Goal: Information Seeking & Learning: Learn about a topic

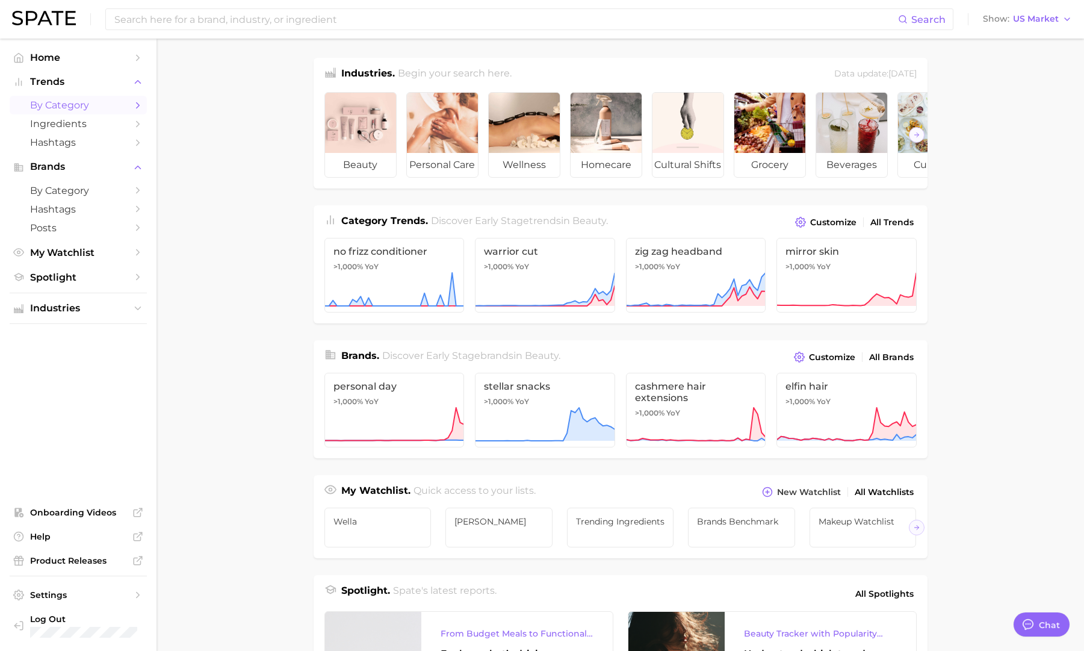
click at [69, 98] on link "by Category" at bounding box center [78, 105] width 137 height 19
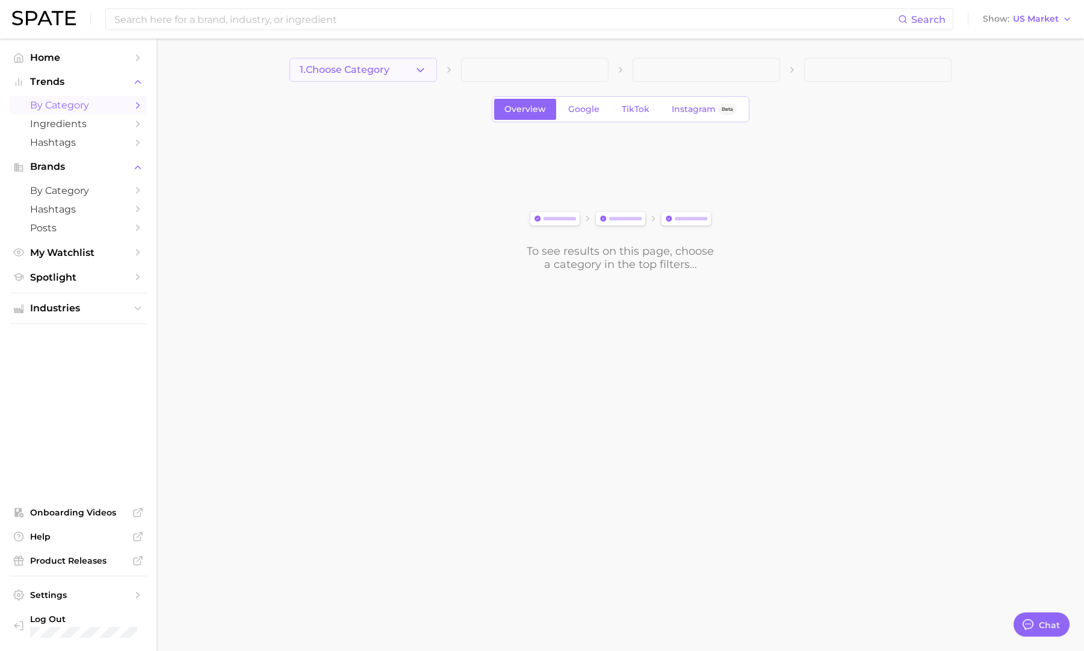
click at [412, 62] on button "1. Choose Category" at bounding box center [364, 70] width 148 height 24
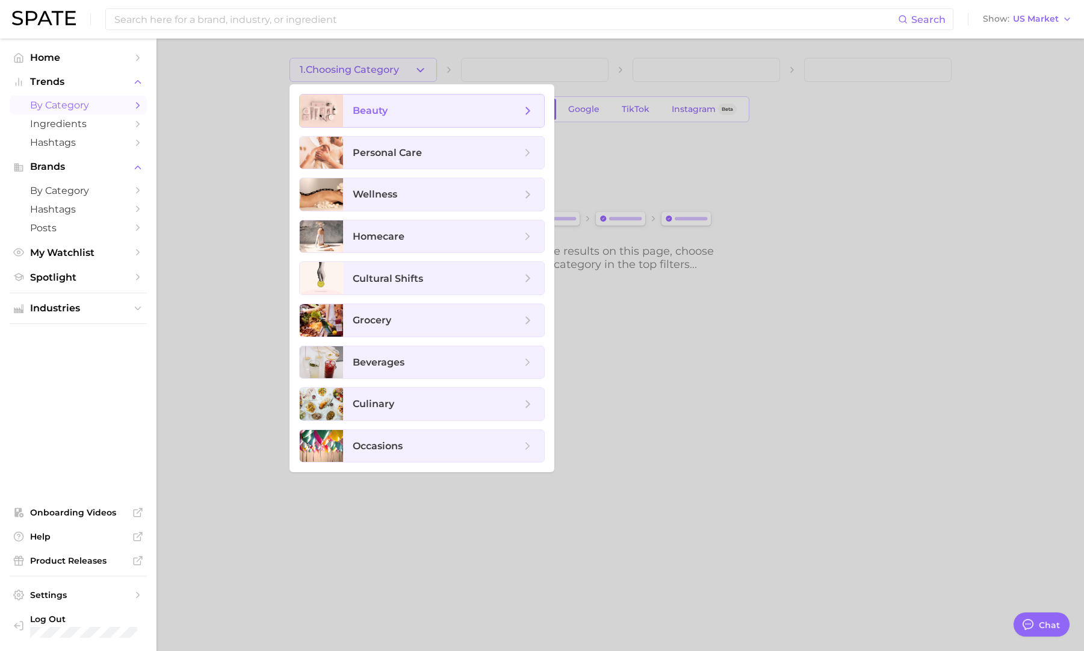
click at [429, 124] on span "beauty" at bounding box center [443, 111] width 201 height 33
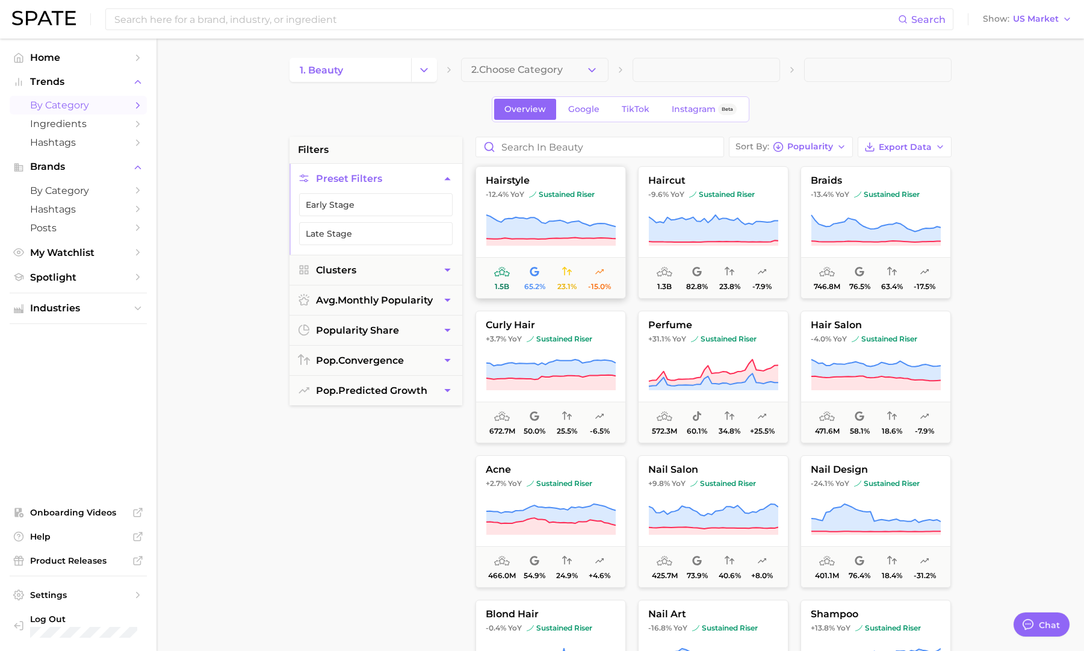
click at [564, 249] on button "hairstyle -12.4% YoY sustained riser 1.5b 65.2% 23.1% -15.0%" at bounding box center [551, 232] width 151 height 132
click at [888, 214] on icon at bounding box center [876, 231] width 130 height 34
click at [587, 115] on link "Google" at bounding box center [584, 109] width 52 height 21
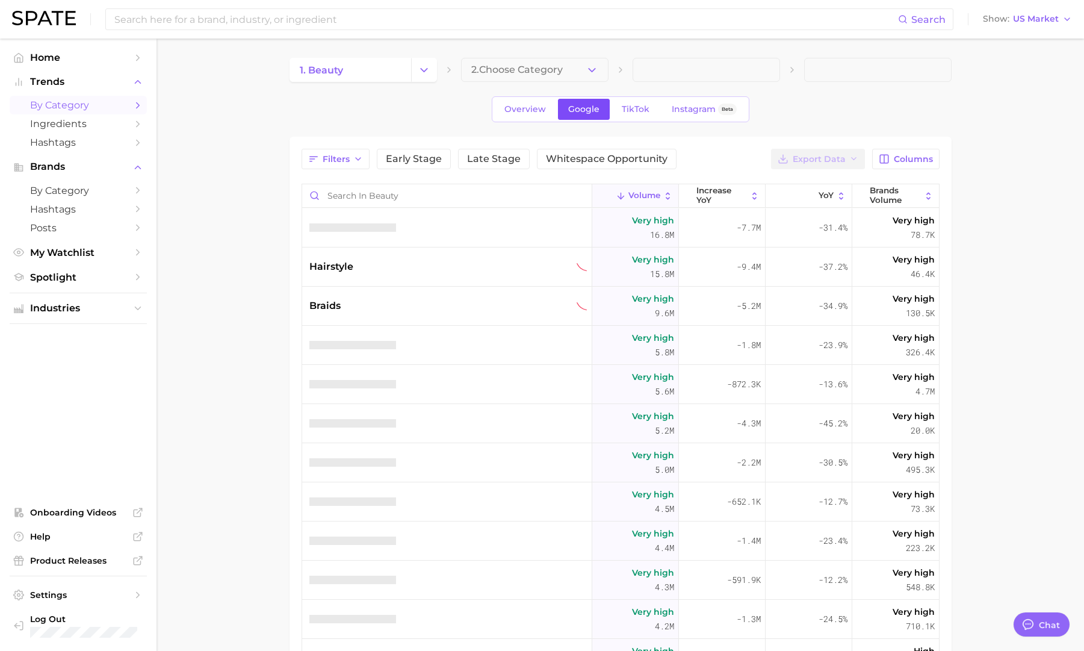
type textarea "x"
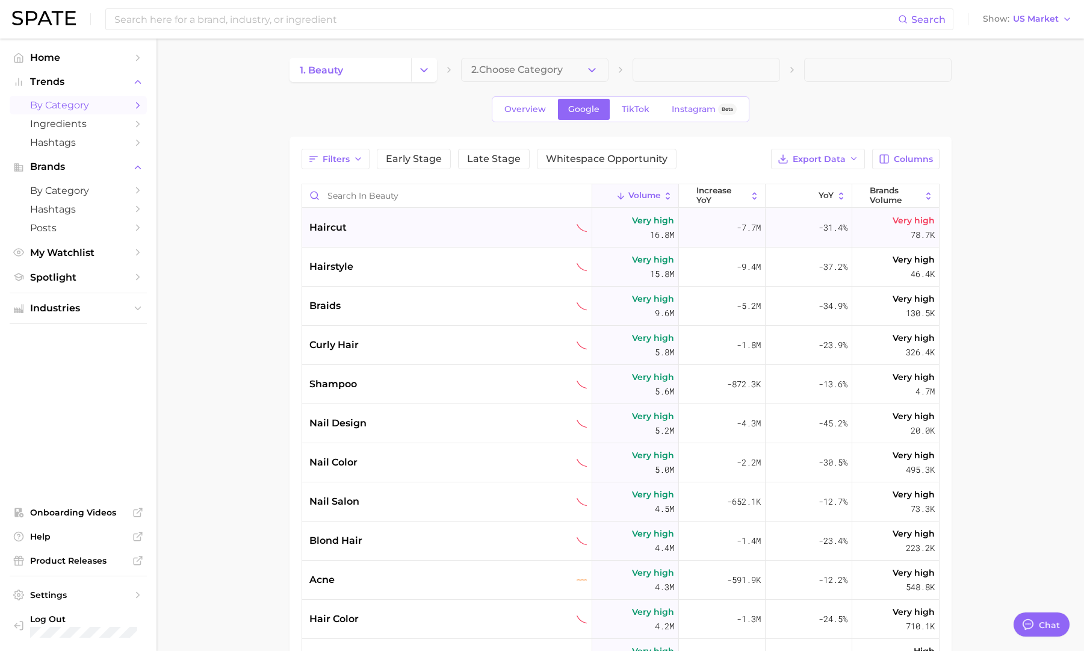
click at [402, 238] on div "haircut" at bounding box center [447, 227] width 290 height 39
click at [397, 263] on div "hairstyle" at bounding box center [448, 266] width 278 height 14
click at [389, 295] on div "braids" at bounding box center [447, 306] width 290 height 39
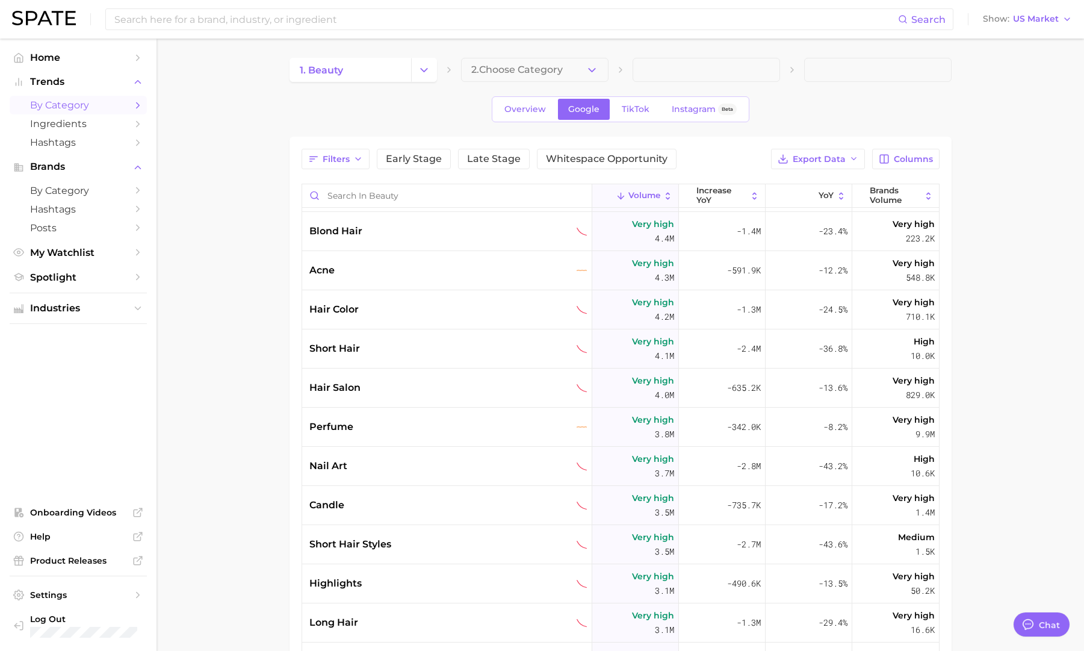
scroll to position [315, 0]
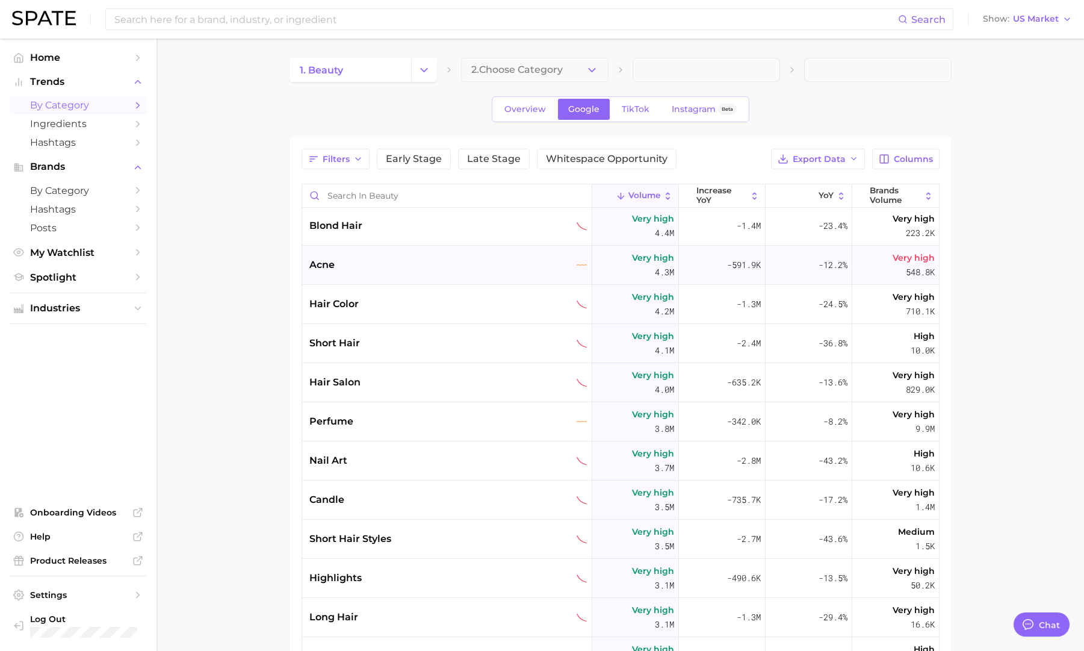
click at [388, 261] on div "acne" at bounding box center [448, 265] width 278 height 14
click at [380, 266] on div "perfume" at bounding box center [448, 265] width 278 height 14
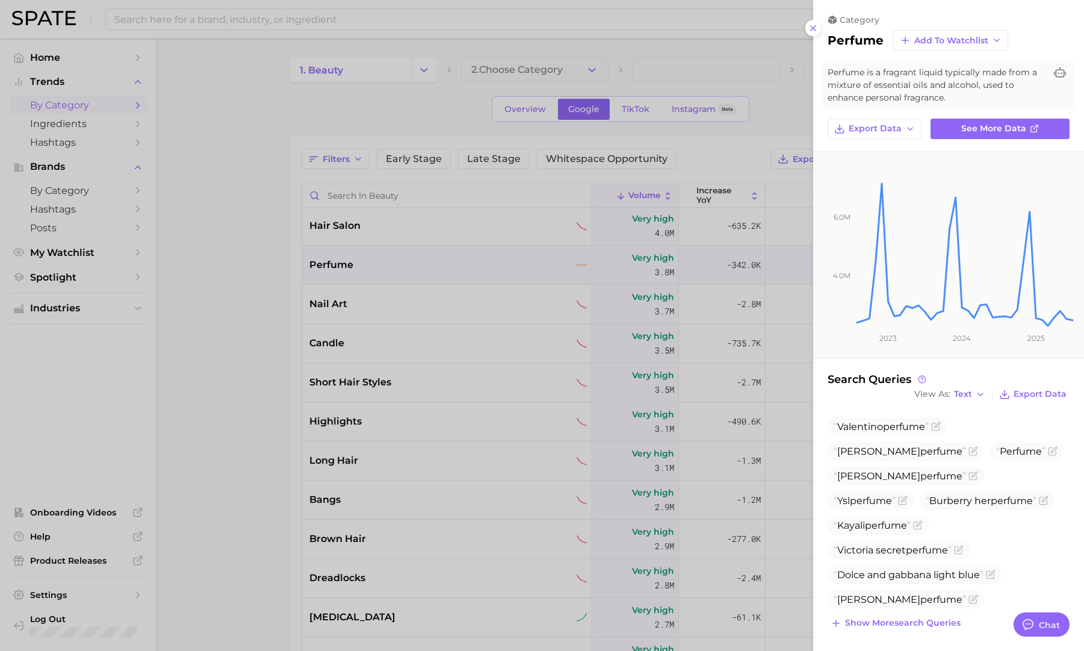
click at [379, 267] on div at bounding box center [542, 325] width 1084 height 651
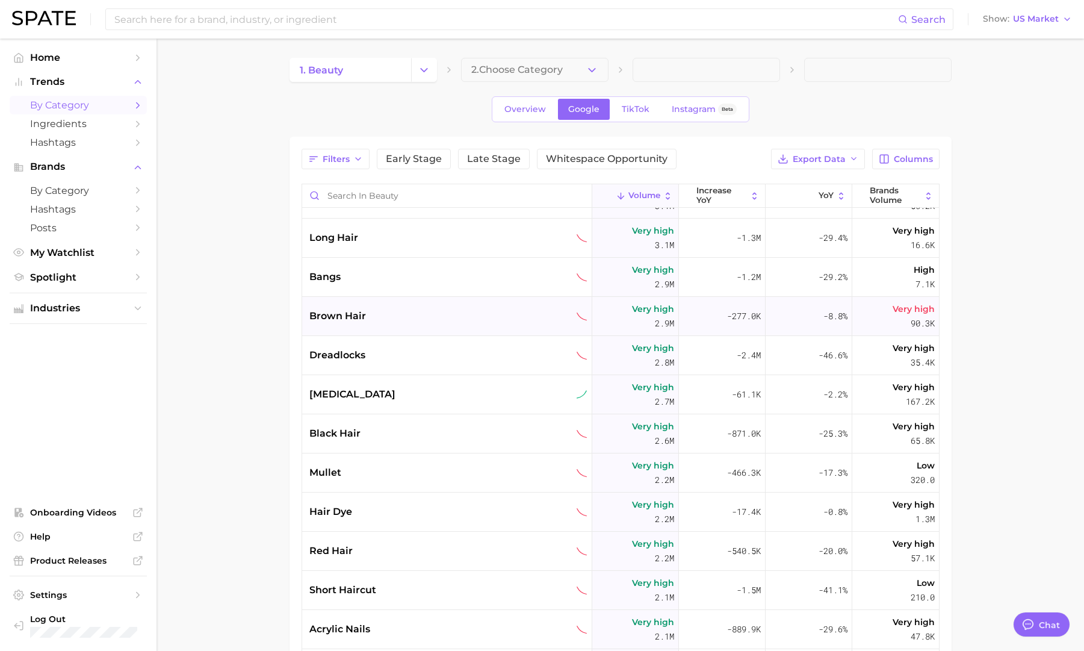
scroll to position [805, 0]
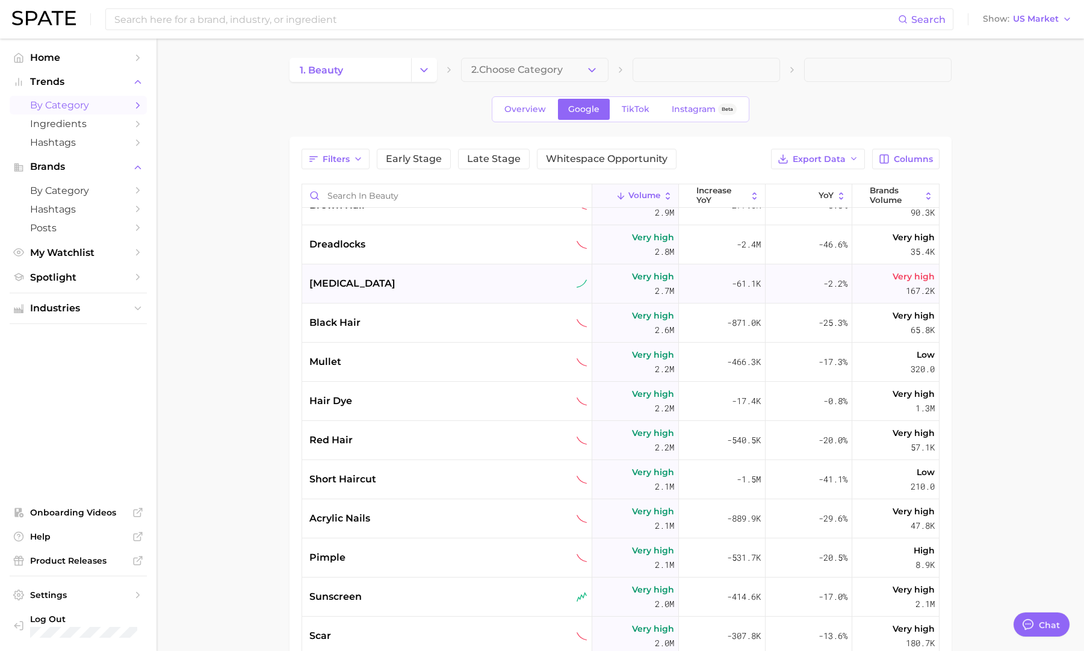
click at [421, 298] on div "[MEDICAL_DATA]" at bounding box center [447, 283] width 290 height 39
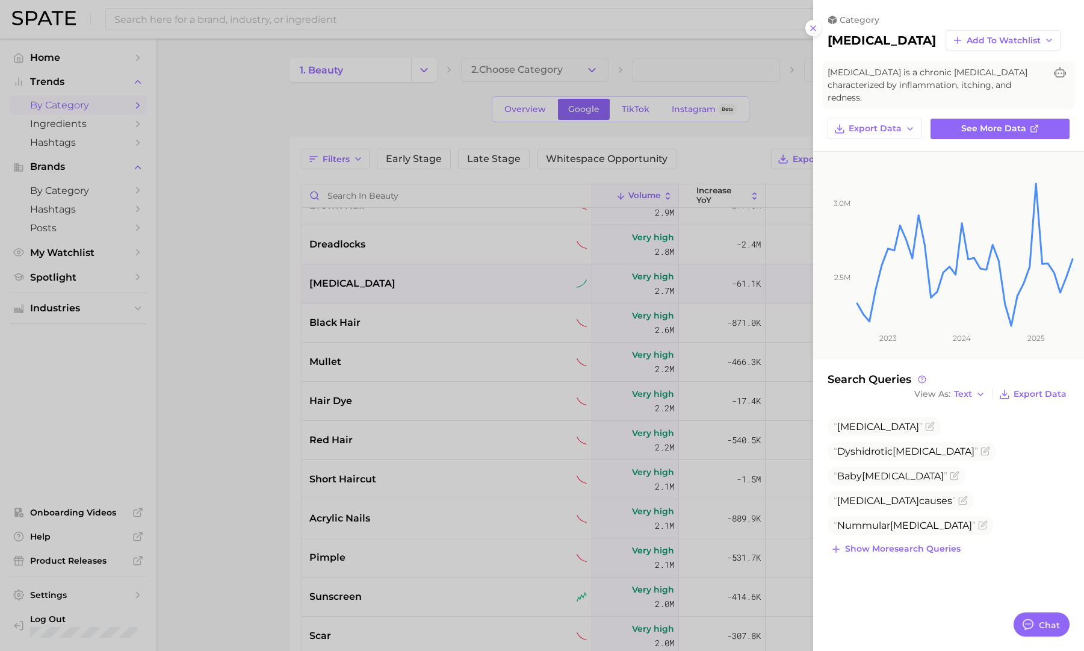
click at [421, 298] on div at bounding box center [542, 325] width 1084 height 651
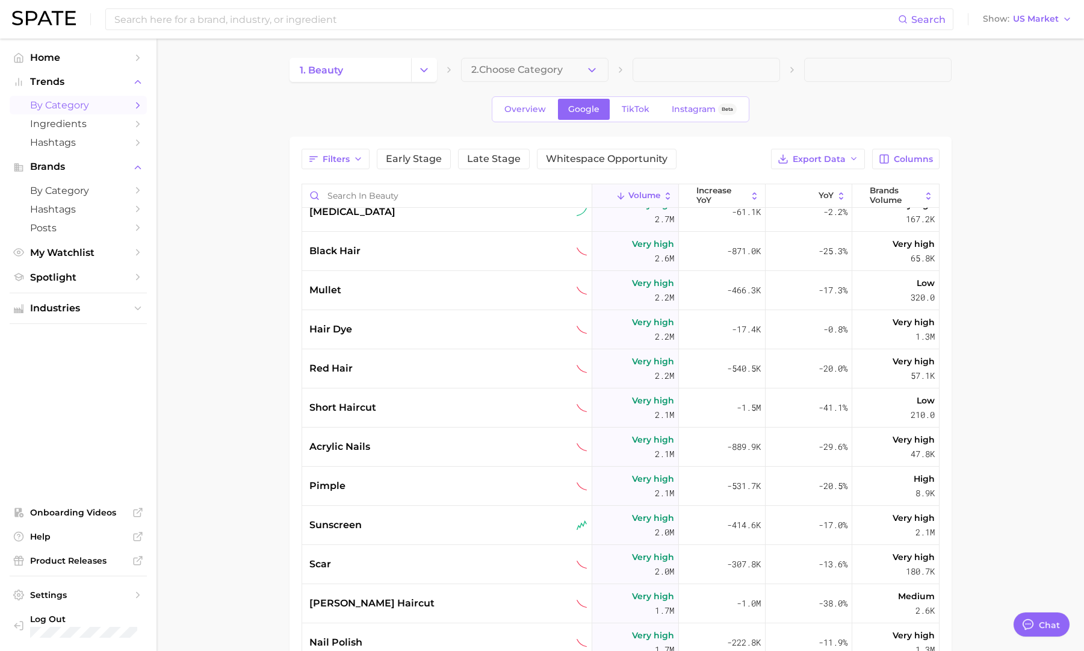
scroll to position [942, 0]
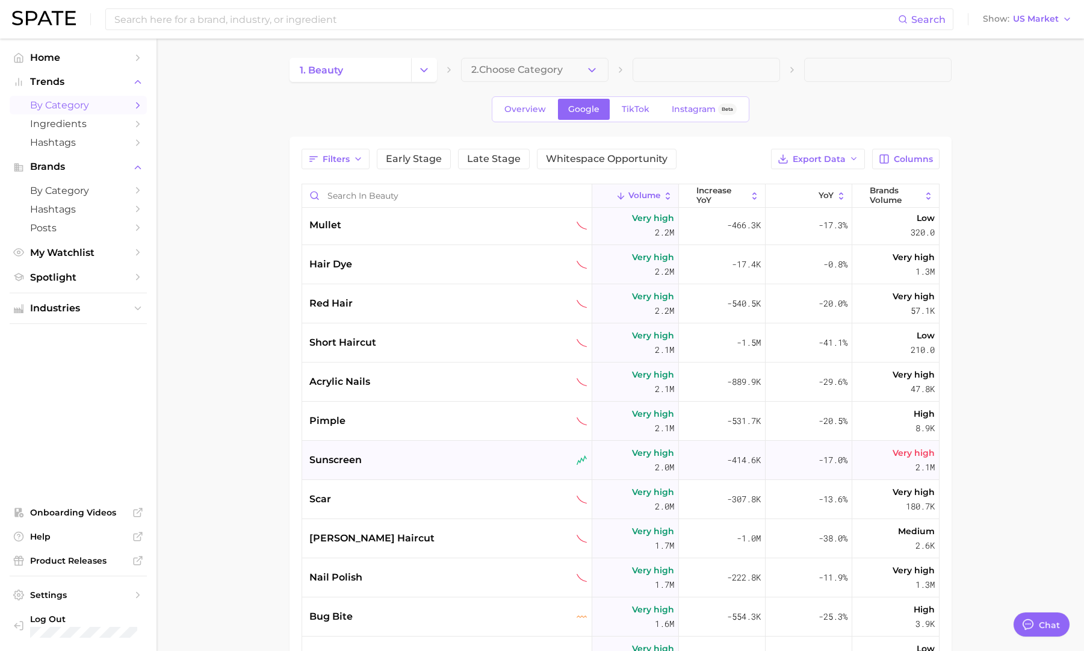
click at [429, 462] on div "sunscreen" at bounding box center [448, 460] width 278 height 14
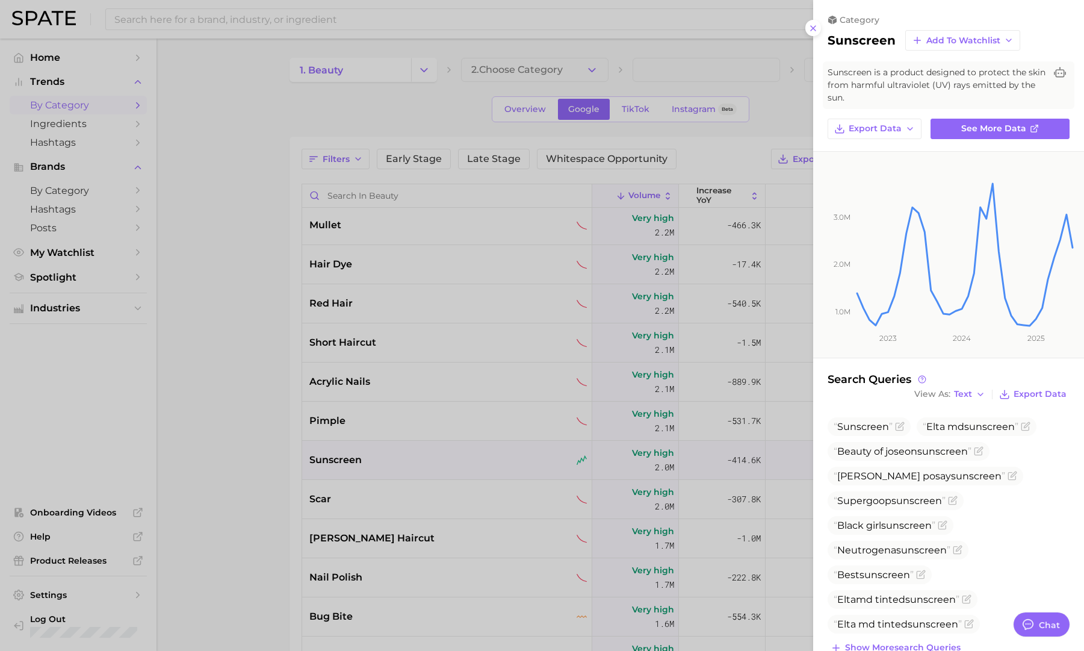
click at [432, 461] on div at bounding box center [542, 325] width 1084 height 651
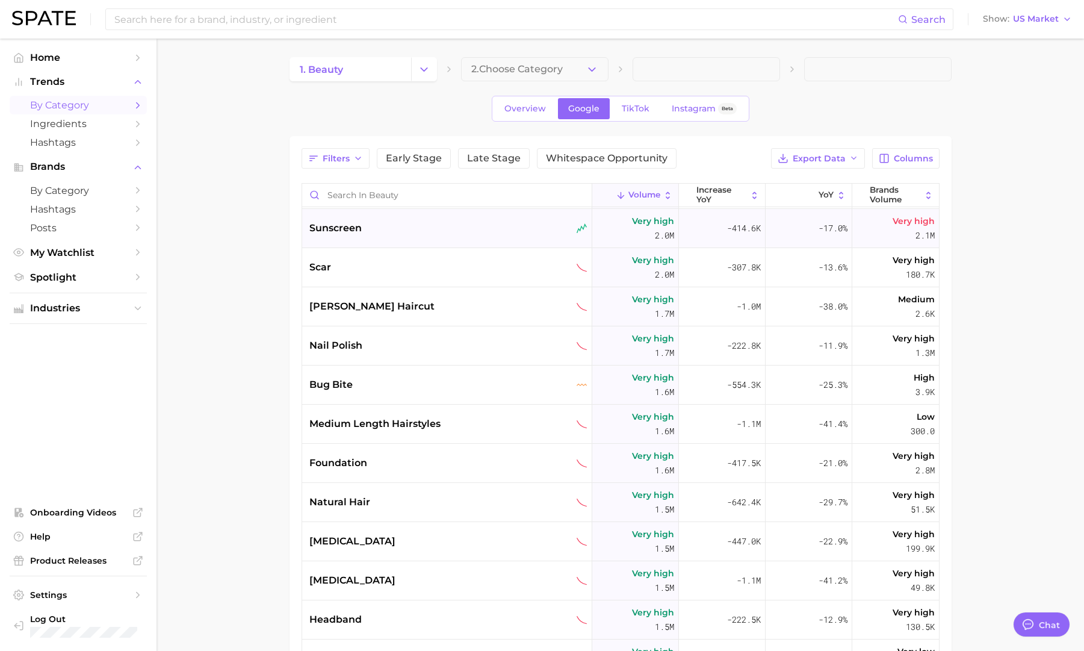
scroll to position [1256, 0]
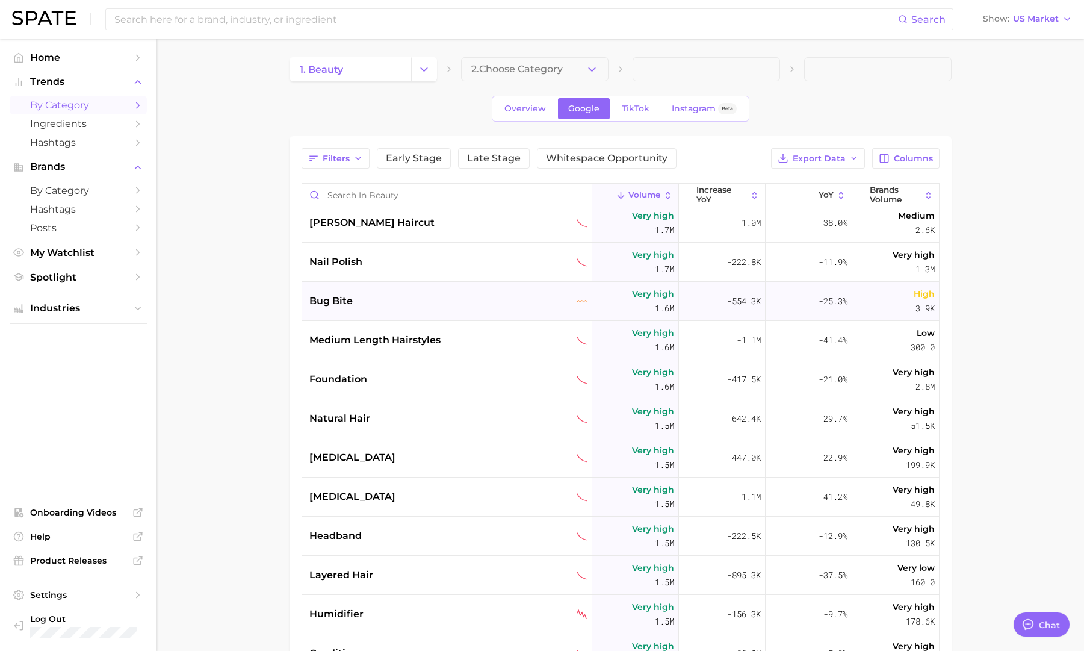
click at [450, 300] on div "bug bite" at bounding box center [448, 301] width 278 height 14
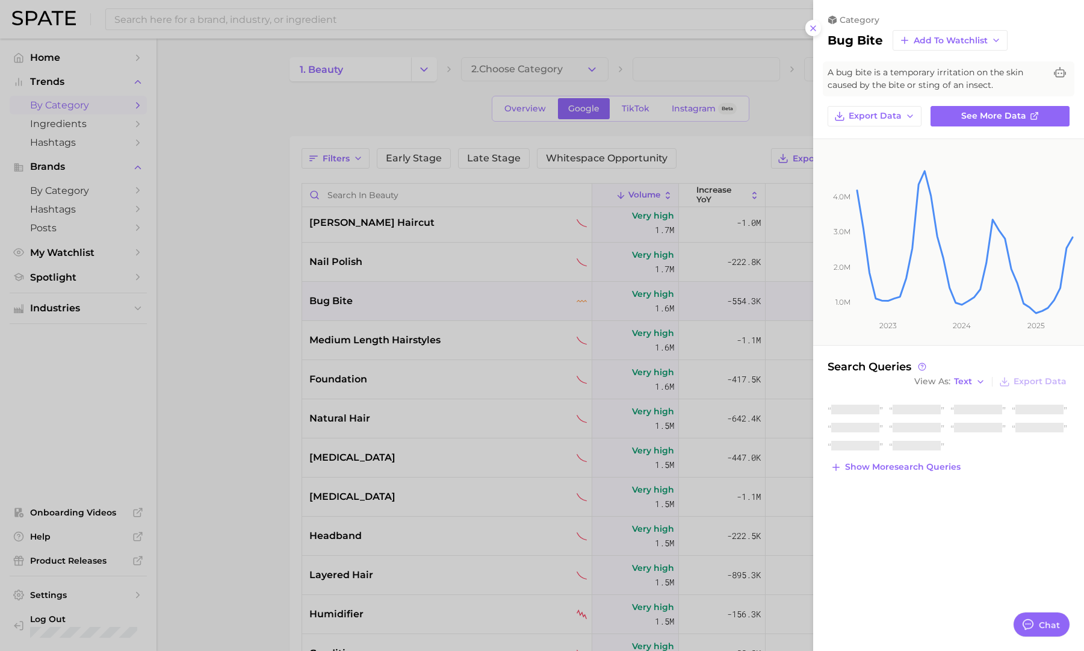
click at [452, 300] on div at bounding box center [542, 325] width 1084 height 651
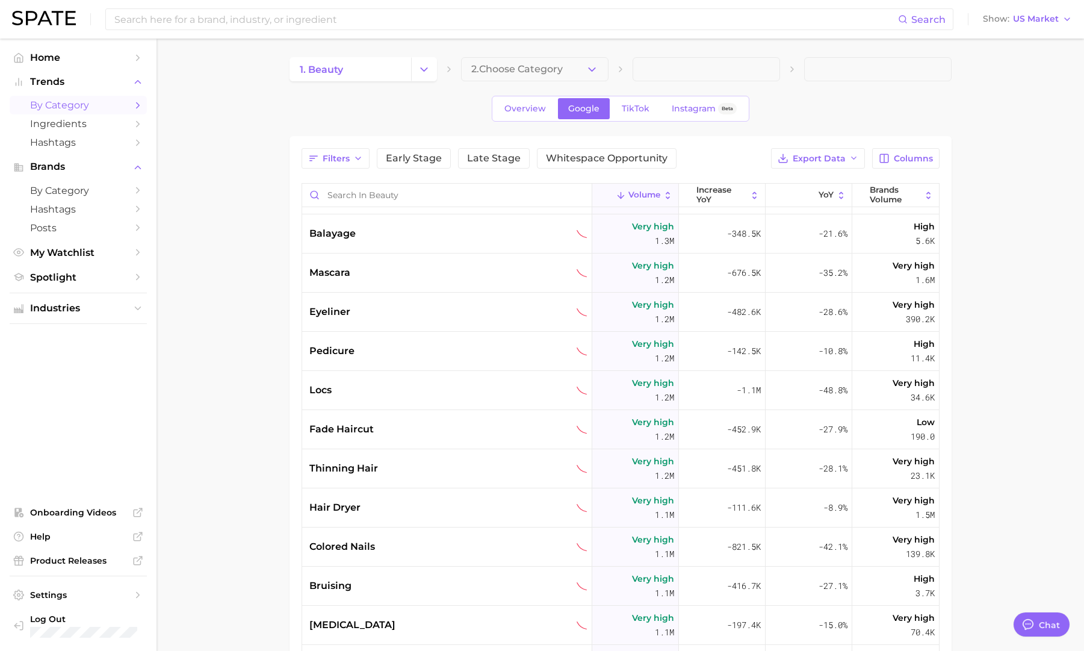
scroll to position [2098, 0]
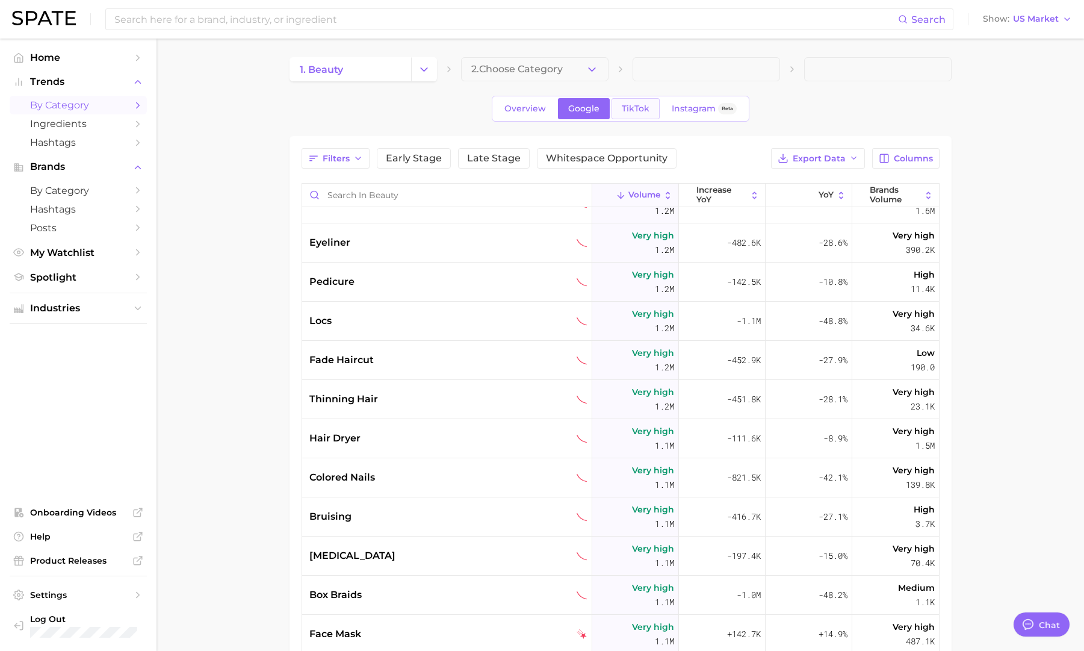
click at [635, 112] on span "TikTok" at bounding box center [636, 109] width 28 height 10
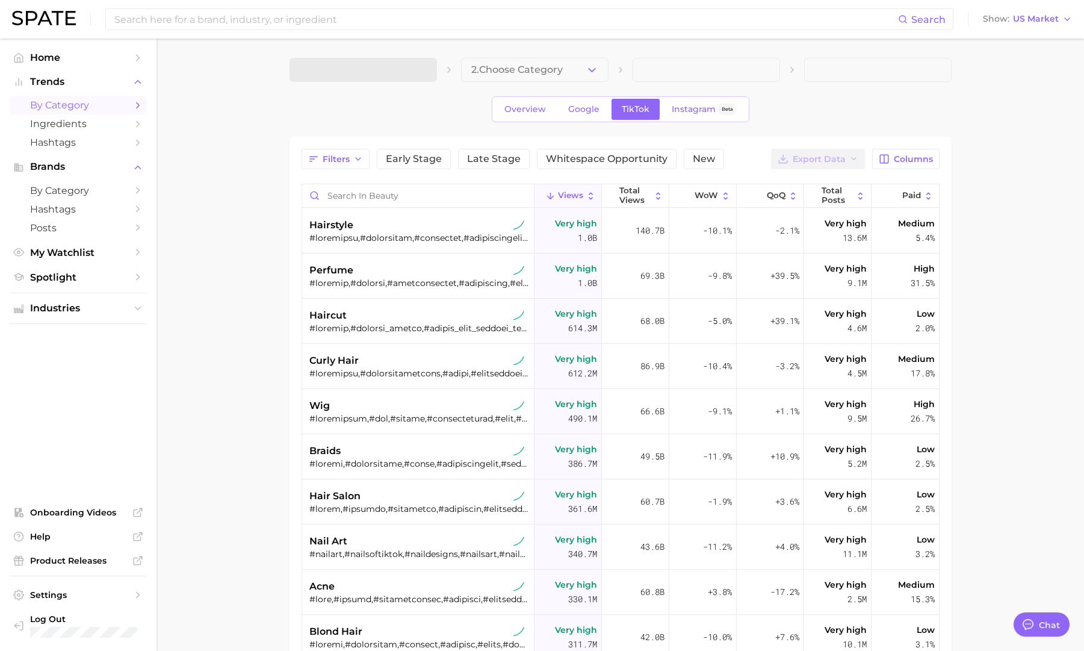
type textarea "x"
click at [366, 216] on div "hairstyle" at bounding box center [419, 230] width 220 height 45
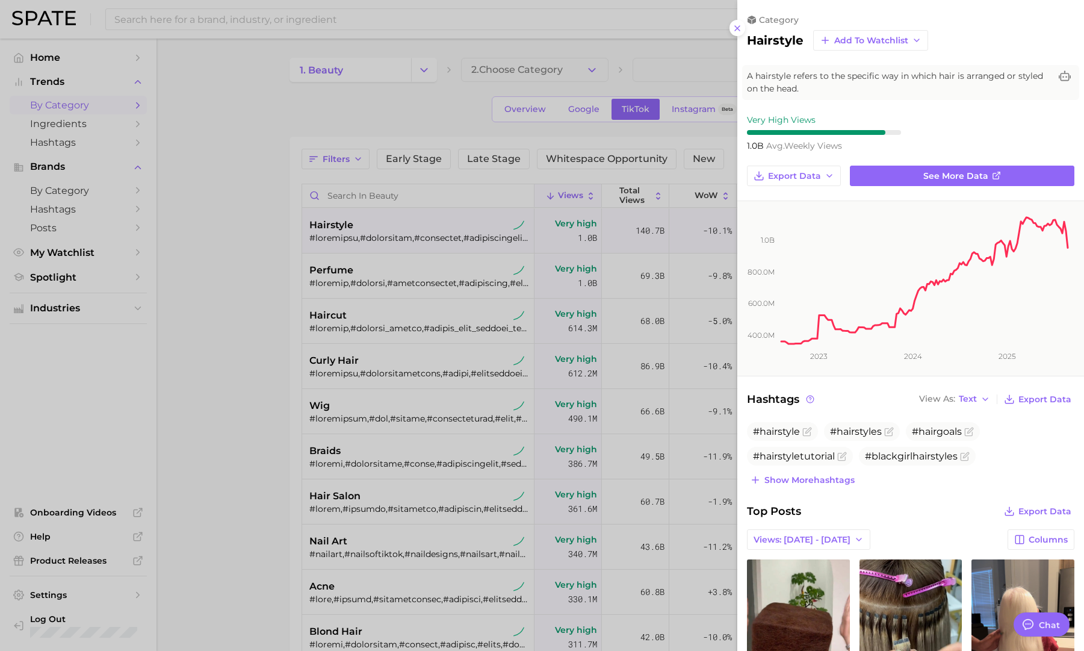
click at [367, 219] on div at bounding box center [542, 325] width 1084 height 651
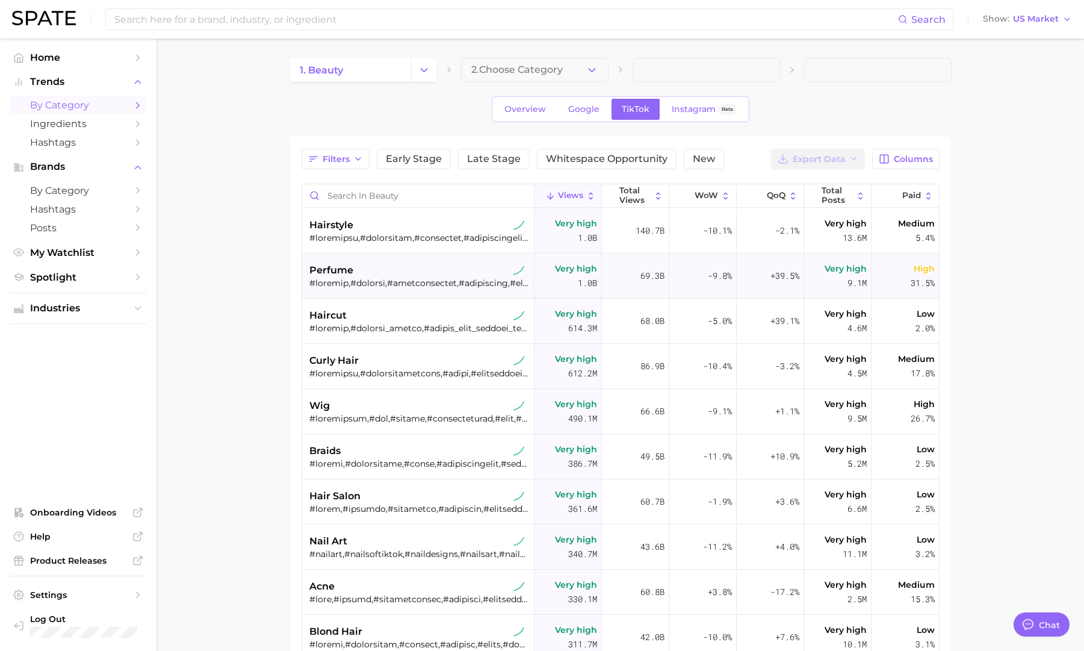
click at [369, 278] on div at bounding box center [419, 283] width 220 height 11
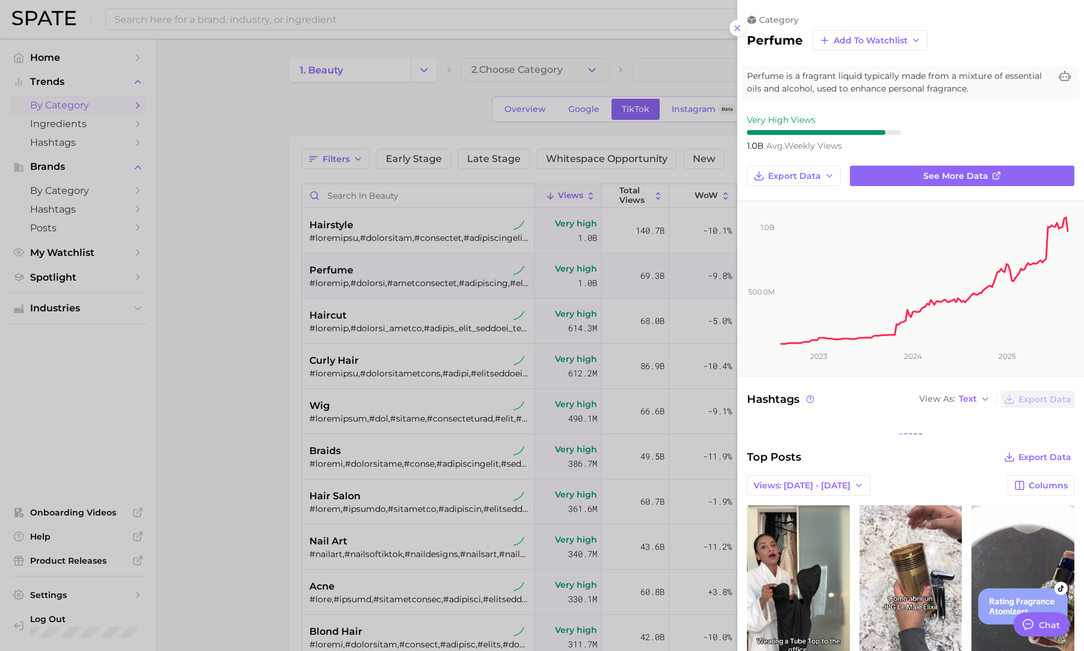
drag, startPoint x: 370, startPoint y: 277, endPoint x: 370, endPoint y: 286, distance: 9.1
click at [370, 277] on div at bounding box center [542, 325] width 1084 height 651
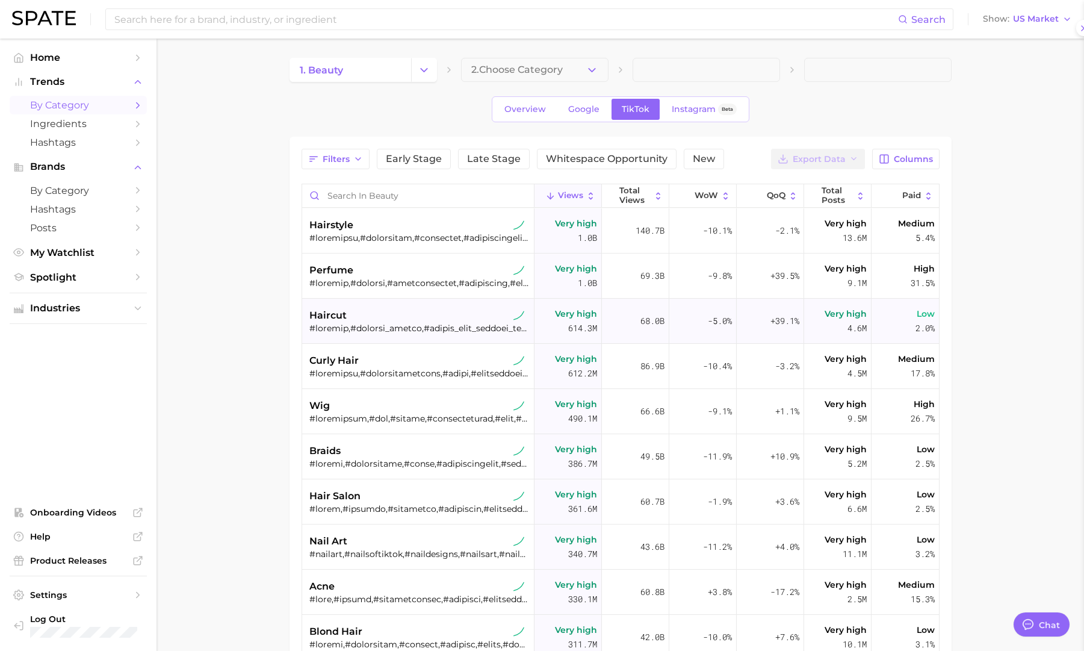
click at [367, 328] on div at bounding box center [419, 328] width 220 height 11
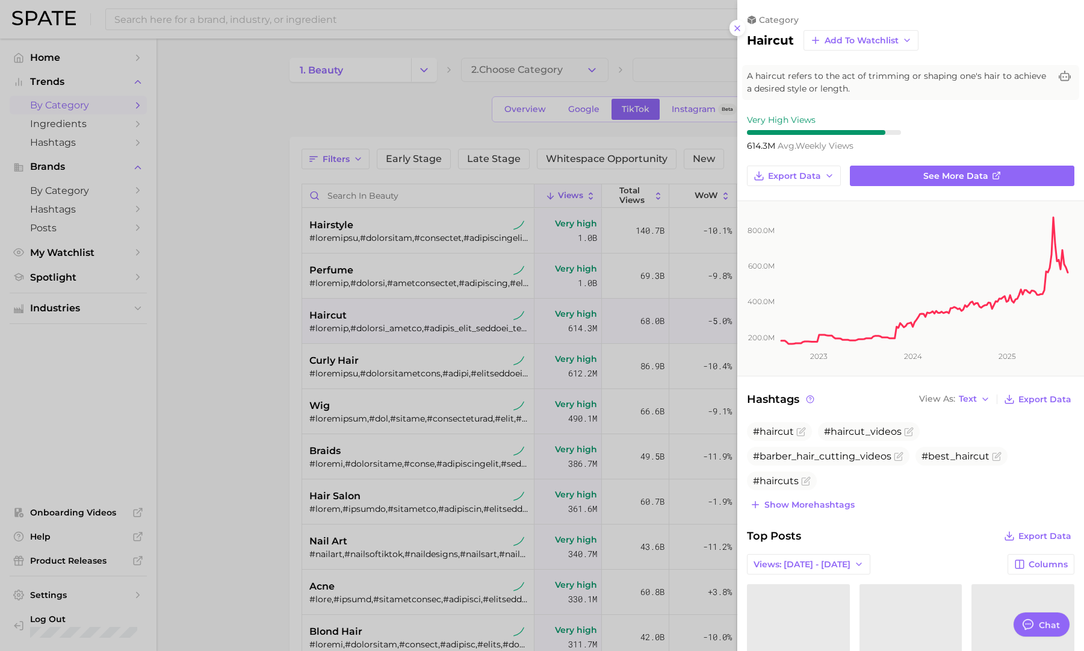
click at [368, 328] on div at bounding box center [542, 325] width 1084 height 651
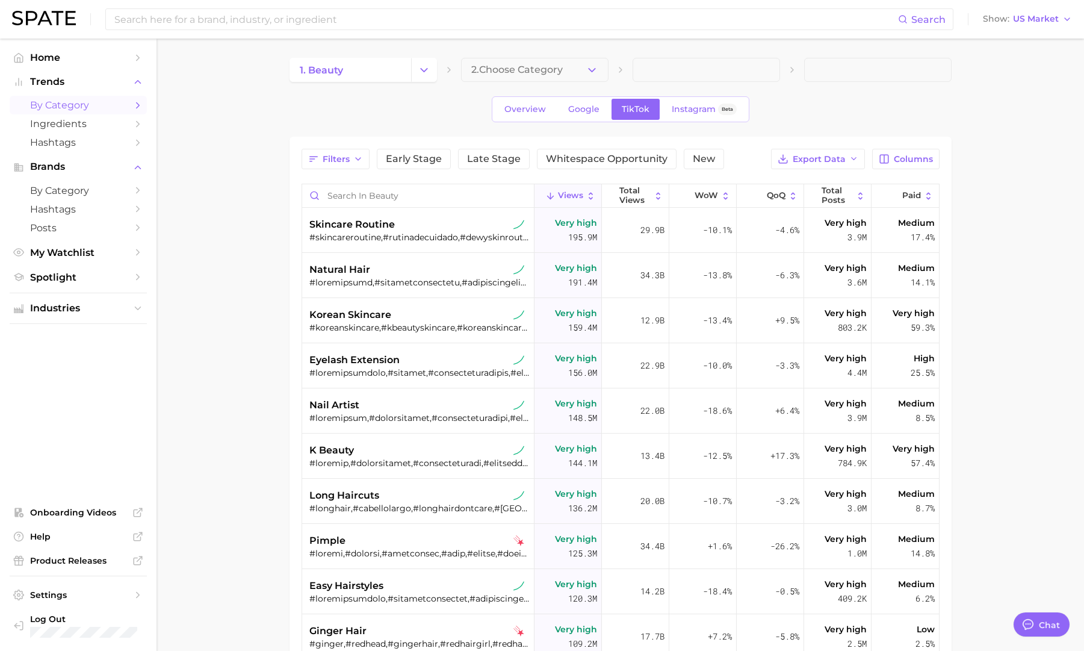
scroll to position [986, 0]
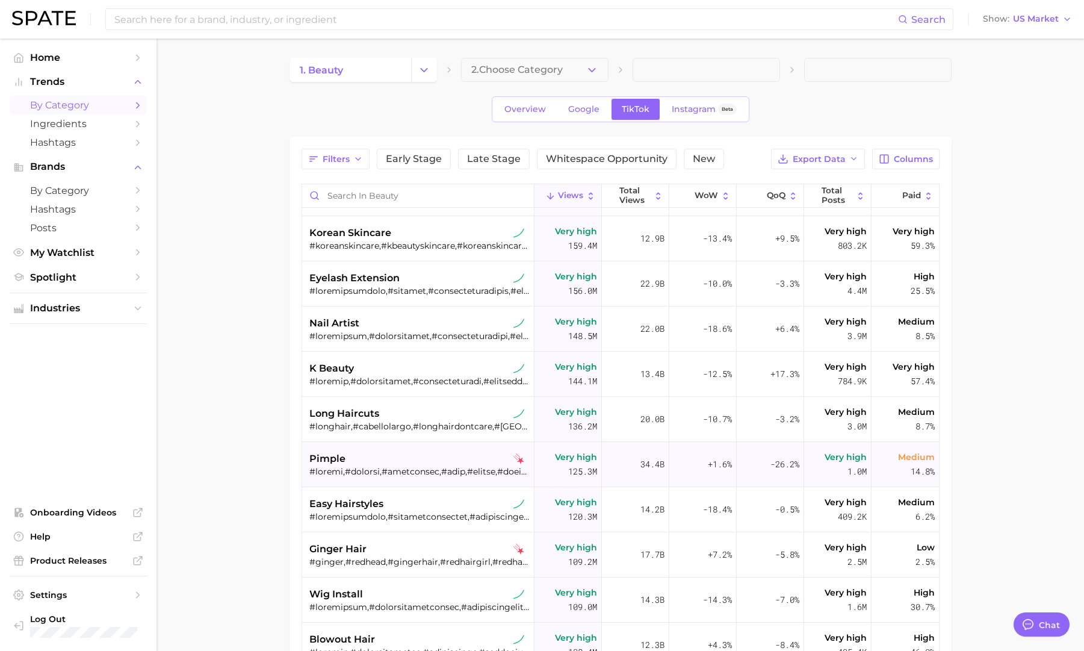
click at [417, 466] on div at bounding box center [419, 471] width 220 height 11
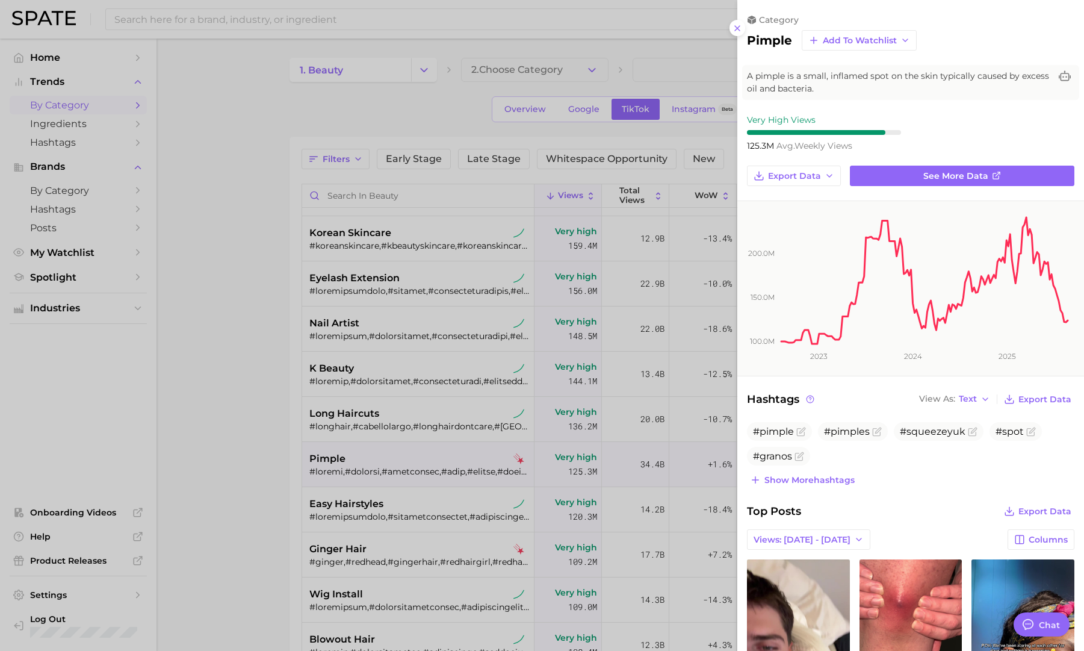
scroll to position [0, 0]
click at [417, 467] on div at bounding box center [542, 325] width 1084 height 651
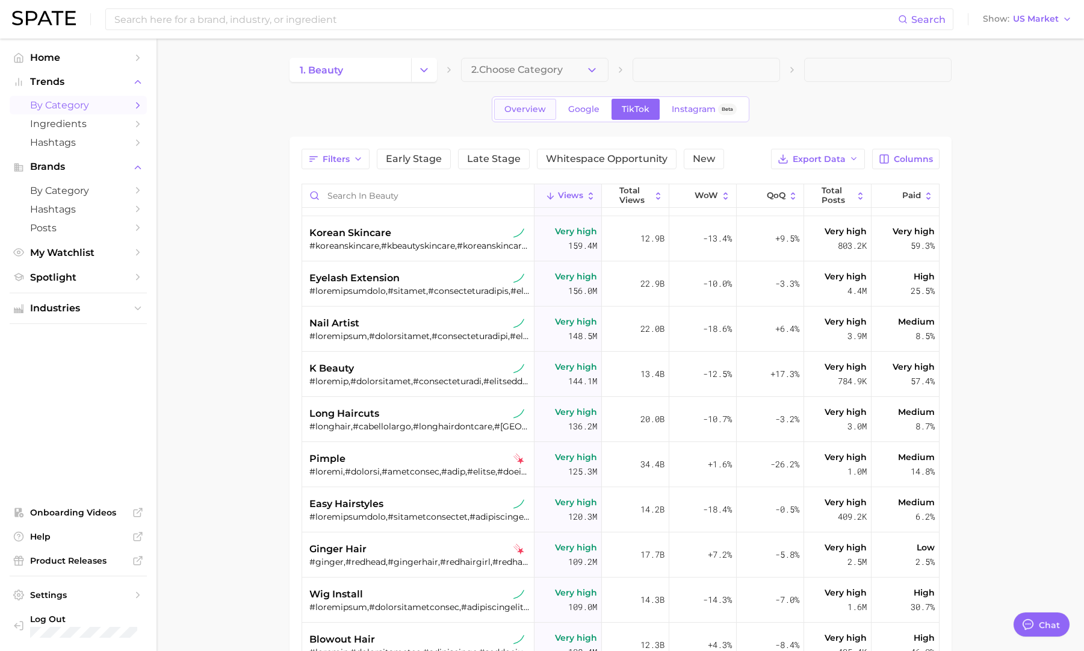
click at [519, 106] on span "Overview" at bounding box center [526, 109] width 42 height 10
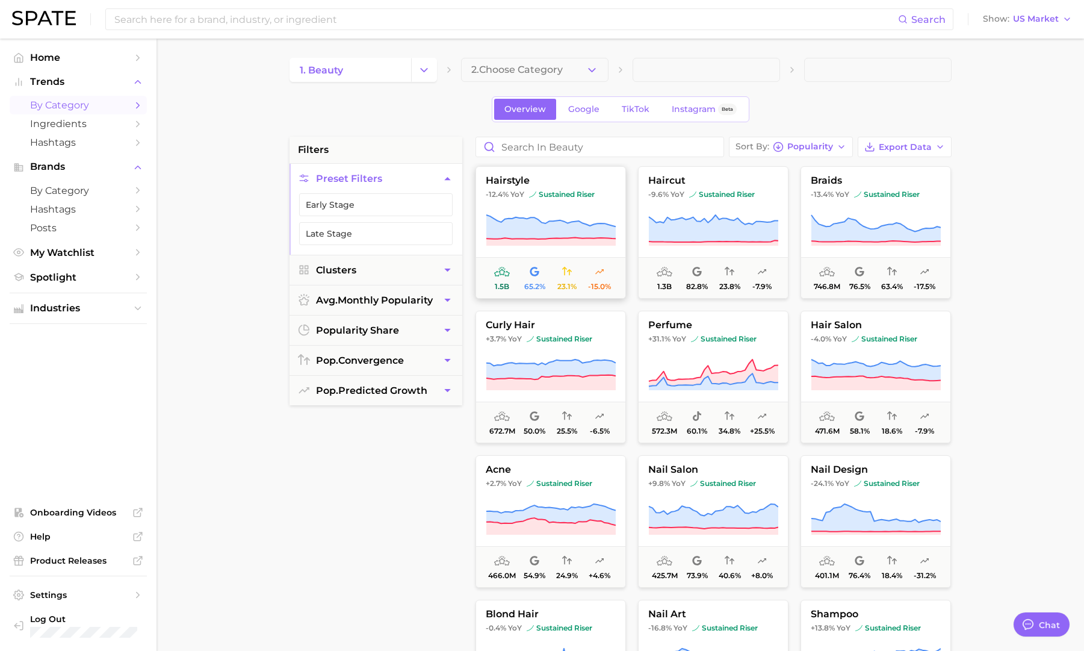
click at [539, 205] on button "hairstyle -12.4% YoY sustained riser 1.5b 65.2% 23.1% -15.0%" at bounding box center [551, 232] width 151 height 132
click at [377, 200] on button "Early Stage" at bounding box center [376, 204] width 154 height 23
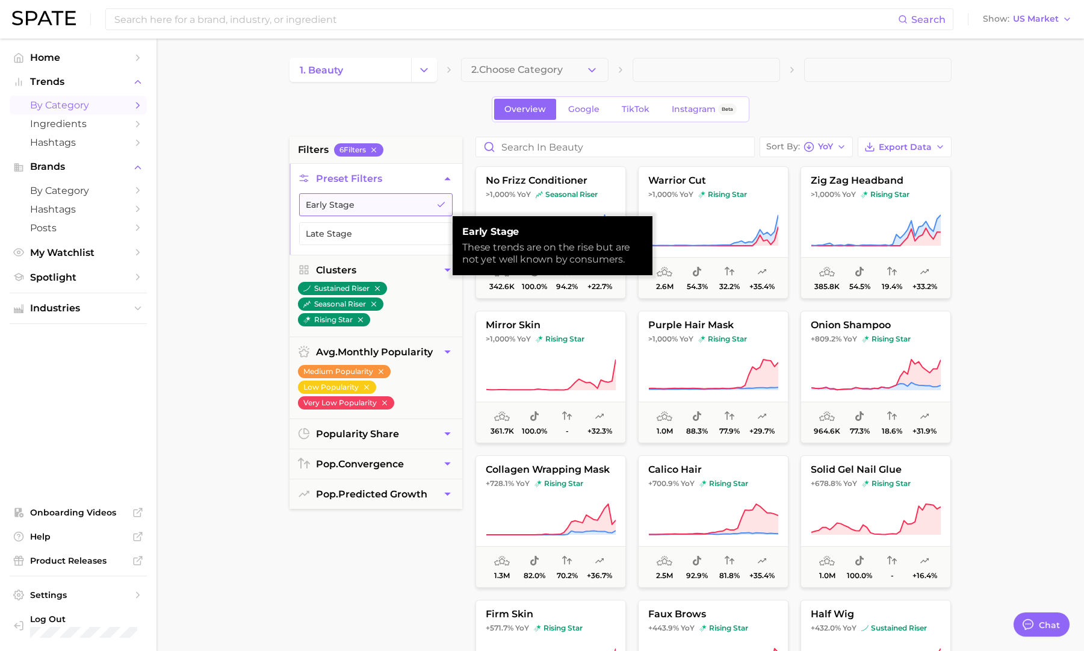
click at [377, 200] on button "Early Stage" at bounding box center [376, 204] width 154 height 23
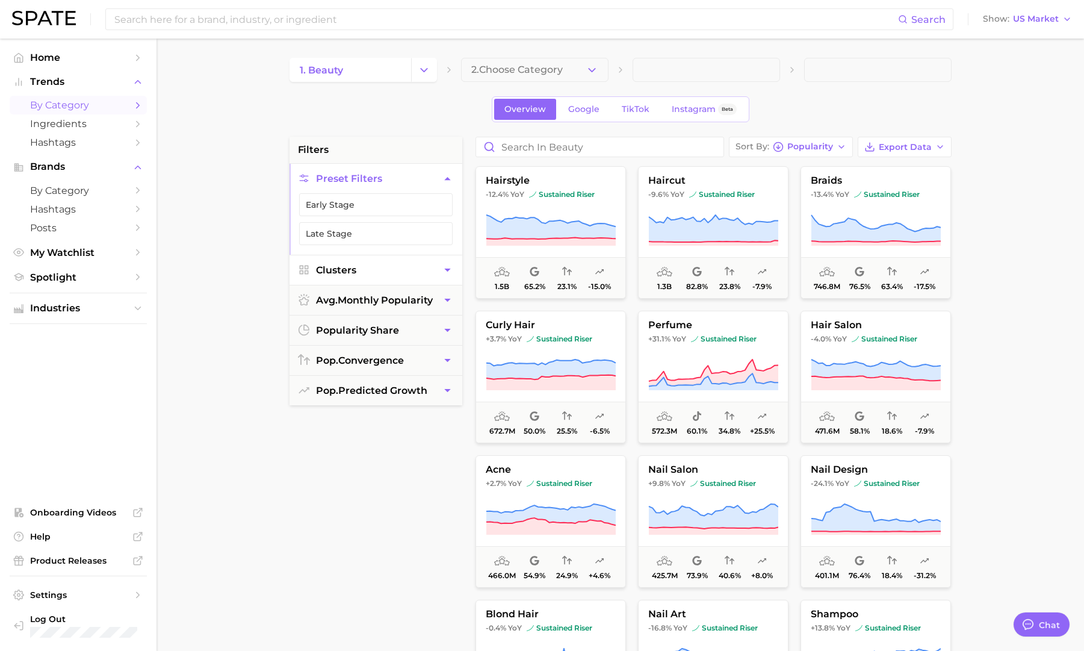
click at [403, 270] on button "Clusters" at bounding box center [376, 270] width 173 height 30
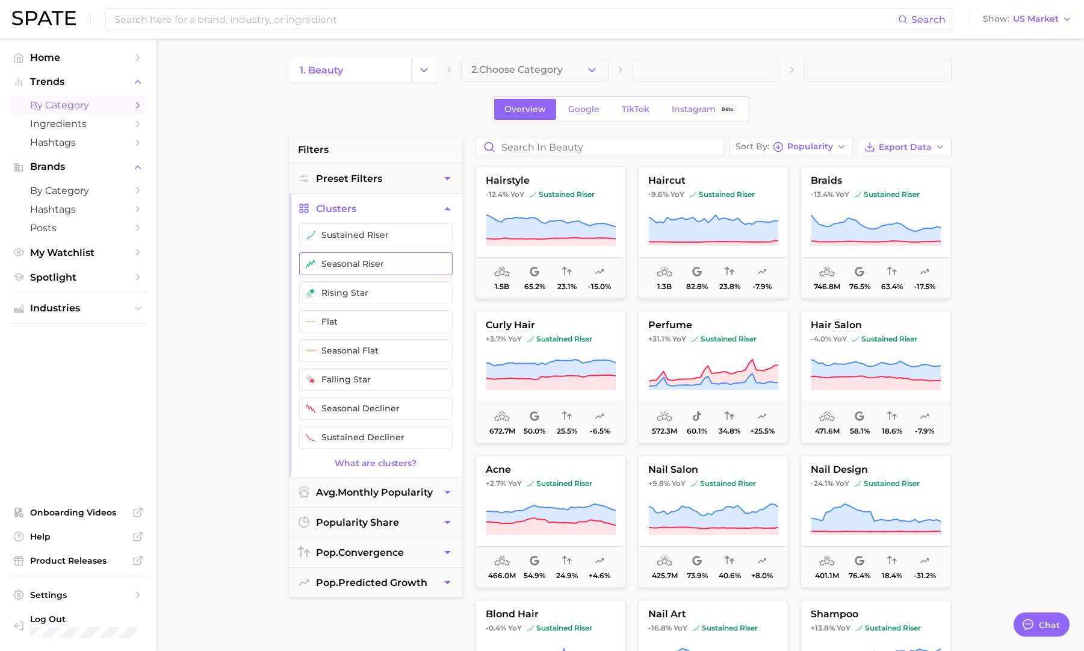
click at [404, 271] on button "seasonal riser" at bounding box center [376, 263] width 154 height 23
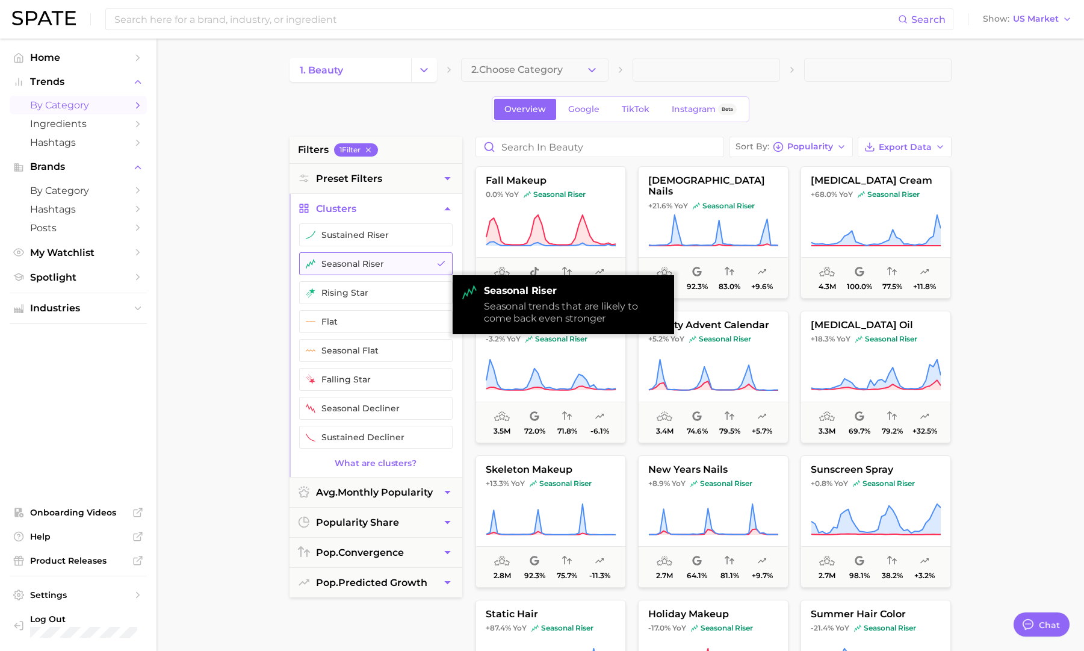
click at [404, 271] on button "seasonal riser" at bounding box center [376, 263] width 154 height 23
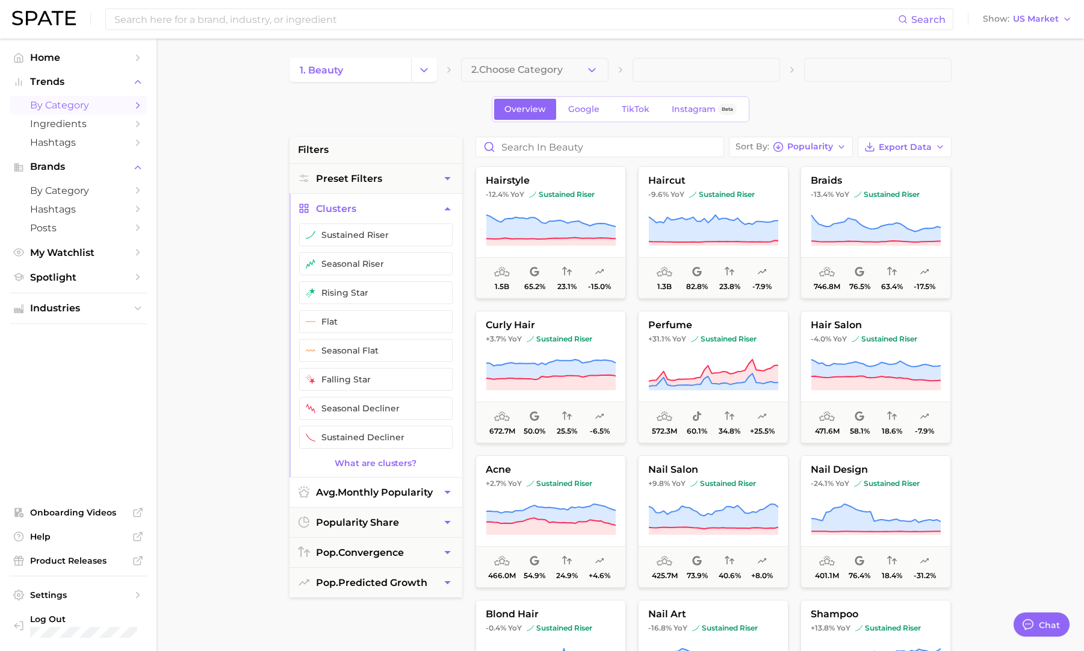
click at [407, 485] on button "avg. monthly popularity" at bounding box center [376, 492] width 173 height 30
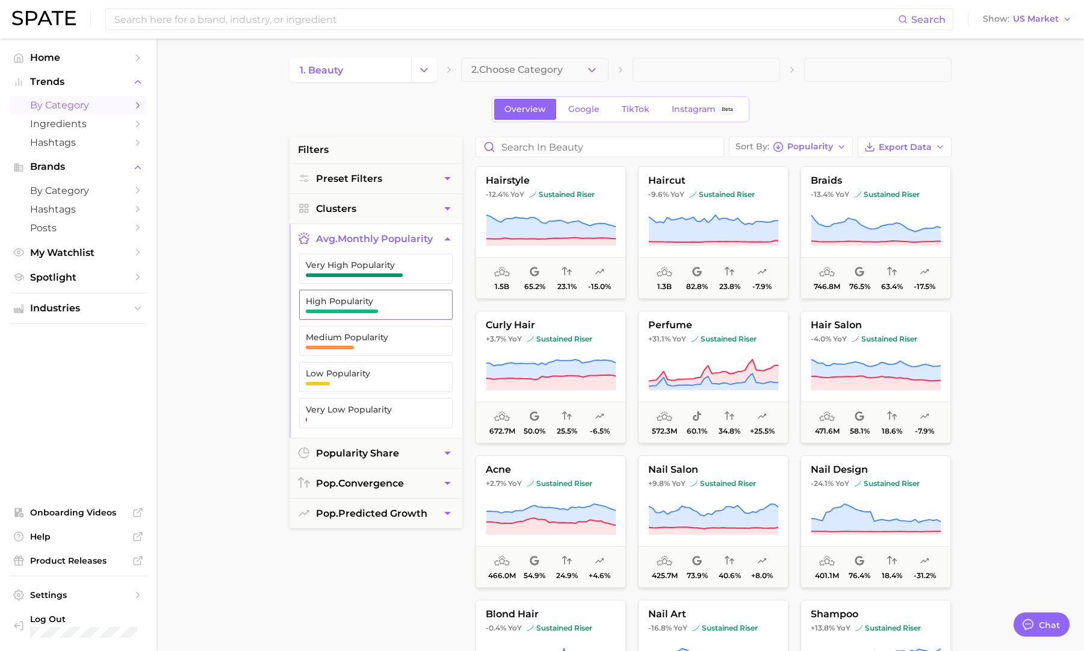
click at [401, 309] on span "High Popularity" at bounding box center [366, 304] width 121 height 17
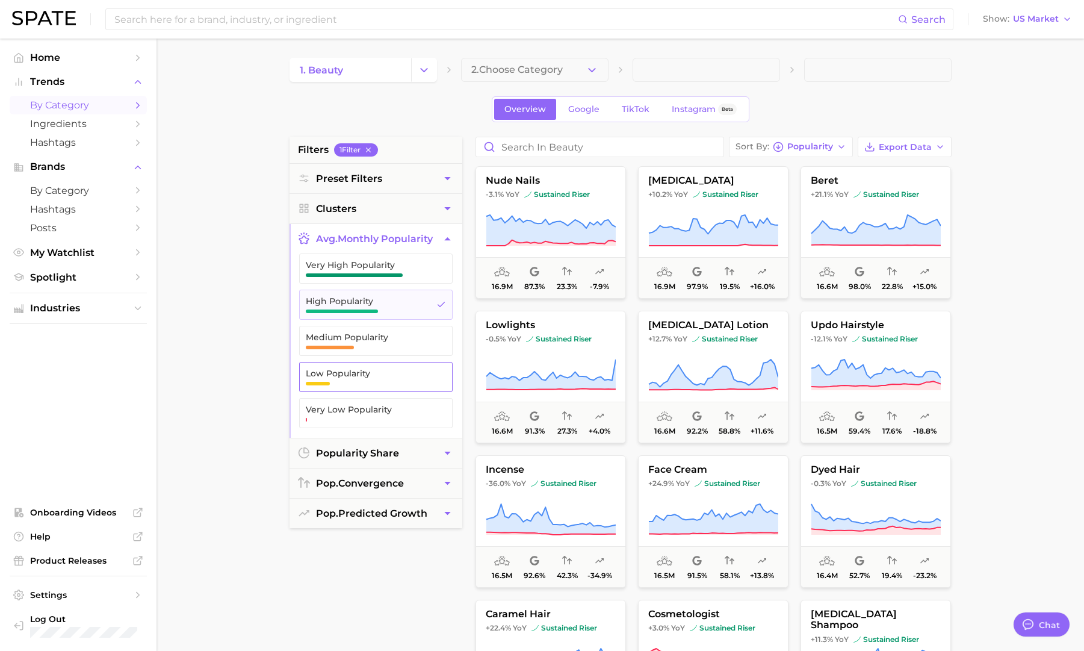
click at [403, 341] on span "Medium Popularity" at bounding box center [366, 337] width 121 height 10
click at [405, 372] on span "Low Popularity" at bounding box center [366, 373] width 121 height 10
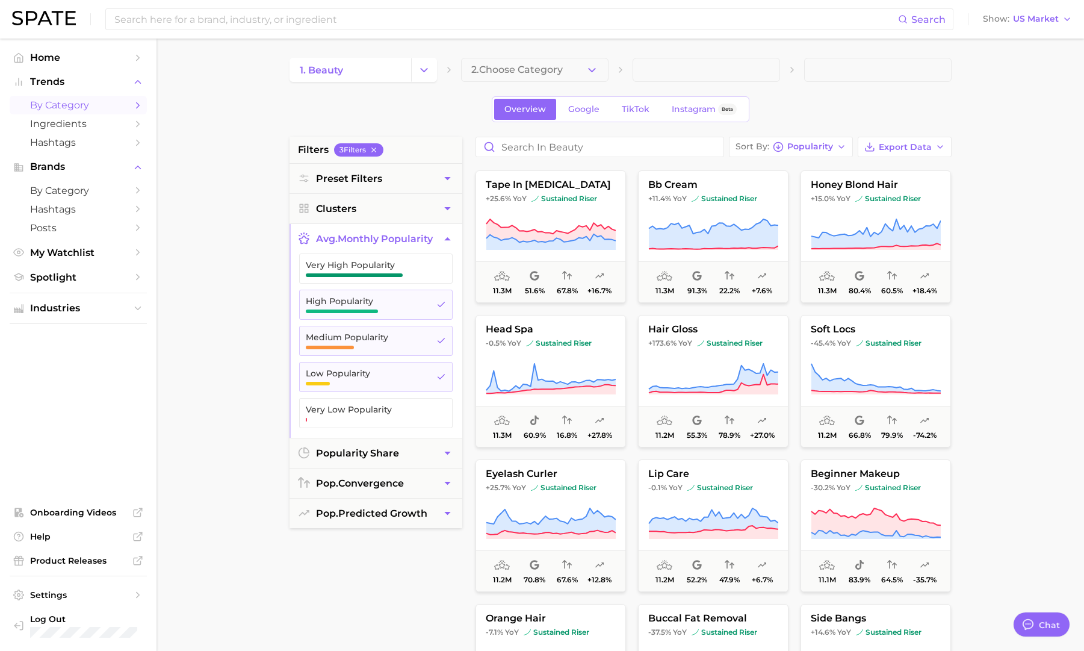
scroll to position [6407, 0]
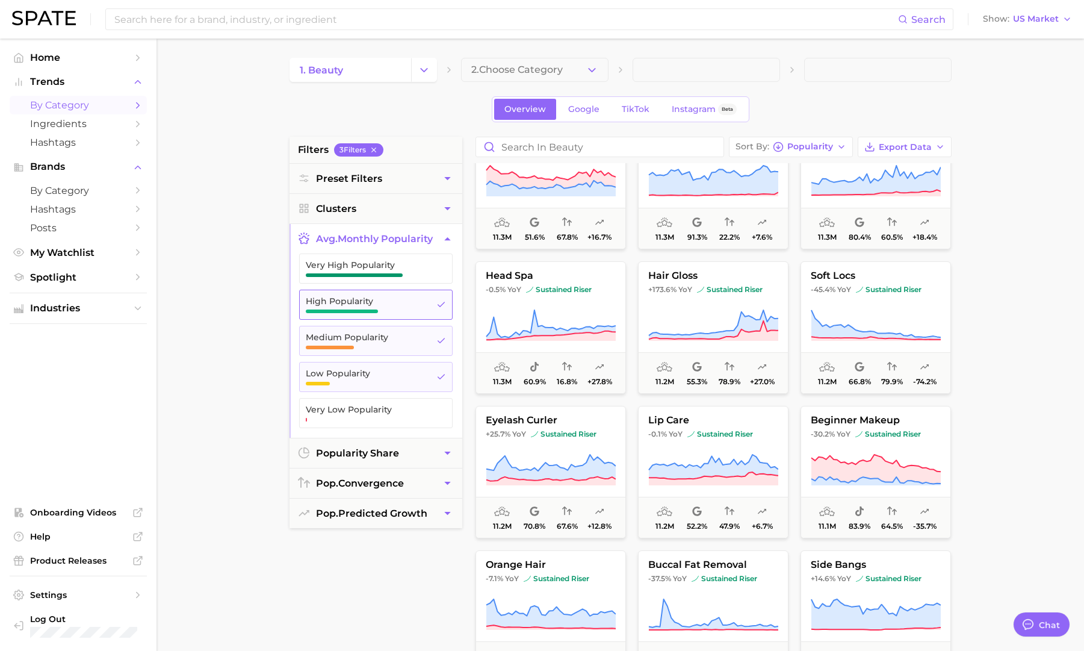
click at [335, 309] on span "button" at bounding box center [342, 311] width 73 height 4
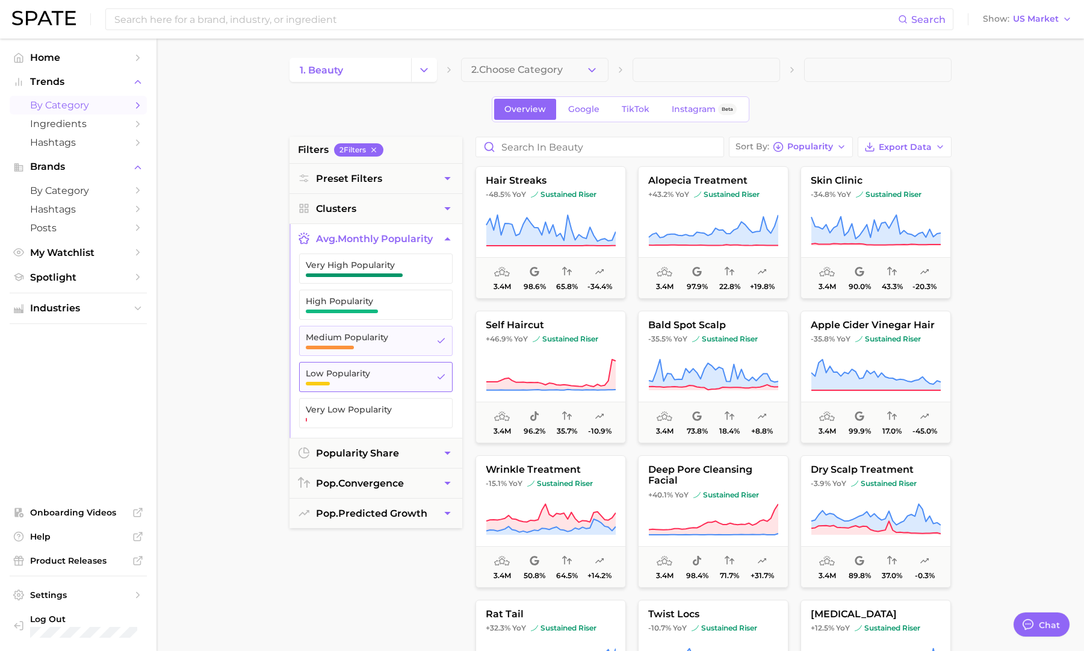
drag, startPoint x: 355, startPoint y: 339, endPoint x: 378, endPoint y: 374, distance: 42.6
click at [355, 339] on span "Medium Popularity" at bounding box center [366, 337] width 121 height 10
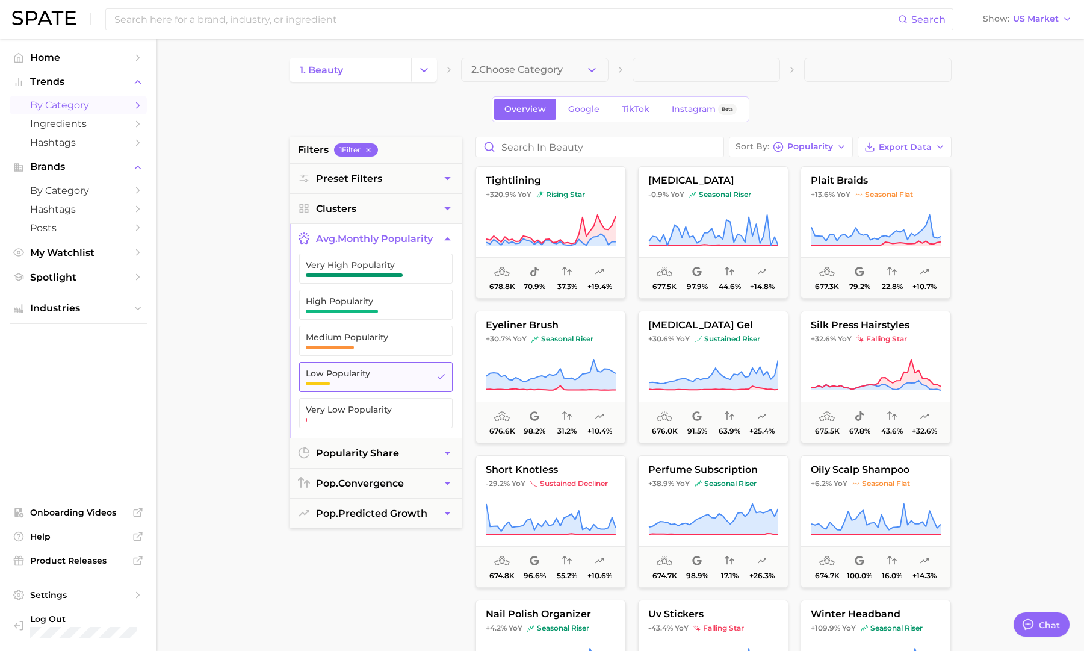
click at [377, 375] on span "Low Popularity" at bounding box center [366, 373] width 121 height 10
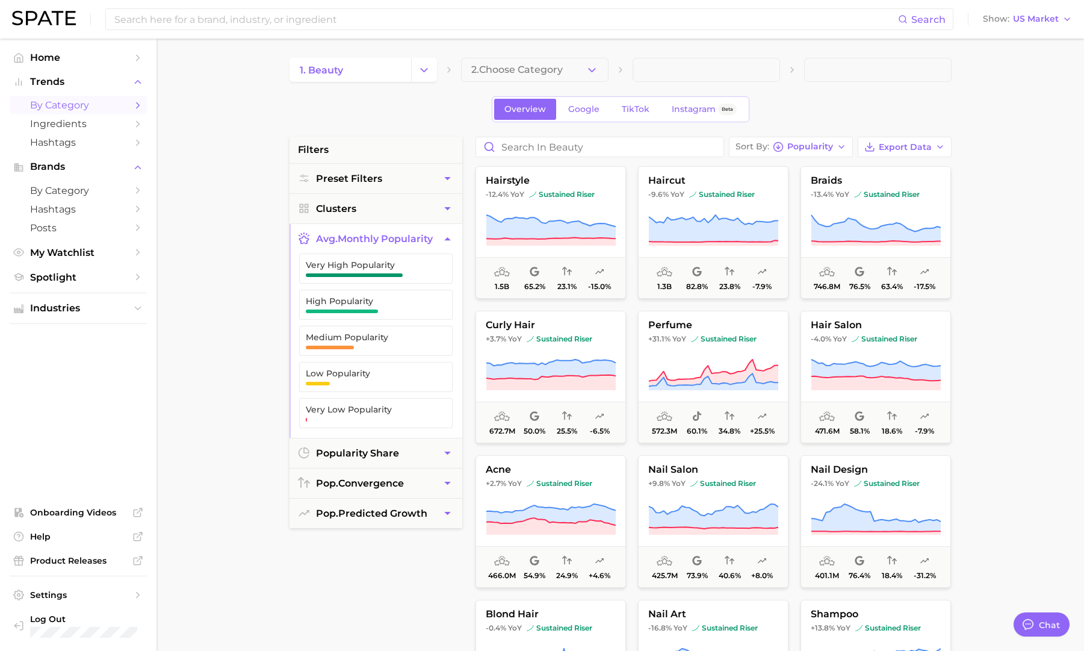
click at [397, 247] on button "avg. monthly popularity" at bounding box center [376, 239] width 173 height 30
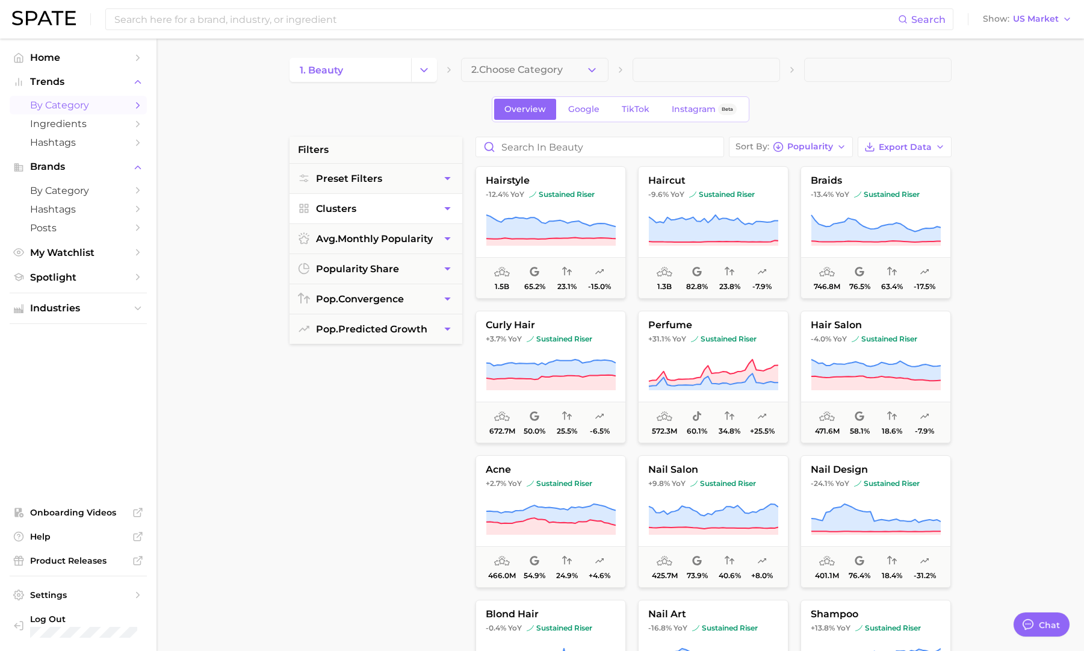
click at [377, 211] on button "Clusters" at bounding box center [376, 209] width 173 height 30
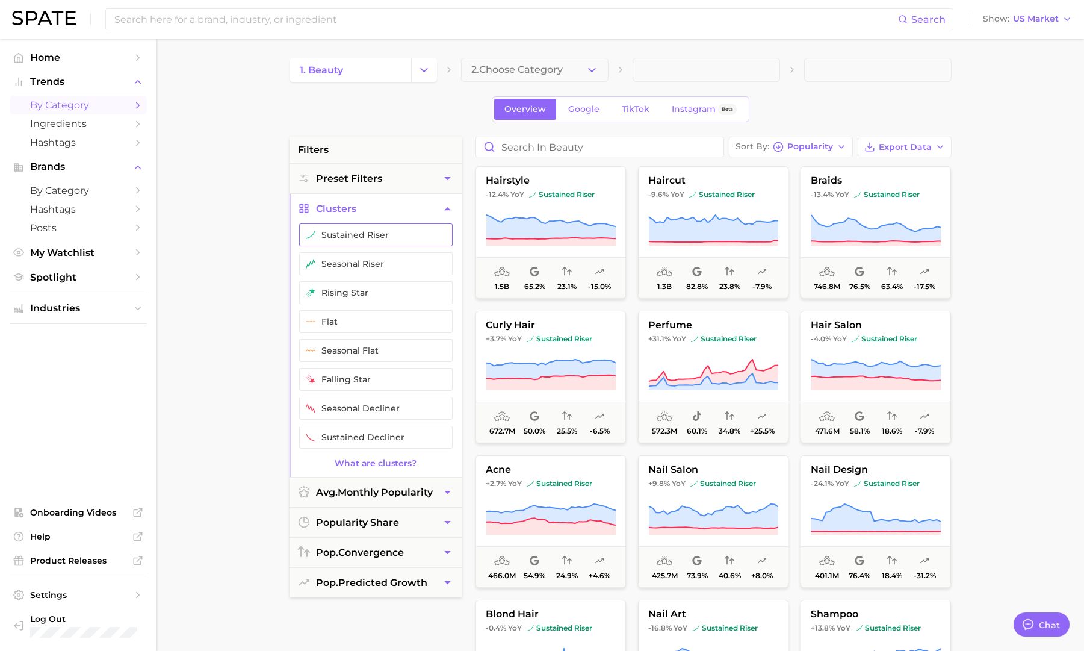
click at [379, 236] on button "sustained riser" at bounding box center [376, 234] width 154 height 23
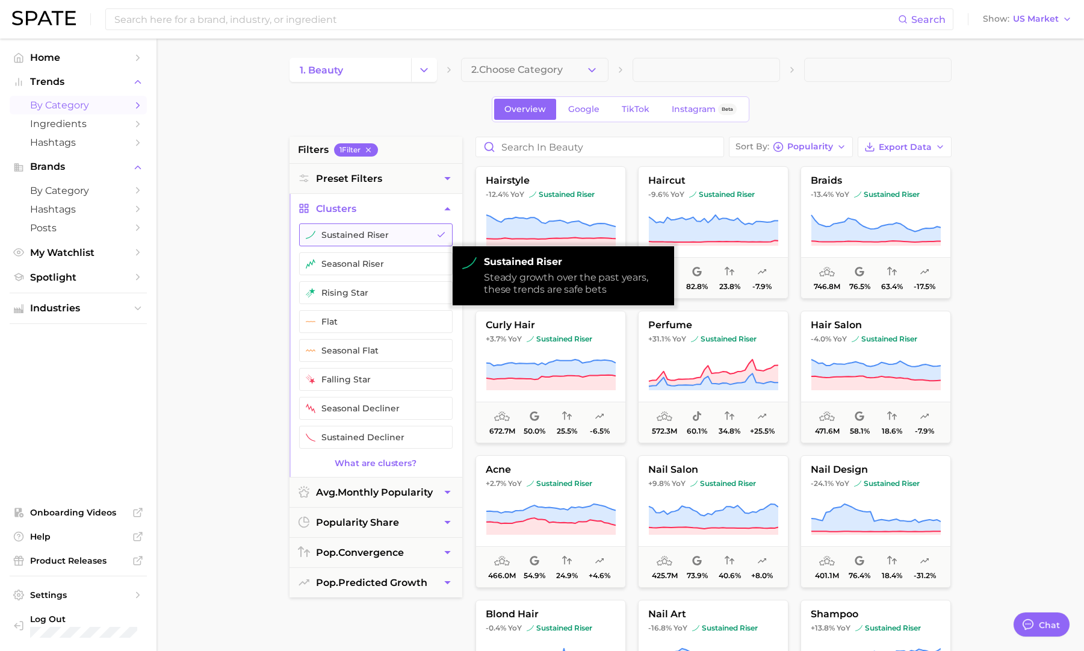
click at [379, 234] on button "sustained riser" at bounding box center [376, 234] width 154 height 23
click at [374, 261] on button "seasonal riser" at bounding box center [376, 263] width 154 height 23
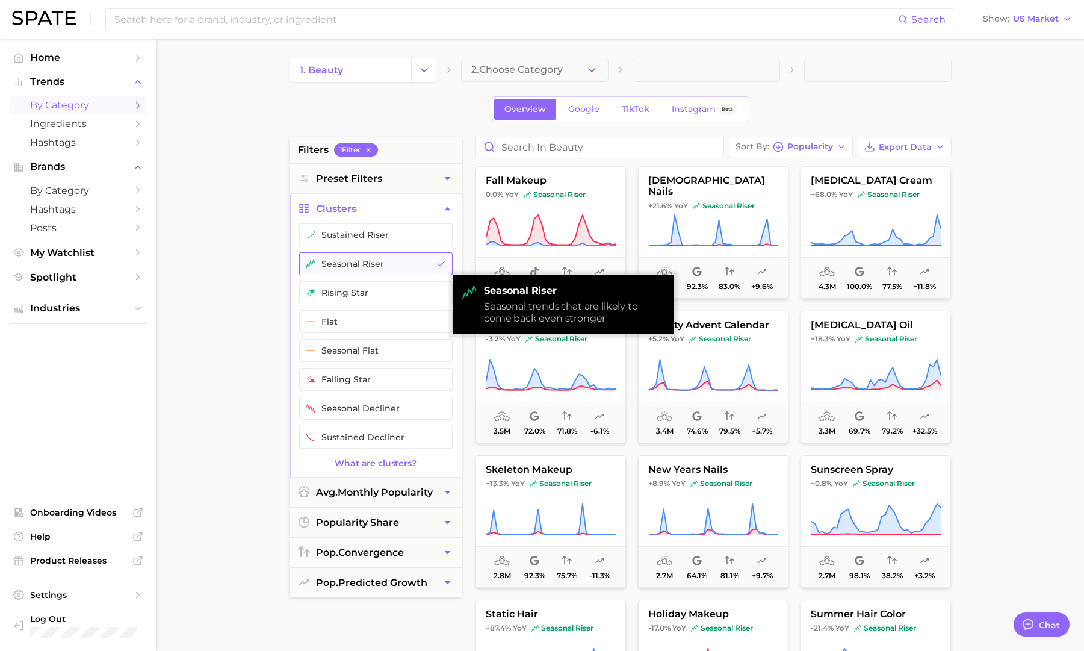
drag, startPoint x: 376, startPoint y: 262, endPoint x: 378, endPoint y: 271, distance: 9.2
click at [376, 262] on button "seasonal riser" at bounding box center [376, 263] width 154 height 23
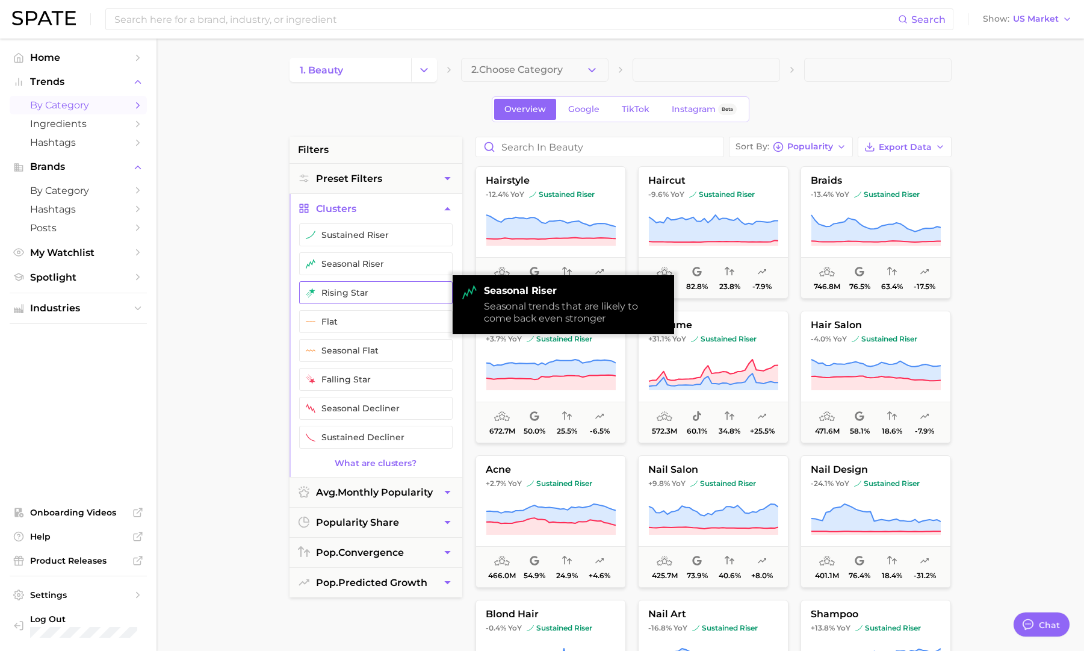
click at [373, 288] on button "rising star" at bounding box center [376, 292] width 154 height 23
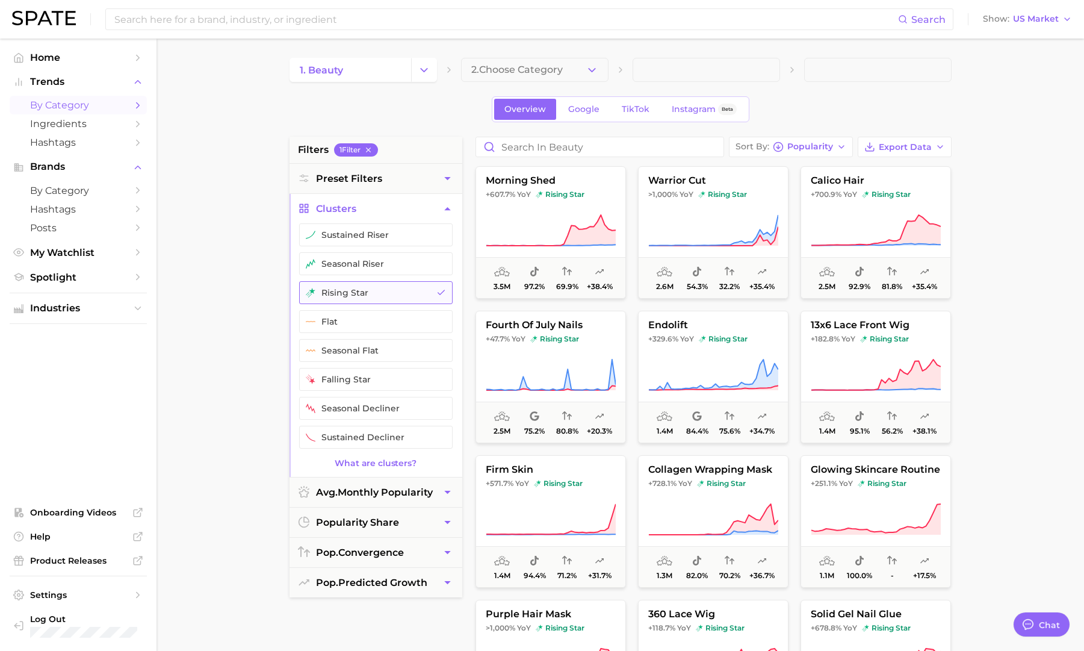
drag, startPoint x: 406, startPoint y: 291, endPoint x: 412, endPoint y: 303, distance: 12.9
click at [405, 291] on button "rising star" at bounding box center [376, 292] width 154 height 23
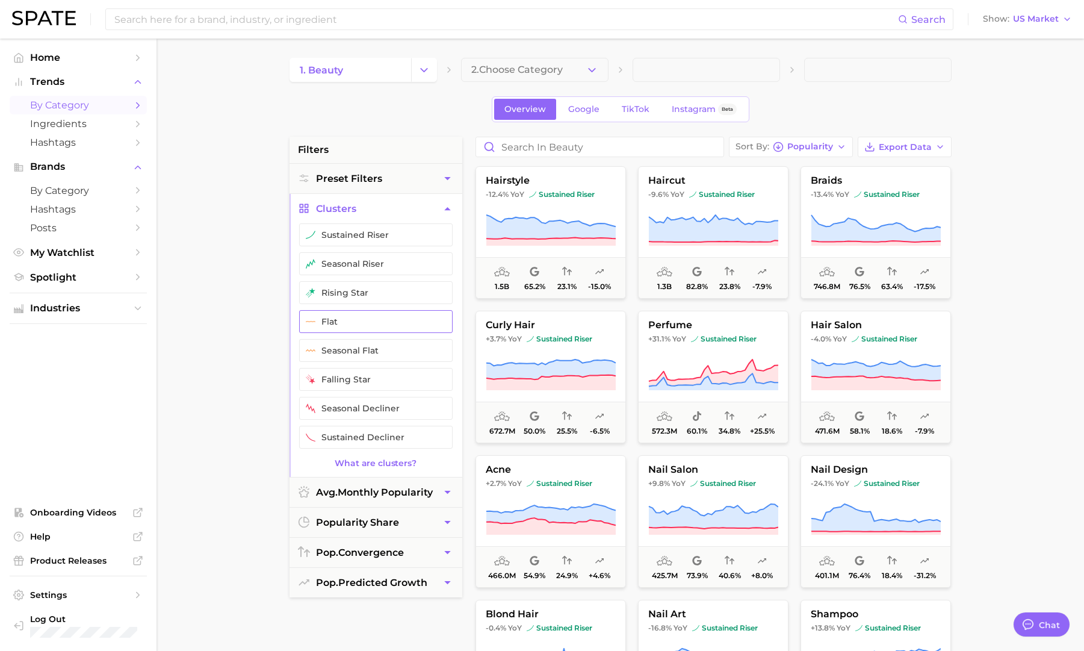
click at [395, 320] on button "flat" at bounding box center [376, 321] width 154 height 23
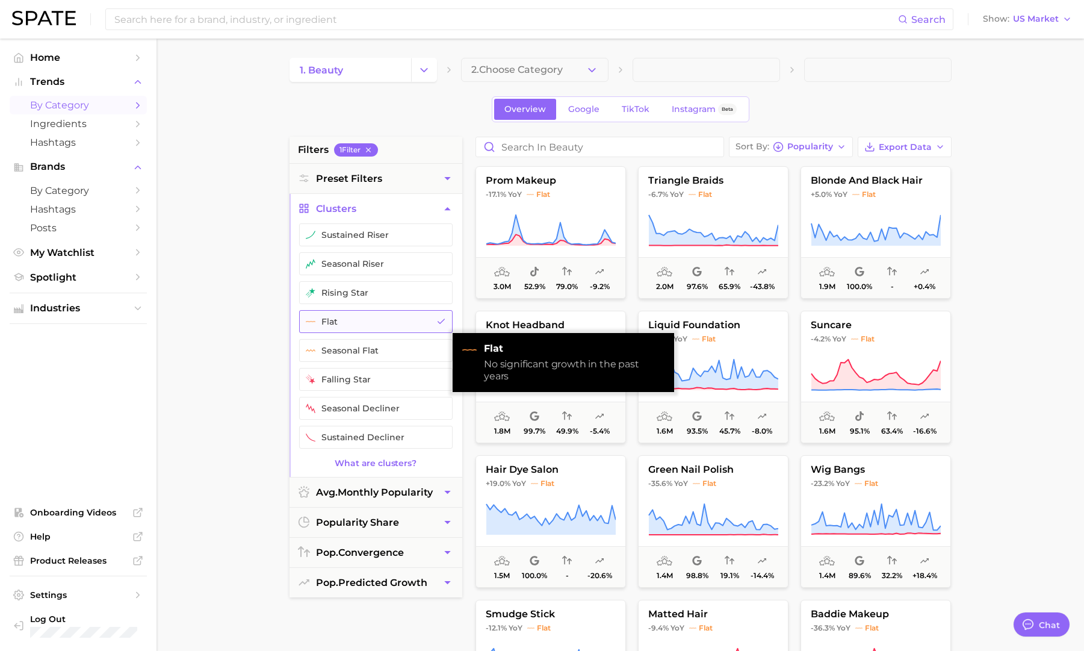
click at [397, 320] on button "flat" at bounding box center [376, 321] width 154 height 23
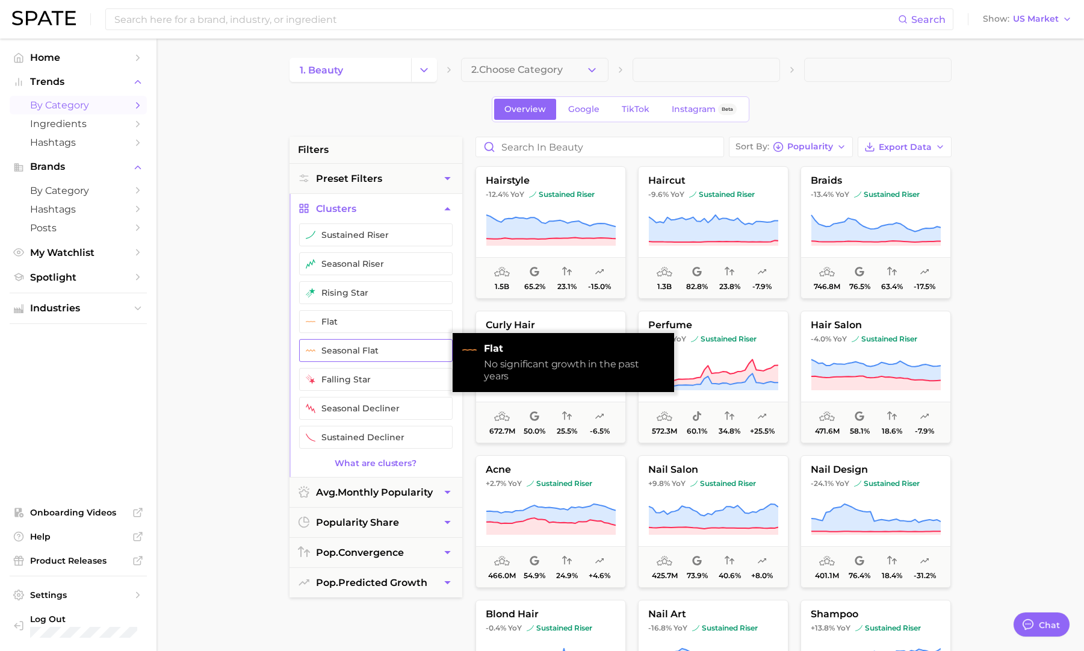
click at [397, 347] on button "seasonal flat" at bounding box center [376, 350] width 154 height 23
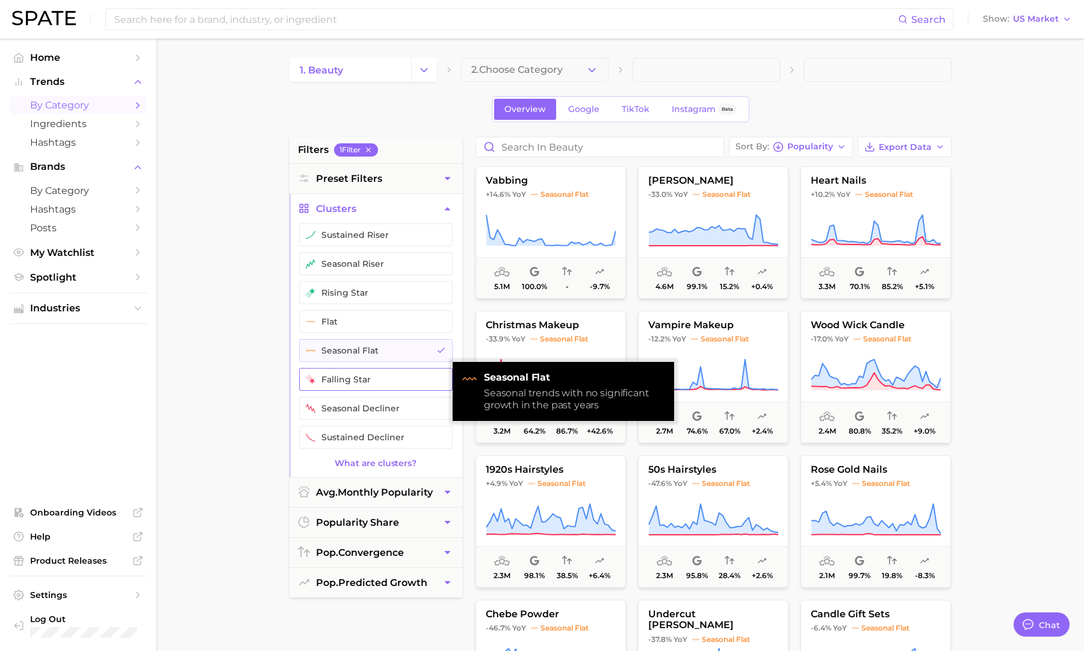
drag, startPoint x: 399, startPoint y: 354, endPoint x: 396, endPoint y: 373, distance: 18.8
click at [399, 353] on button "seasonal flat" at bounding box center [376, 350] width 154 height 23
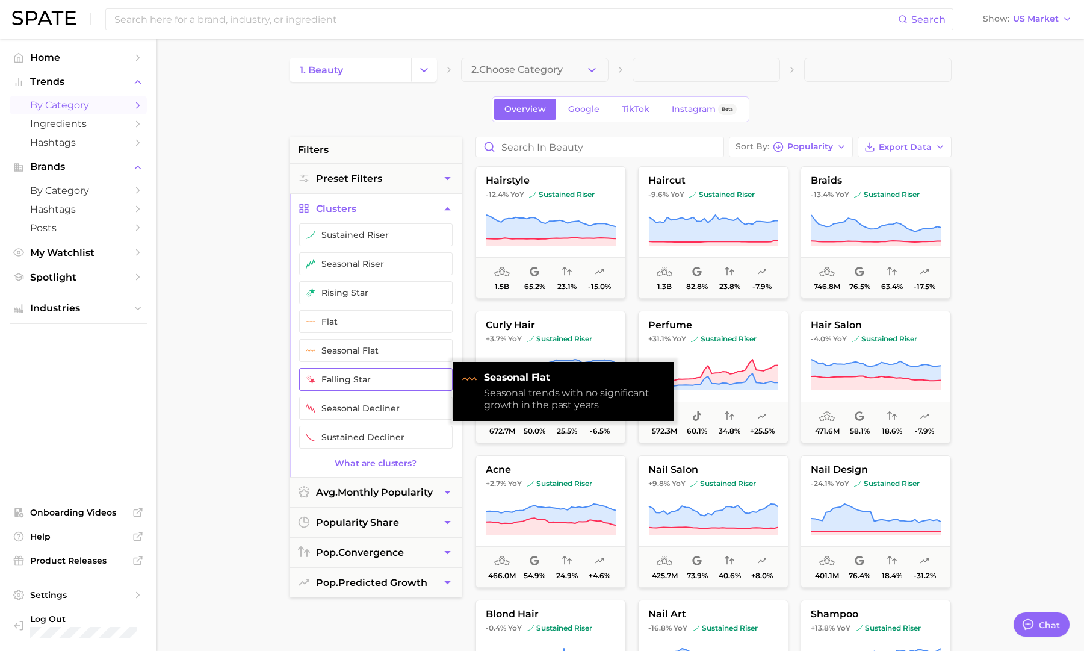
click at [395, 377] on button "falling star" at bounding box center [376, 379] width 154 height 23
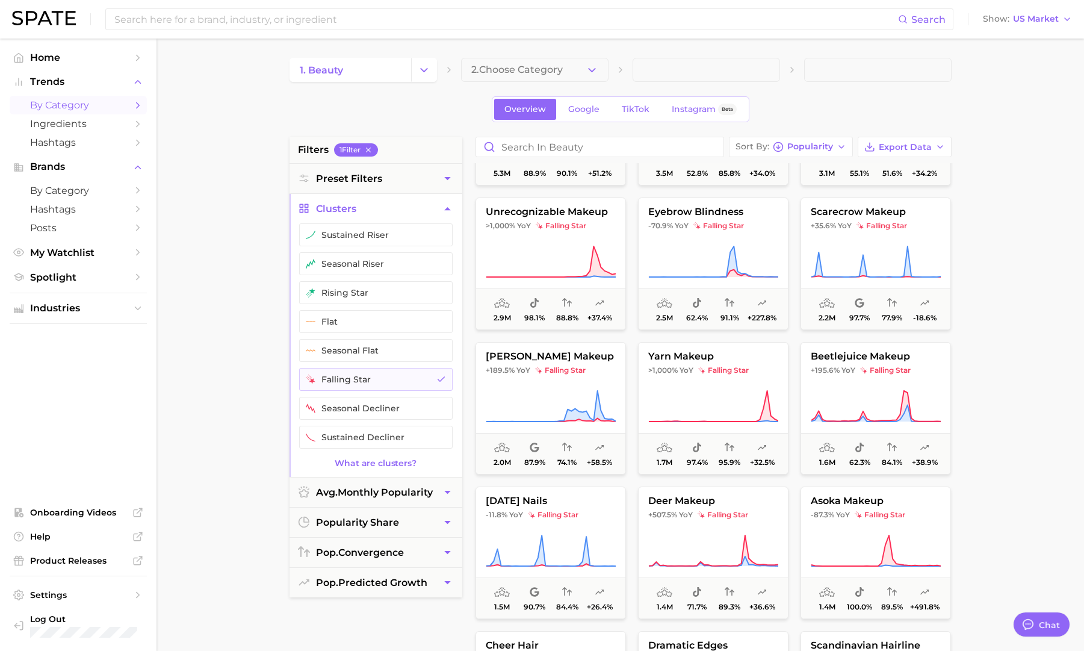
scroll to position [27, 0]
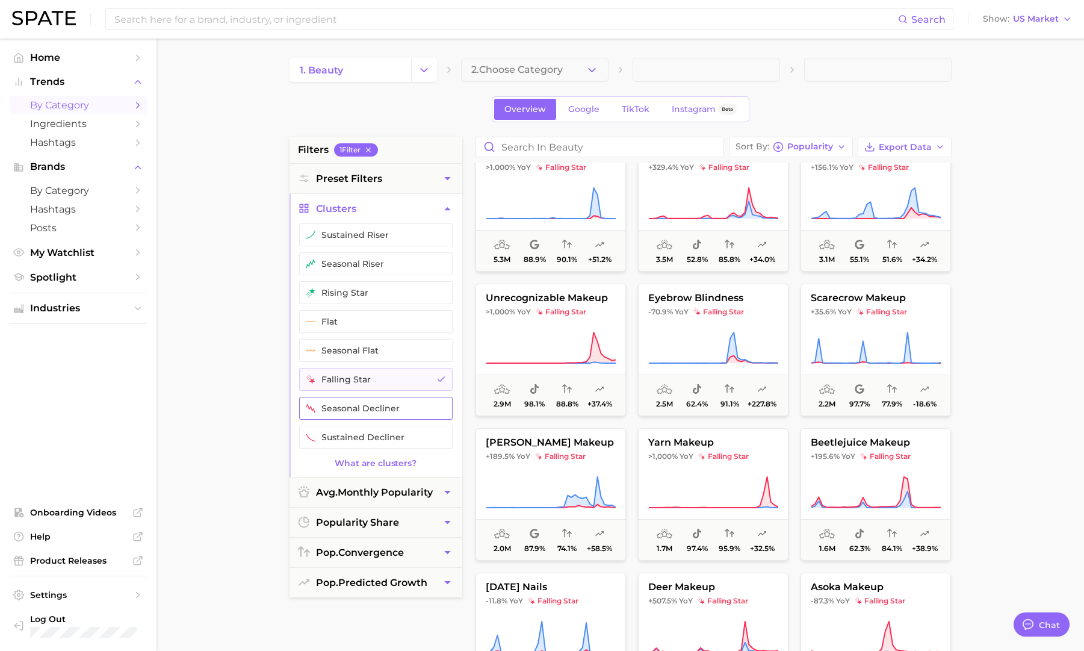
click at [389, 414] on button "seasonal decliner" at bounding box center [376, 408] width 154 height 23
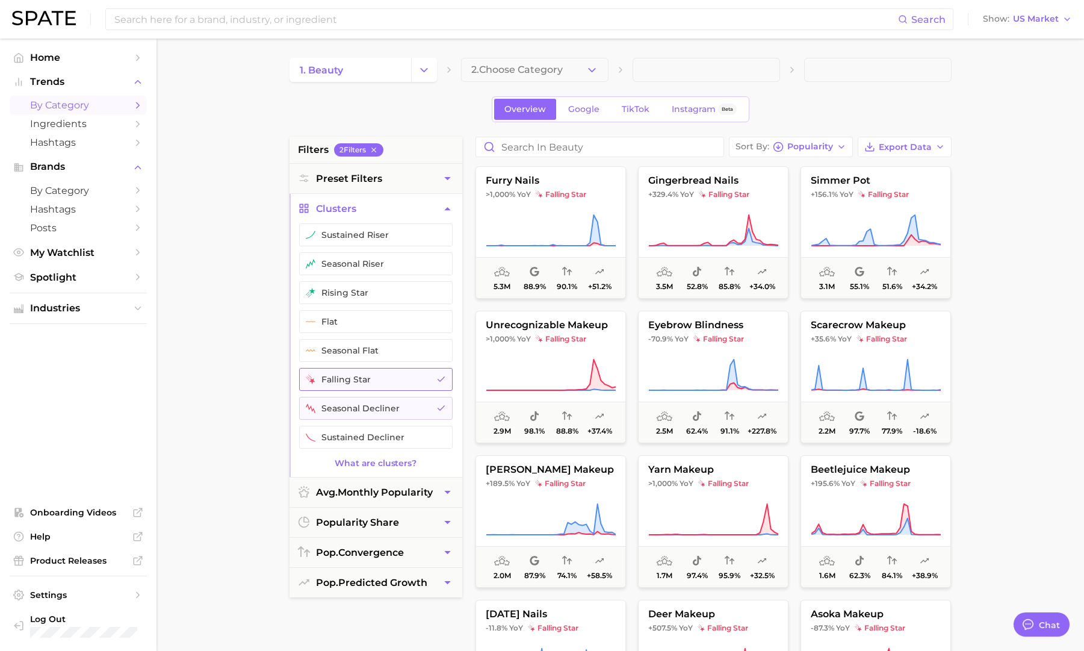
click at [409, 384] on button "falling star" at bounding box center [376, 379] width 154 height 23
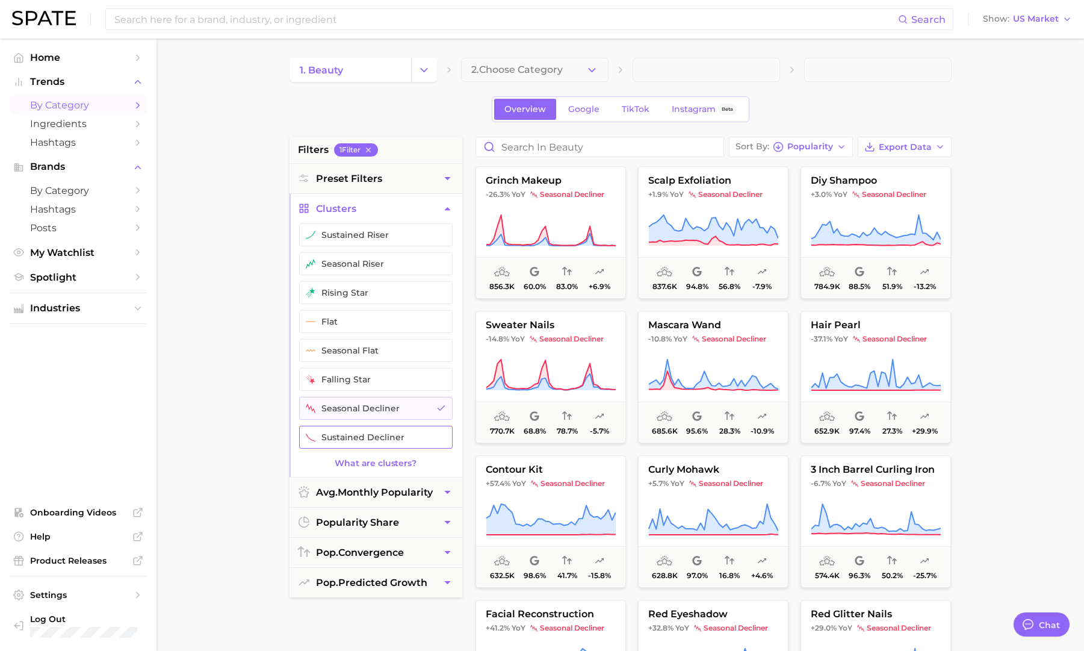
click at [392, 438] on button "sustained decliner" at bounding box center [376, 437] width 154 height 23
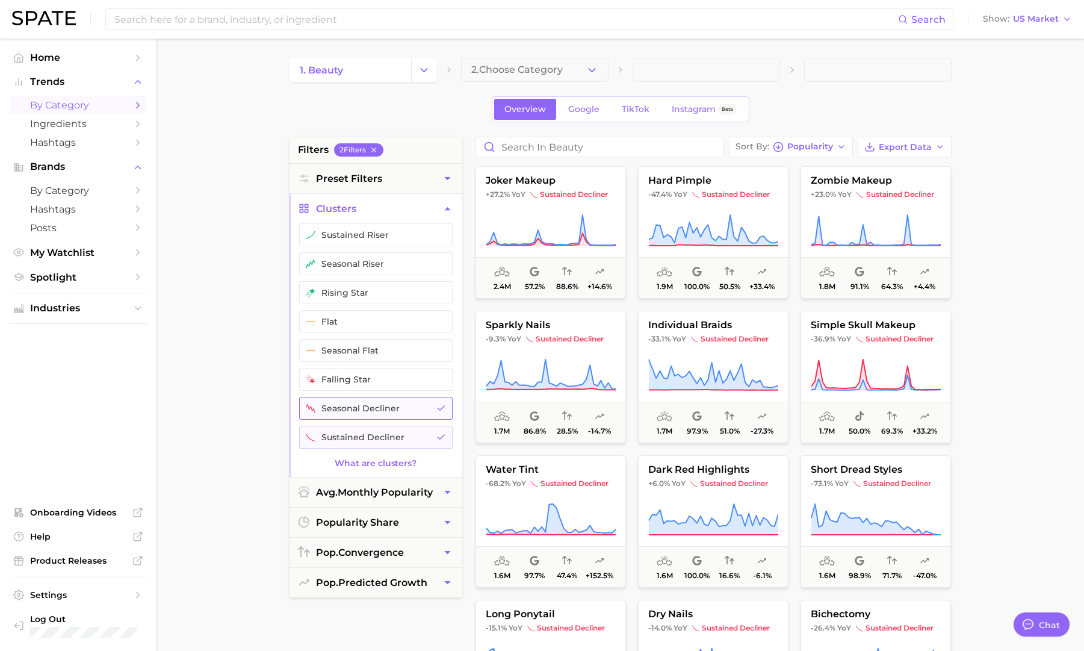
click at [414, 408] on button "seasonal decliner" at bounding box center [376, 408] width 154 height 23
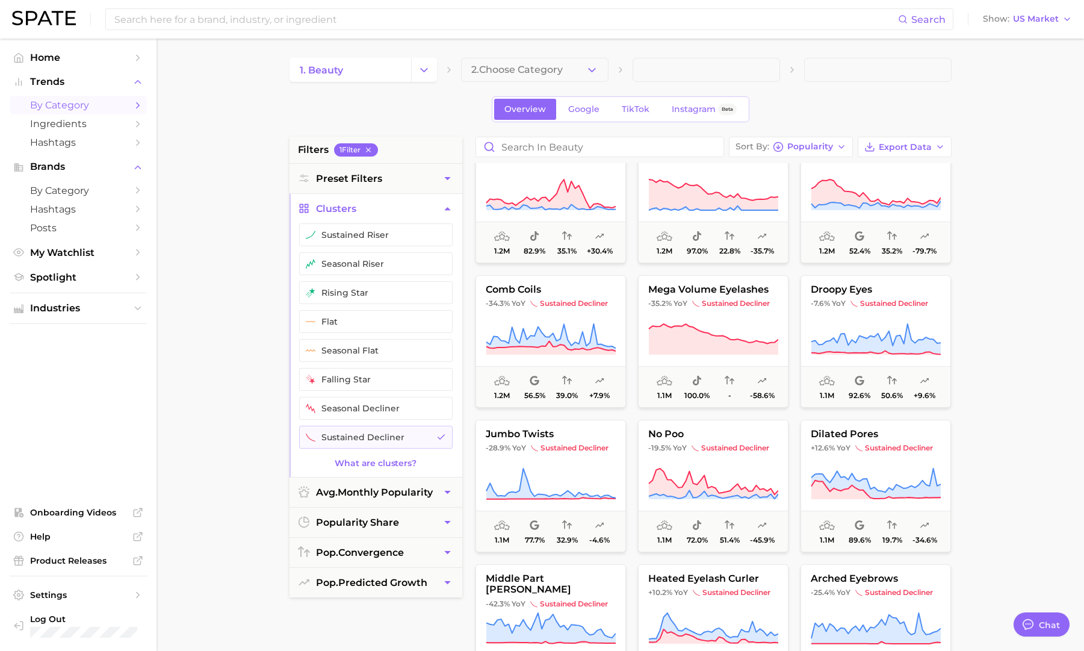
scroll to position [2450, 0]
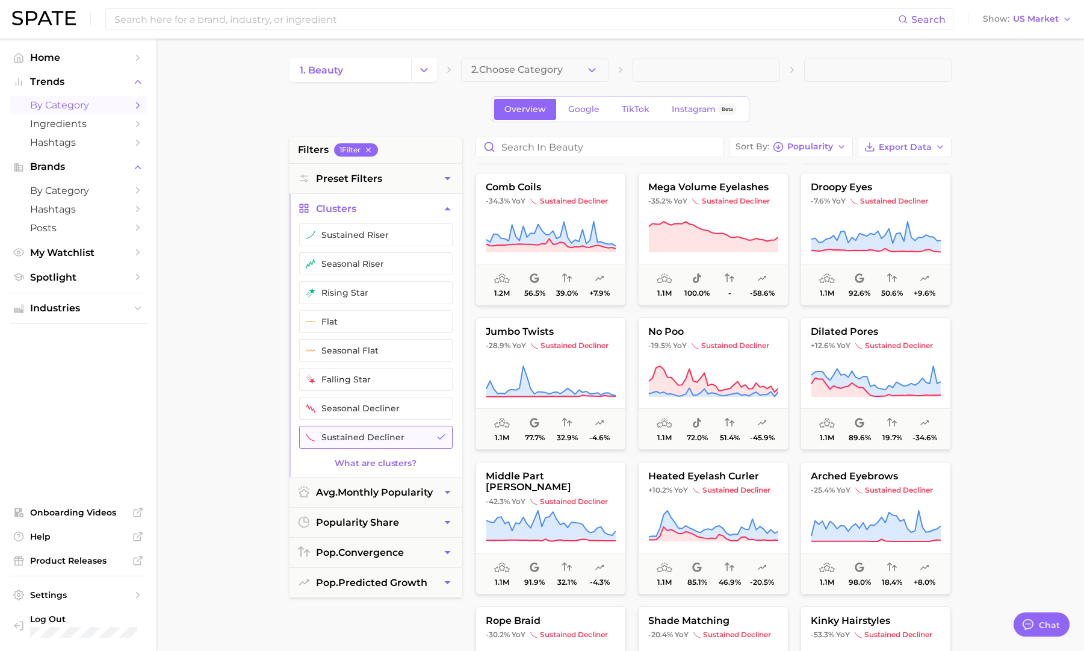
click at [376, 430] on button "sustained decliner" at bounding box center [376, 437] width 154 height 23
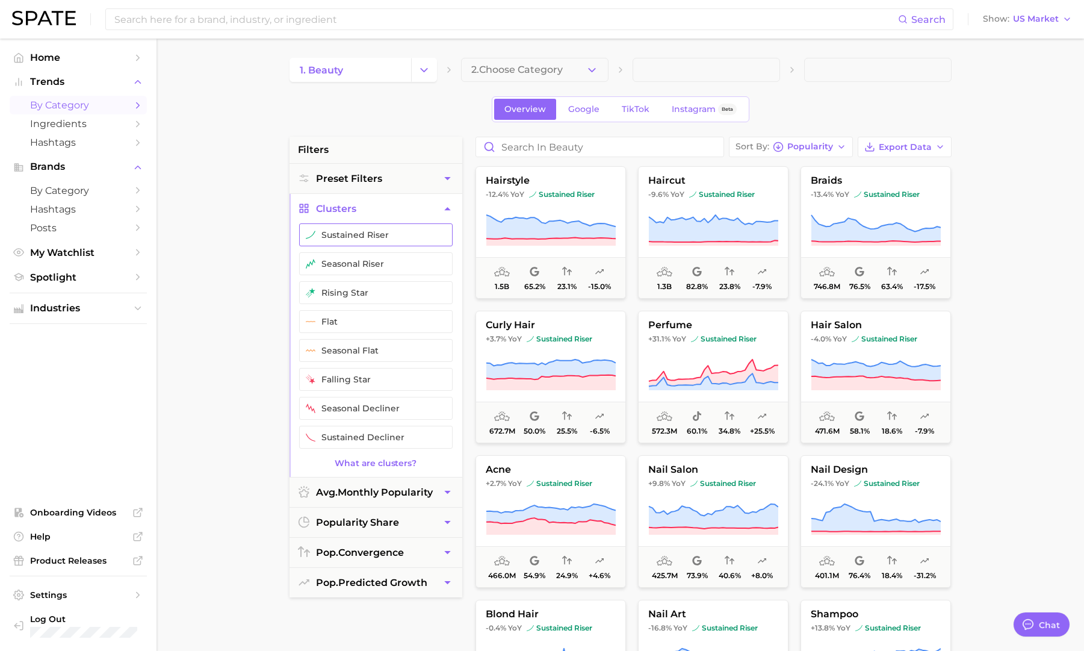
click at [388, 232] on button "sustained riser" at bounding box center [376, 234] width 154 height 23
click at [388, 230] on button "sustained riser" at bounding box center [376, 234] width 154 height 23
click at [423, 64] on icon "Change Category" at bounding box center [424, 70] width 13 height 13
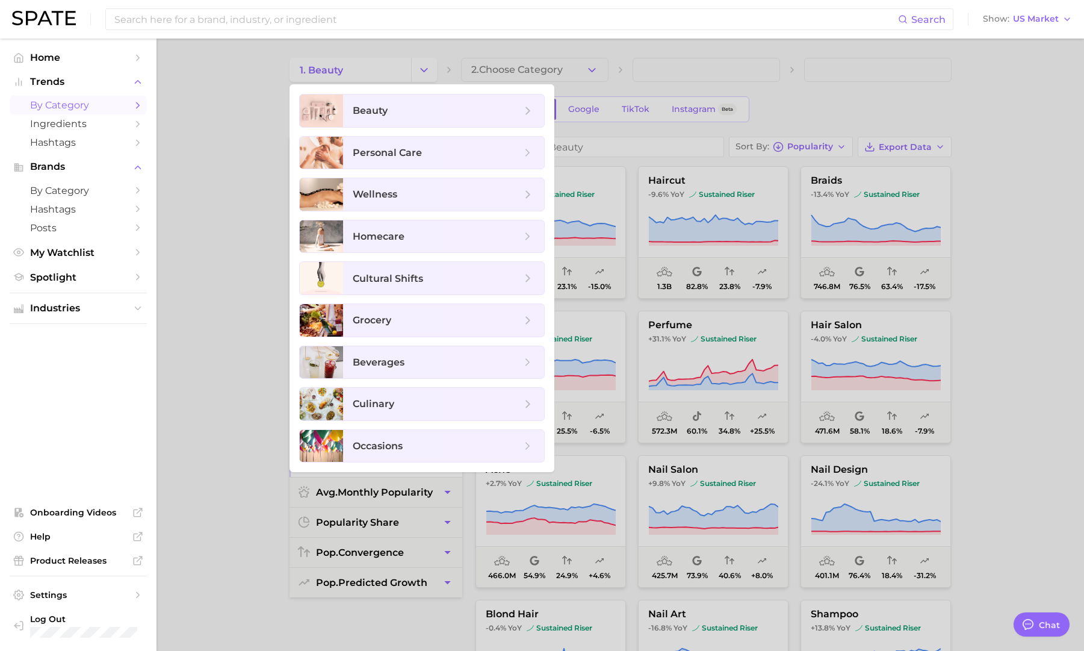
click at [423, 64] on div at bounding box center [542, 325] width 1084 height 651
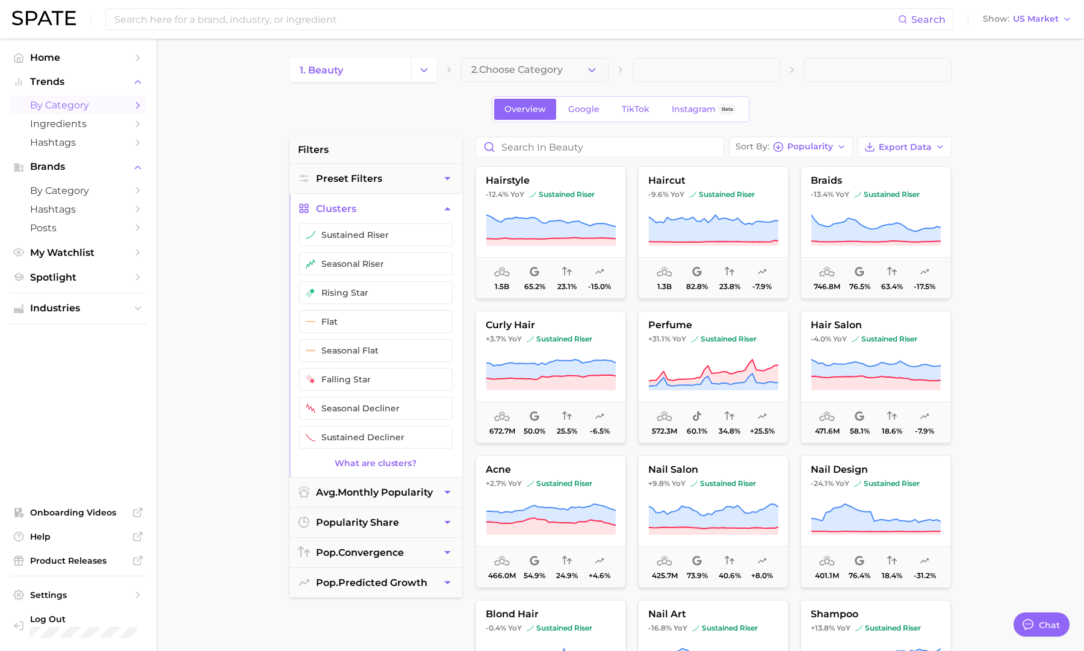
click at [446, 212] on icon "button" at bounding box center [447, 208] width 13 height 13
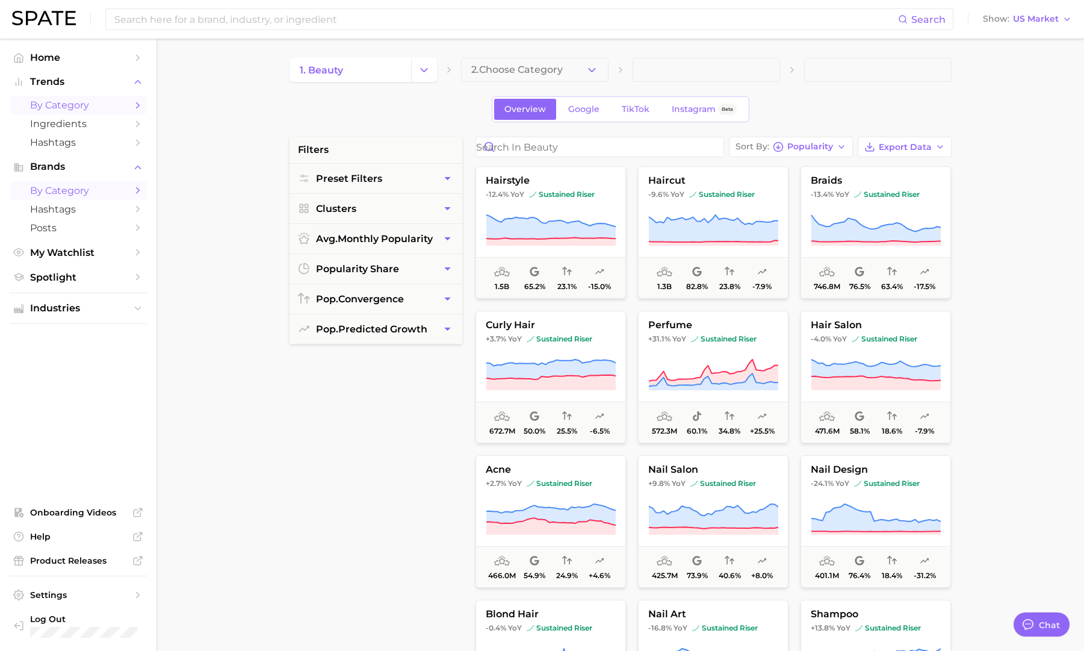
click at [90, 193] on span "by Category" at bounding box center [78, 190] width 96 height 11
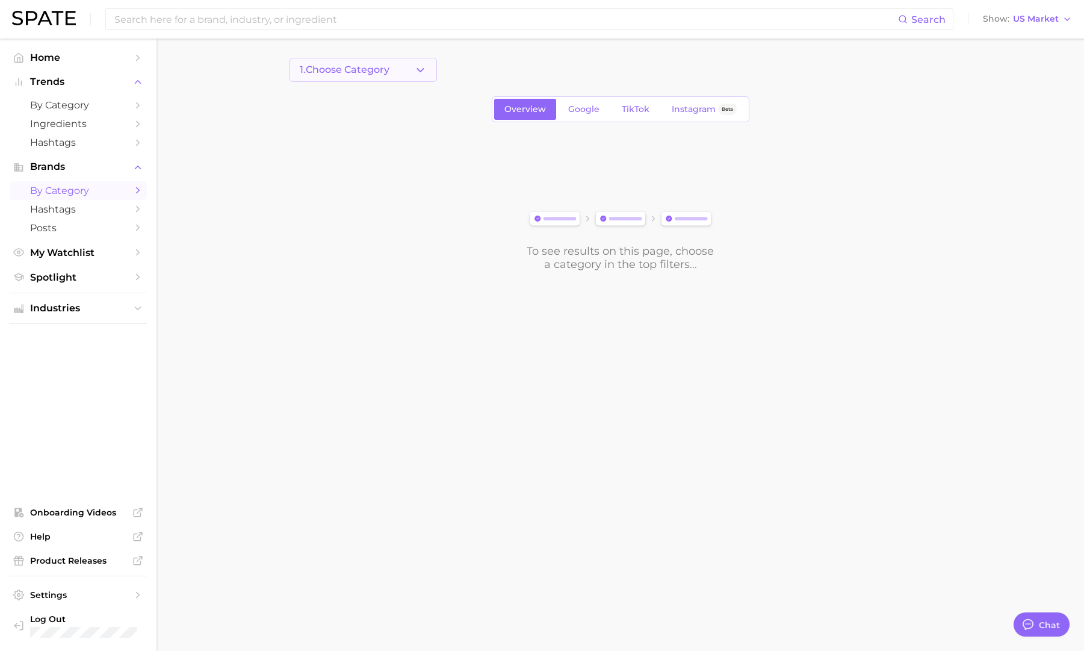
click at [403, 77] on button "1. Choose Category" at bounding box center [364, 70] width 148 height 24
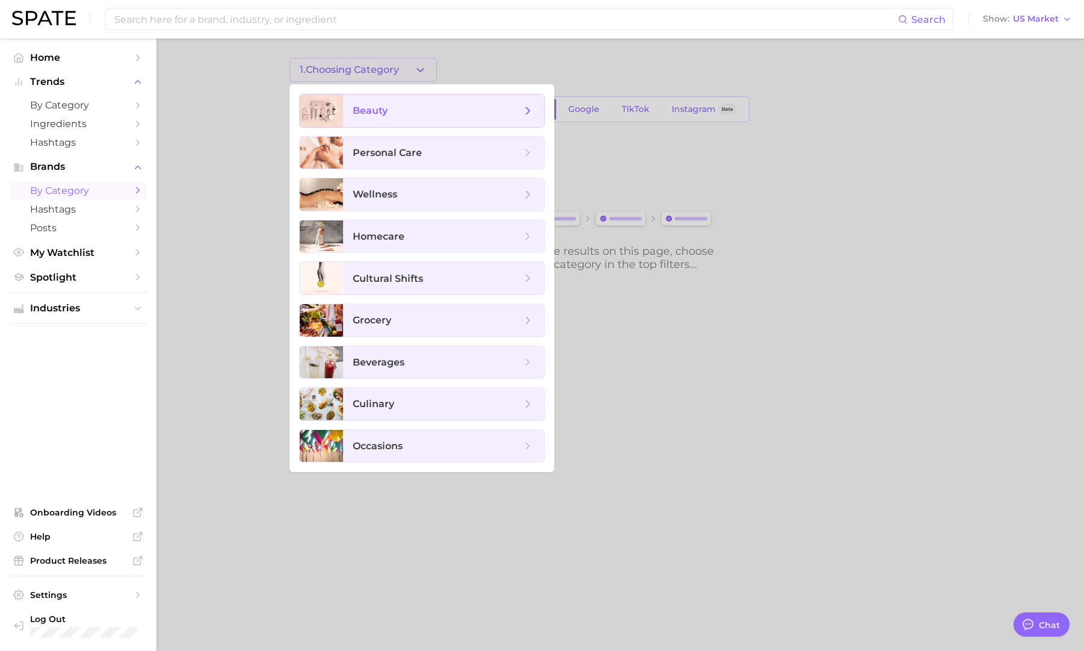
click at [393, 111] on span "beauty" at bounding box center [437, 110] width 169 height 13
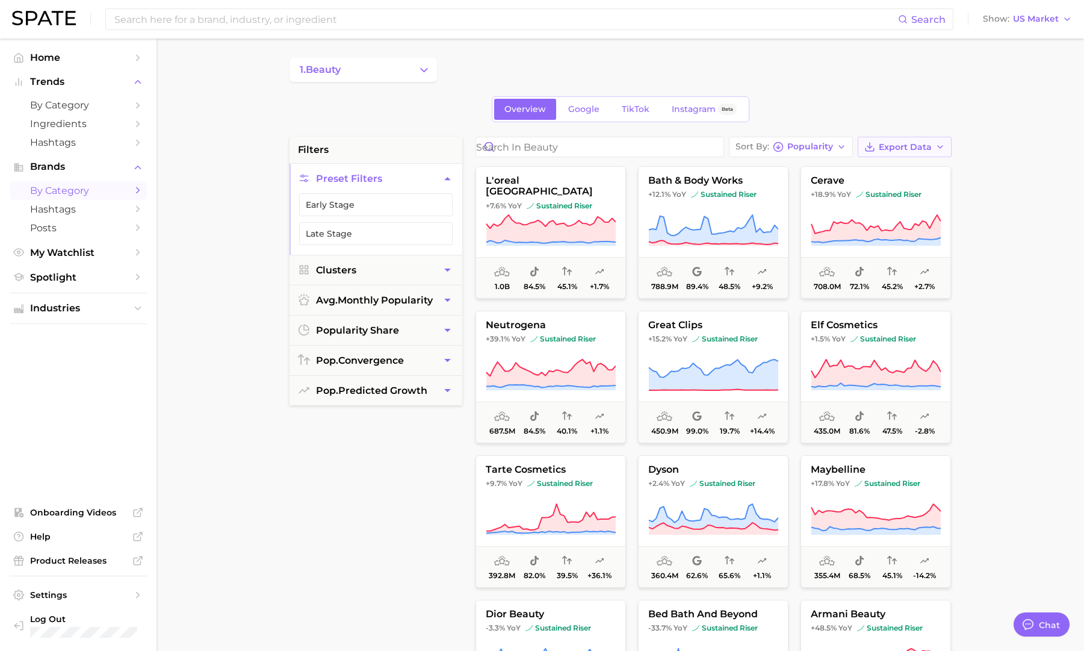
drag, startPoint x: 890, startPoint y: 144, endPoint x: 883, endPoint y: 144, distance: 7.2
click at [889, 144] on span "Export Data" at bounding box center [905, 147] width 53 height 10
click at [886, 164] on span "Card Data CSV" at bounding box center [871, 169] width 63 height 10
click at [1013, 157] on main "1. beauty Overview Google TikTok Instagram Beta filters Preset Filters Early St…" at bounding box center [621, 495] width 928 height 913
click at [917, 145] on span "Export Data" at bounding box center [905, 147] width 53 height 10
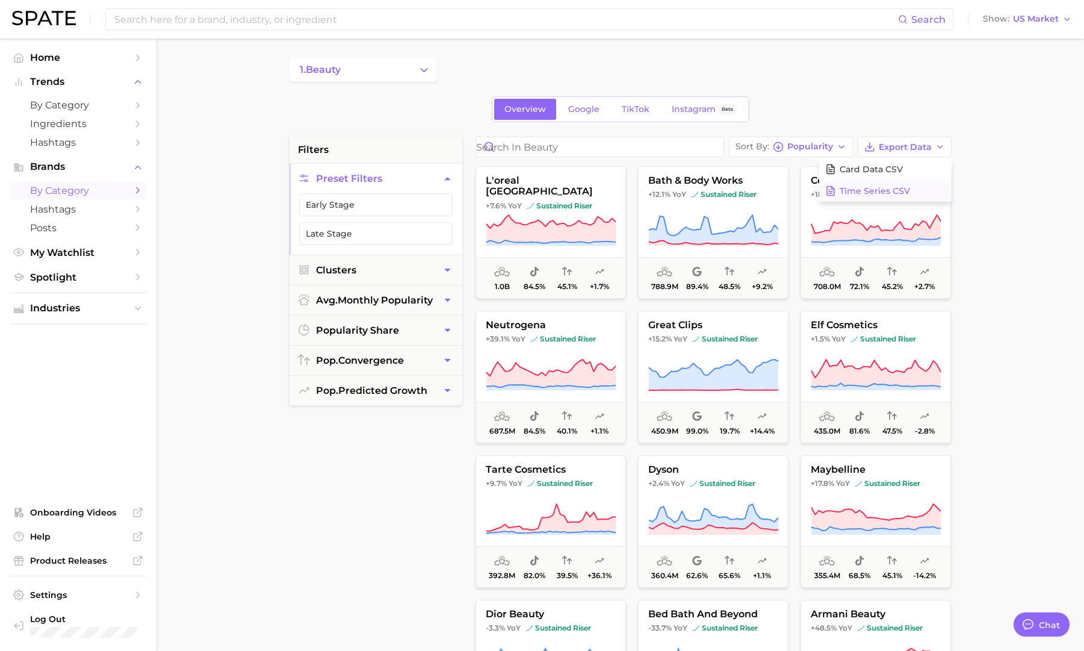
click at [896, 188] on span "Time Series CSV" at bounding box center [875, 191] width 70 height 10
click at [396, 270] on button "Clusters" at bounding box center [376, 270] width 173 height 30
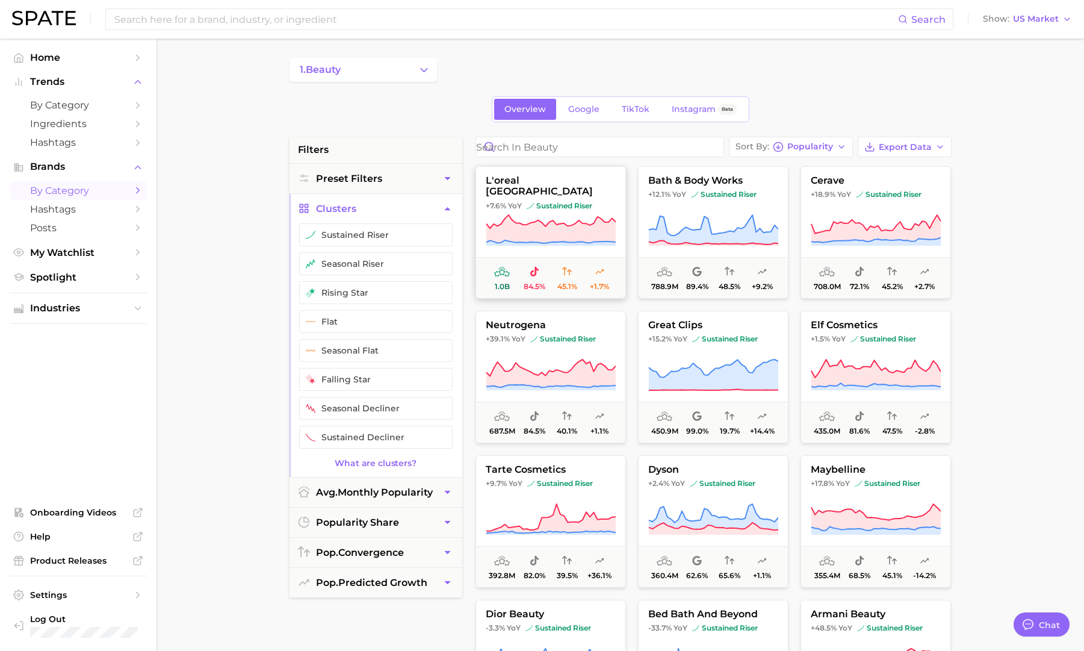
click at [570, 232] on icon at bounding box center [550, 229] width 129 height 28
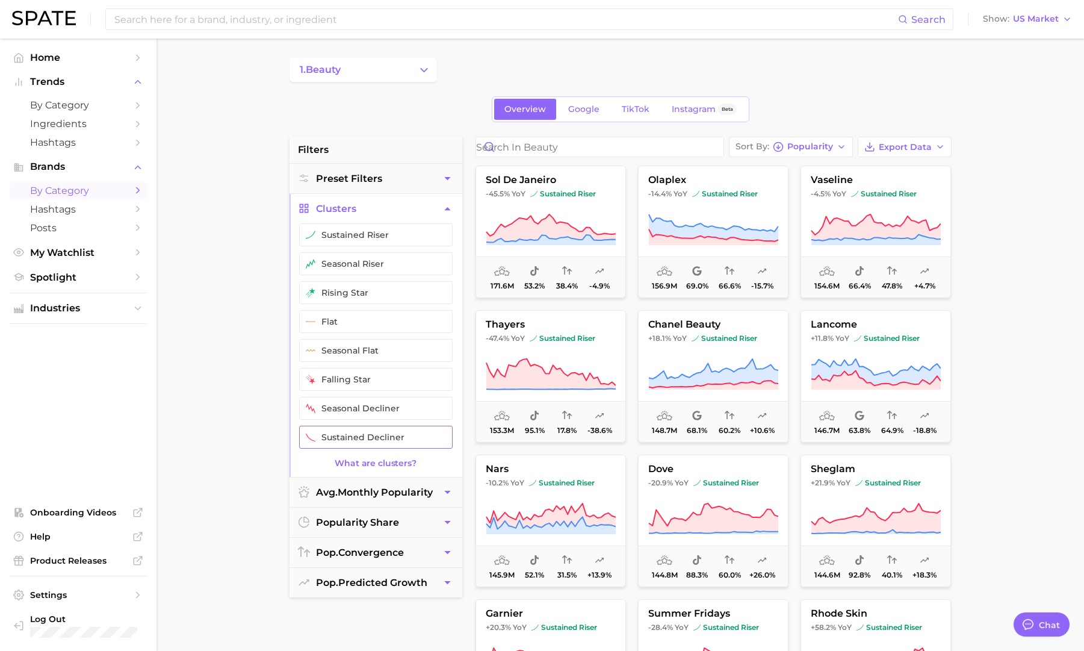
scroll to position [1446, 0]
click at [548, 363] on icon at bounding box center [551, 374] width 130 height 34
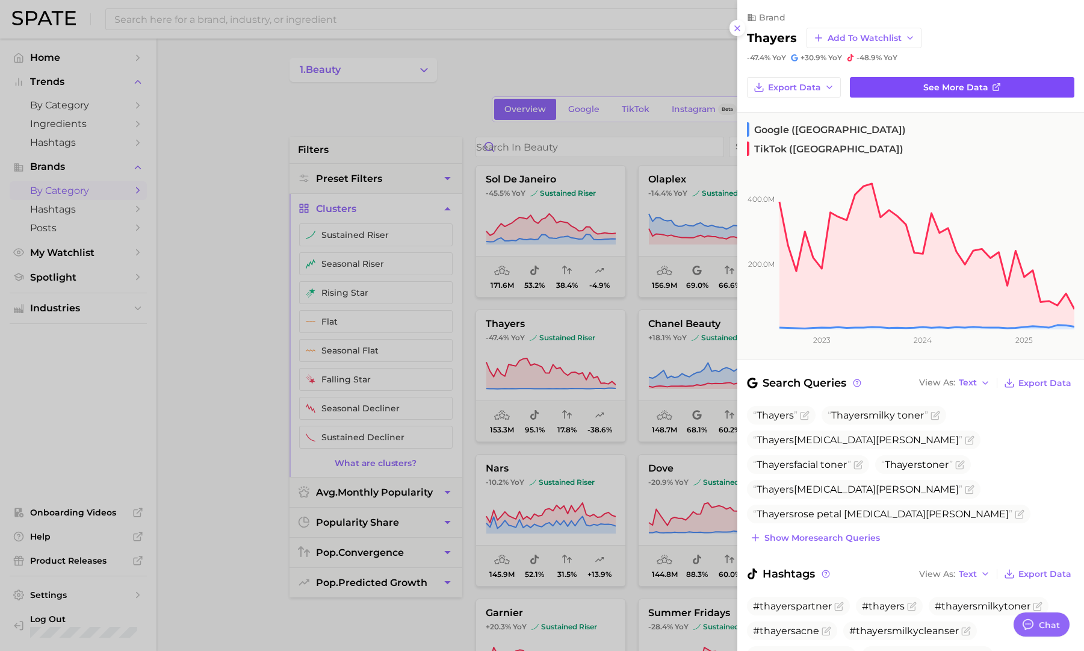
click at [918, 85] on link "See more data" at bounding box center [962, 87] width 225 height 20
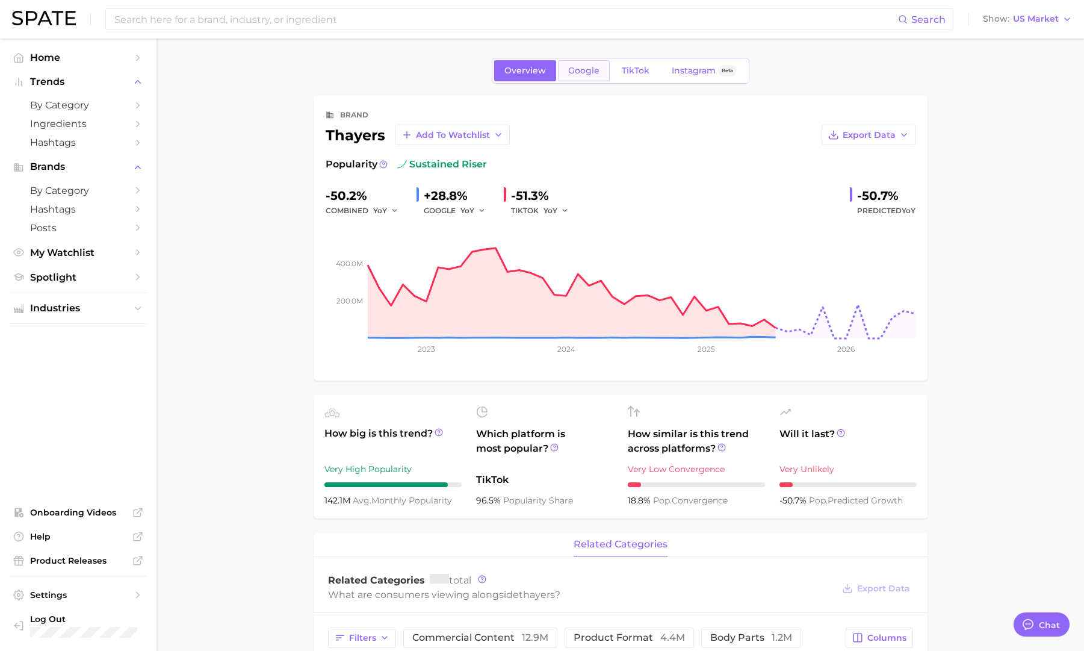
click at [577, 72] on span "Google" at bounding box center [583, 71] width 31 height 10
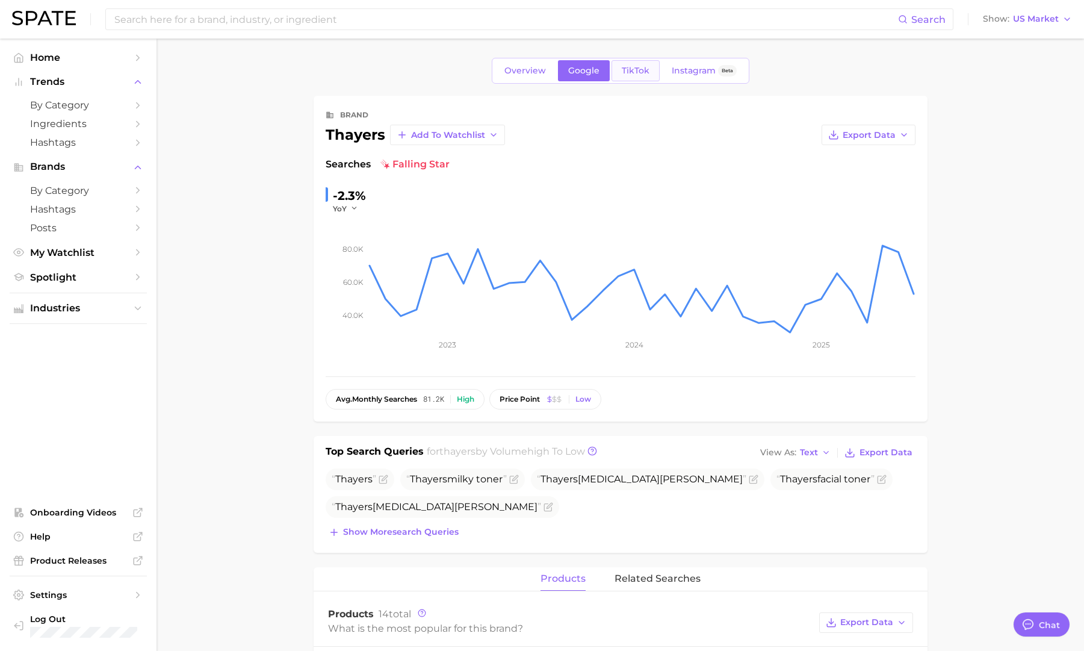
click at [632, 73] on span "TikTok" at bounding box center [636, 71] width 28 height 10
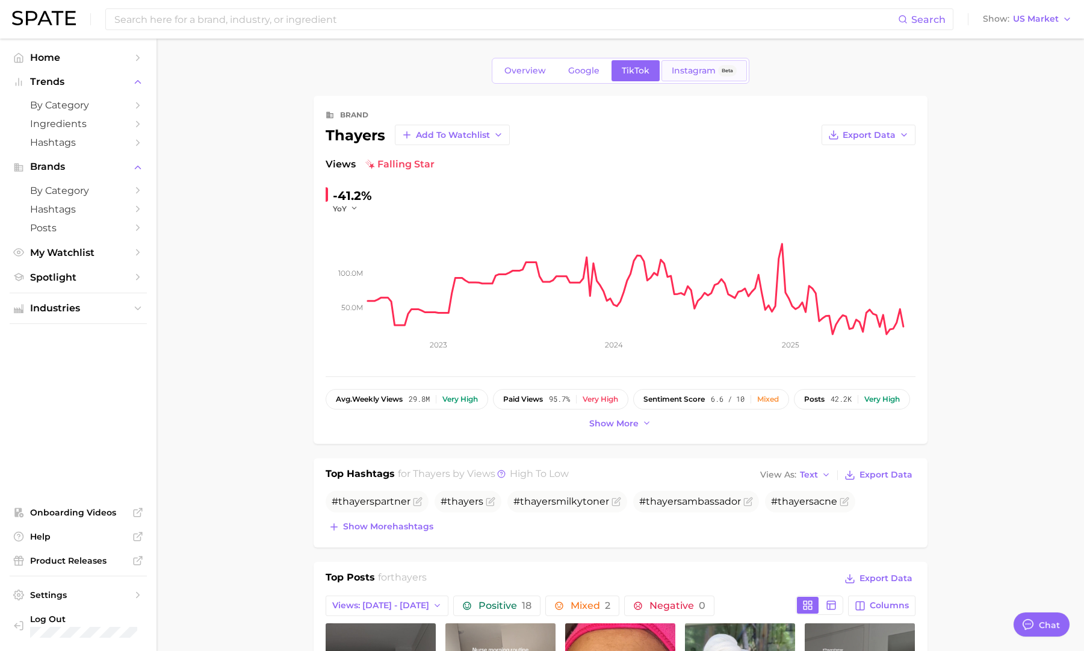
click at [698, 72] on span "Instagram" at bounding box center [694, 71] width 44 height 10
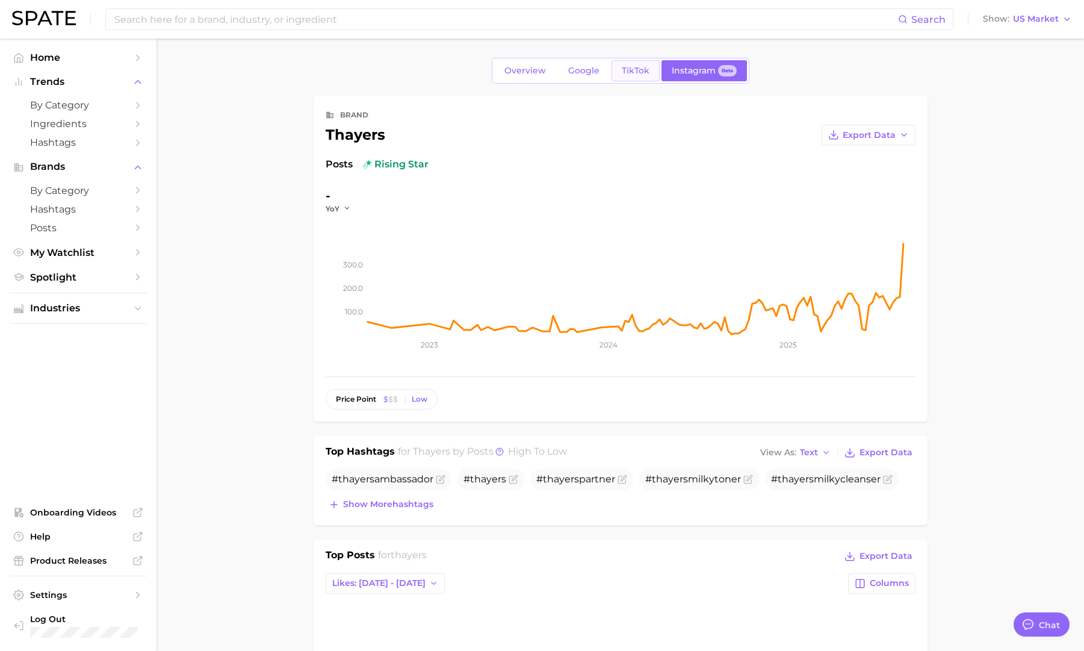
click at [642, 68] on span "TikTok" at bounding box center [636, 71] width 28 height 10
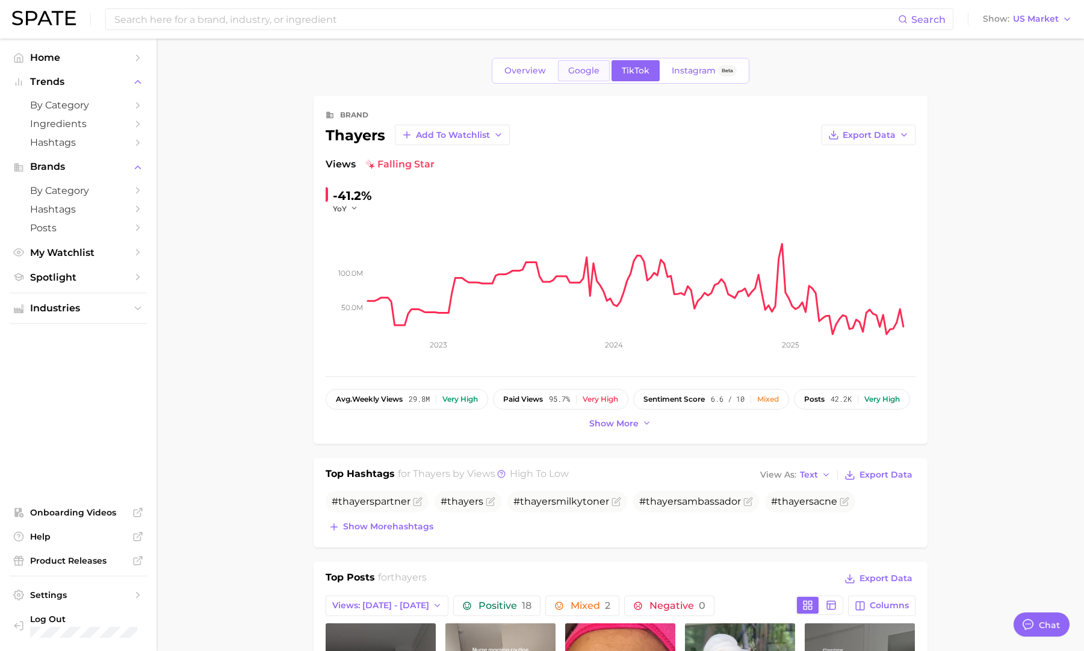
click at [572, 69] on span "Google" at bounding box center [583, 71] width 31 height 10
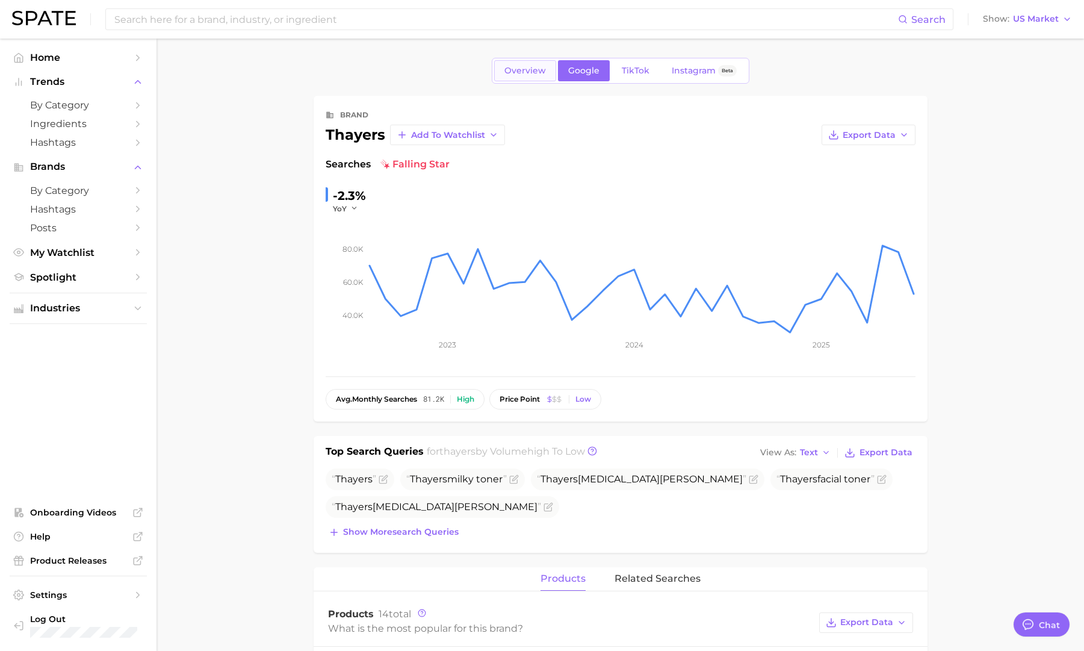
click at [519, 70] on span "Overview" at bounding box center [526, 71] width 42 height 10
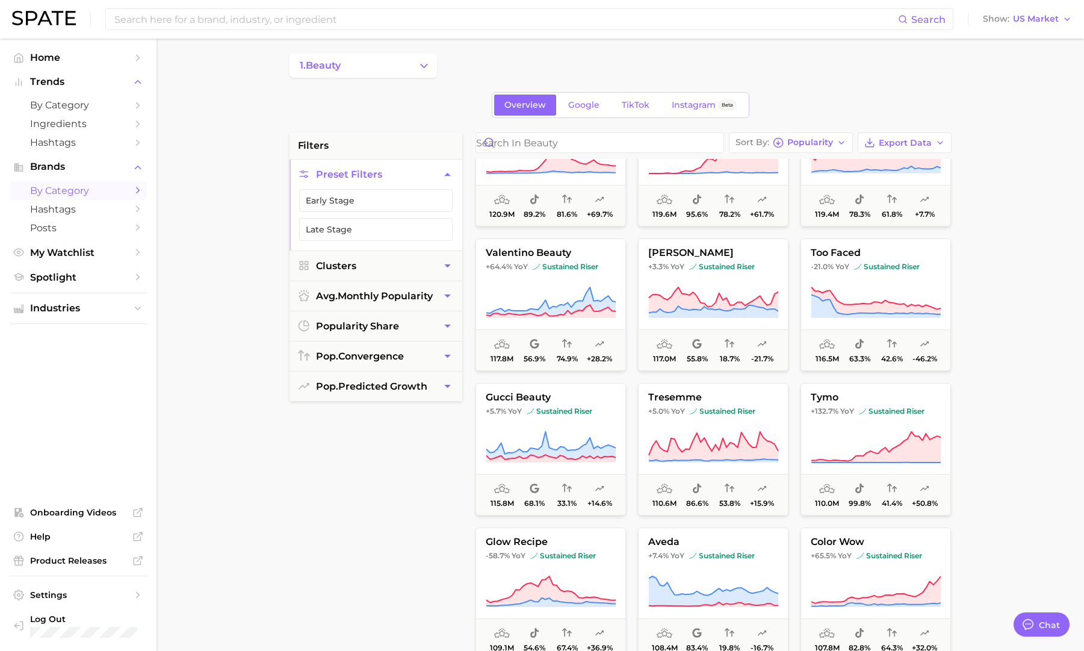
scroll to position [2540, 0]
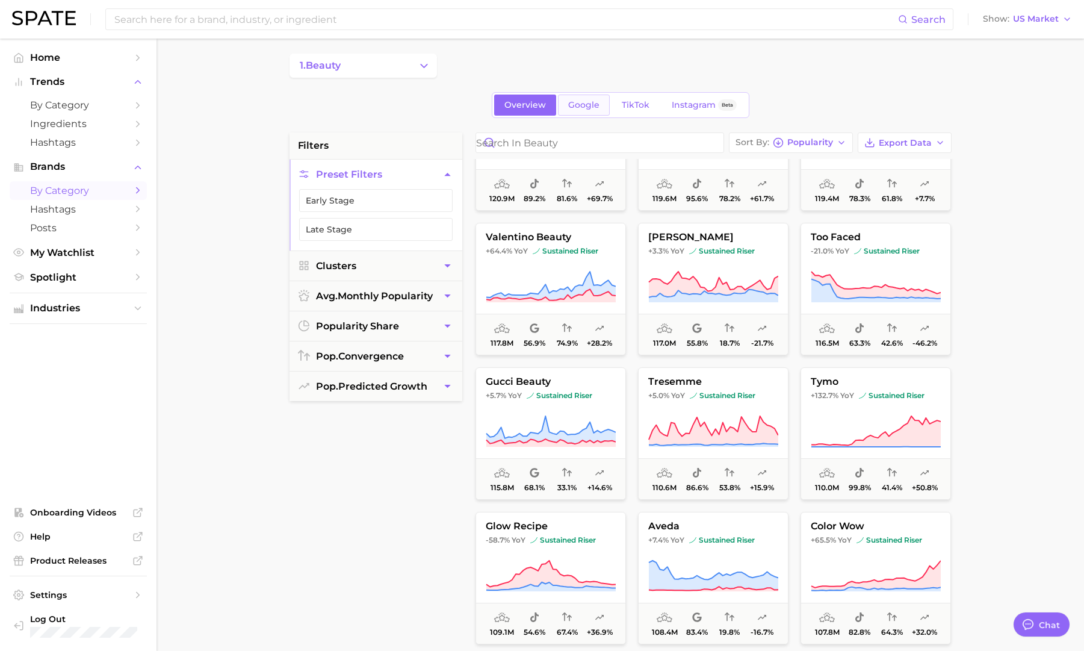
click at [591, 107] on span "Google" at bounding box center [583, 105] width 31 height 10
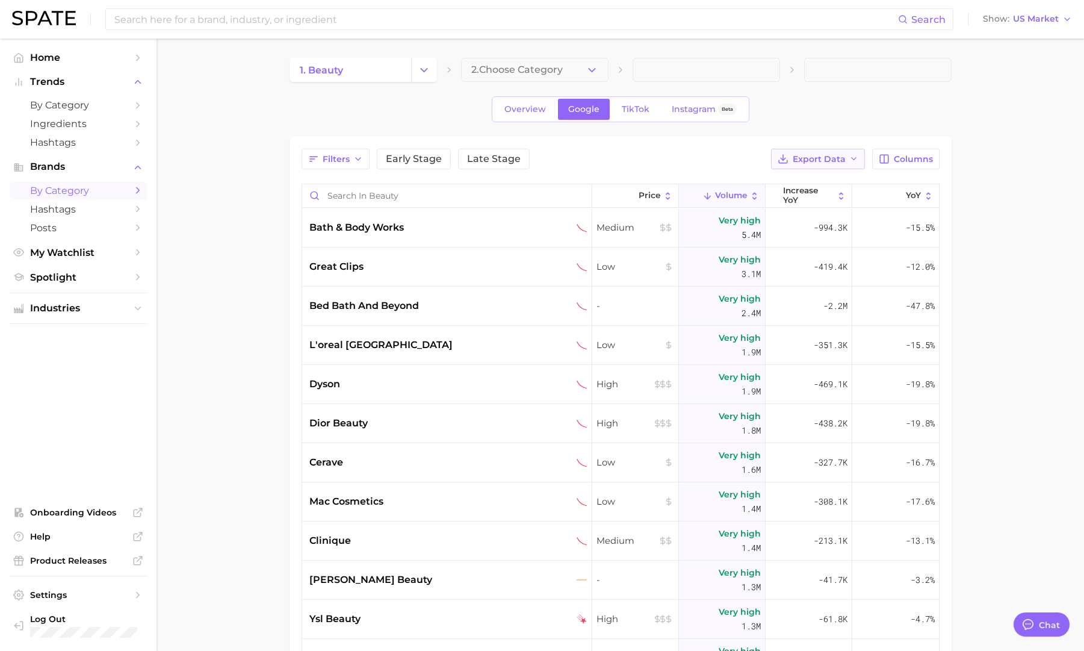
click at [804, 167] on button "Export Data" at bounding box center [818, 159] width 94 height 20
click at [798, 182] on span "Card Data CSV" at bounding box center [785, 181] width 63 height 10
click at [719, 150] on div "Filters Early Stage Late Stage Export Data Columns" at bounding box center [621, 159] width 638 height 20
click at [801, 158] on span "Export Data" at bounding box center [819, 159] width 53 height 10
click at [801, 199] on span "Time Series CSV" at bounding box center [789, 203] width 70 height 10
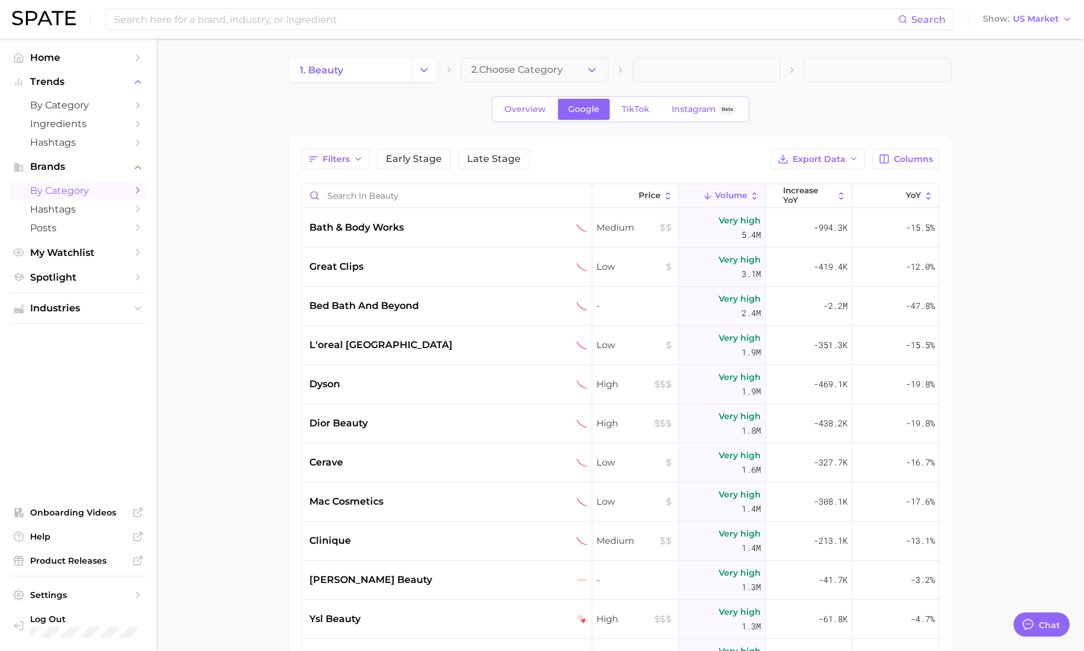
click at [667, 135] on div "1. beauty 2. Choose Category Overview Google TikTok Instagram Beta Filters Earl…" at bounding box center [621, 452] width 662 height 789
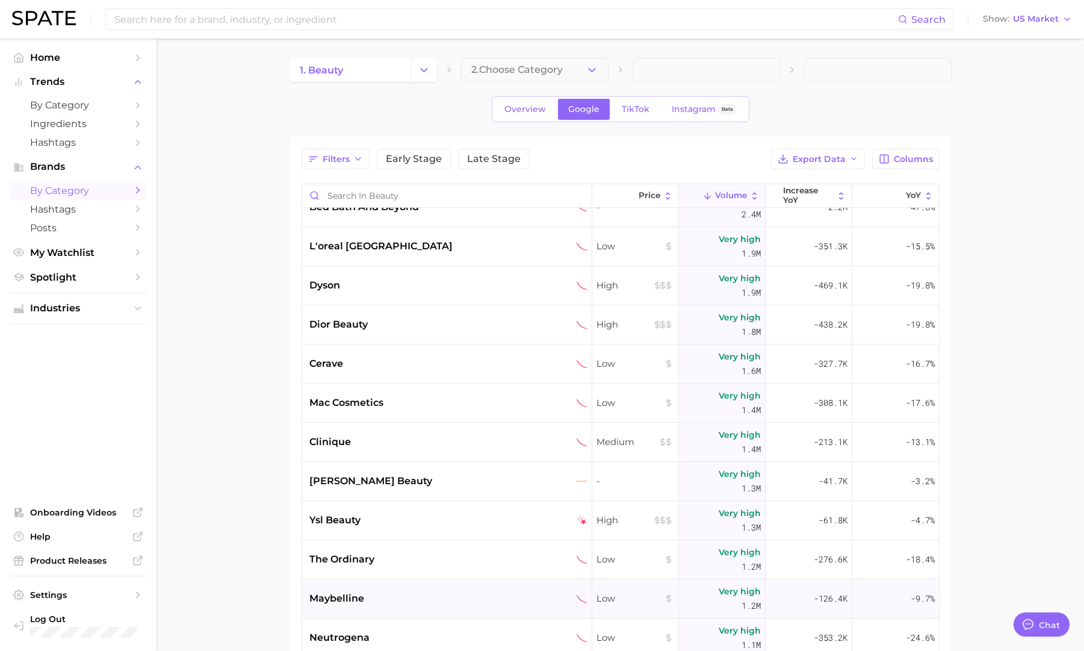
scroll to position [269, 0]
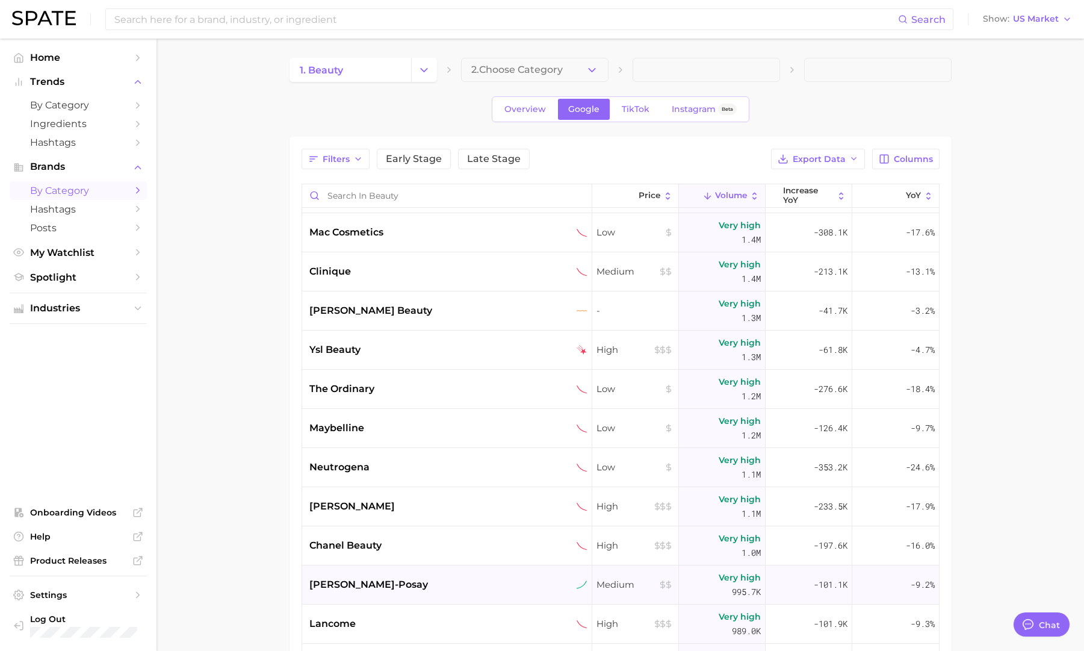
click at [491, 583] on div "la roche-posay" at bounding box center [448, 584] width 278 height 14
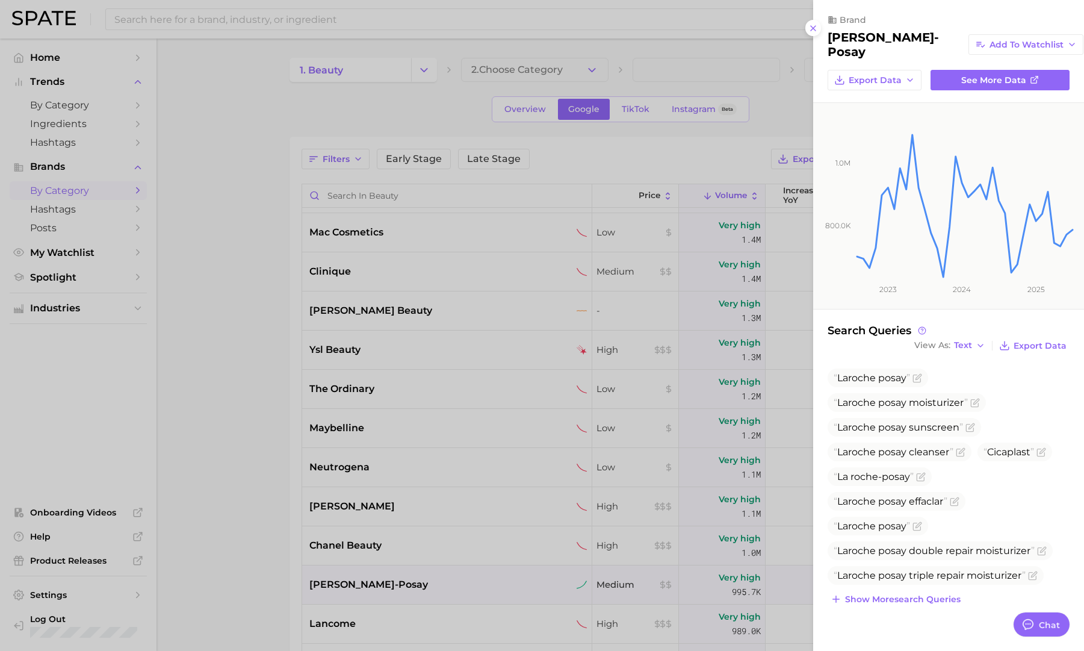
click at [492, 584] on div at bounding box center [542, 325] width 1084 height 651
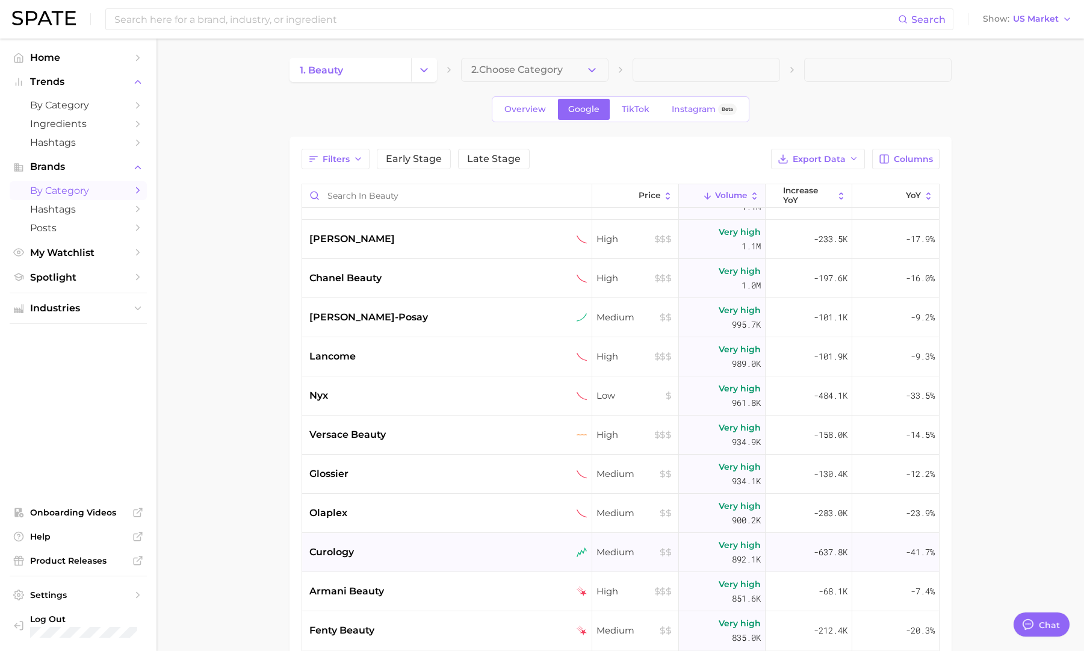
scroll to position [676, 0]
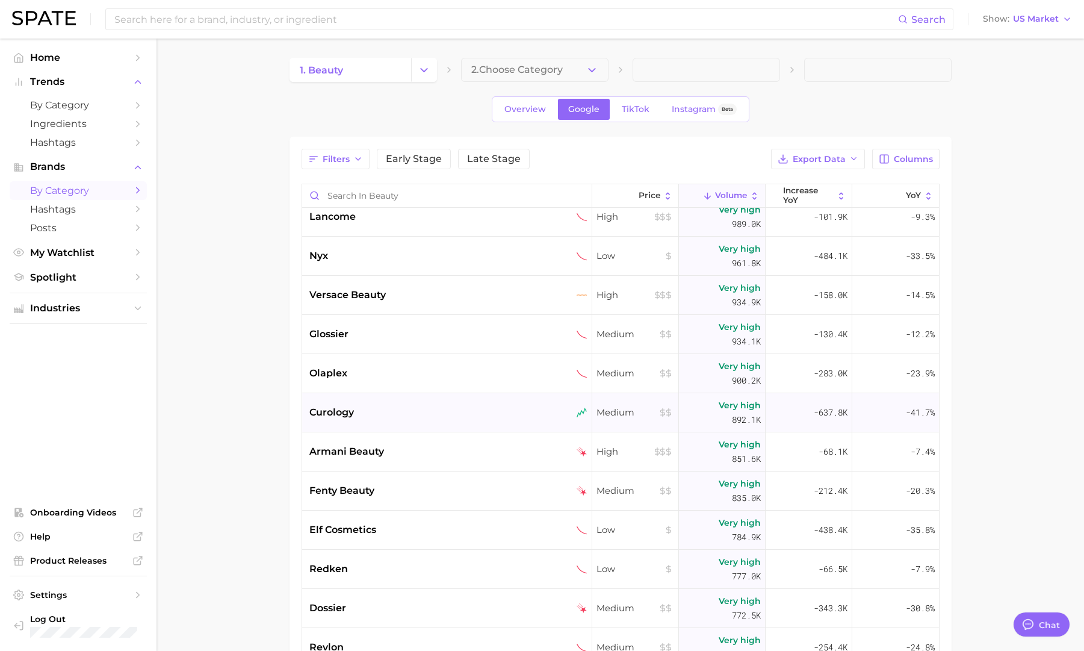
click at [472, 420] on div "curology" at bounding box center [447, 412] width 290 height 39
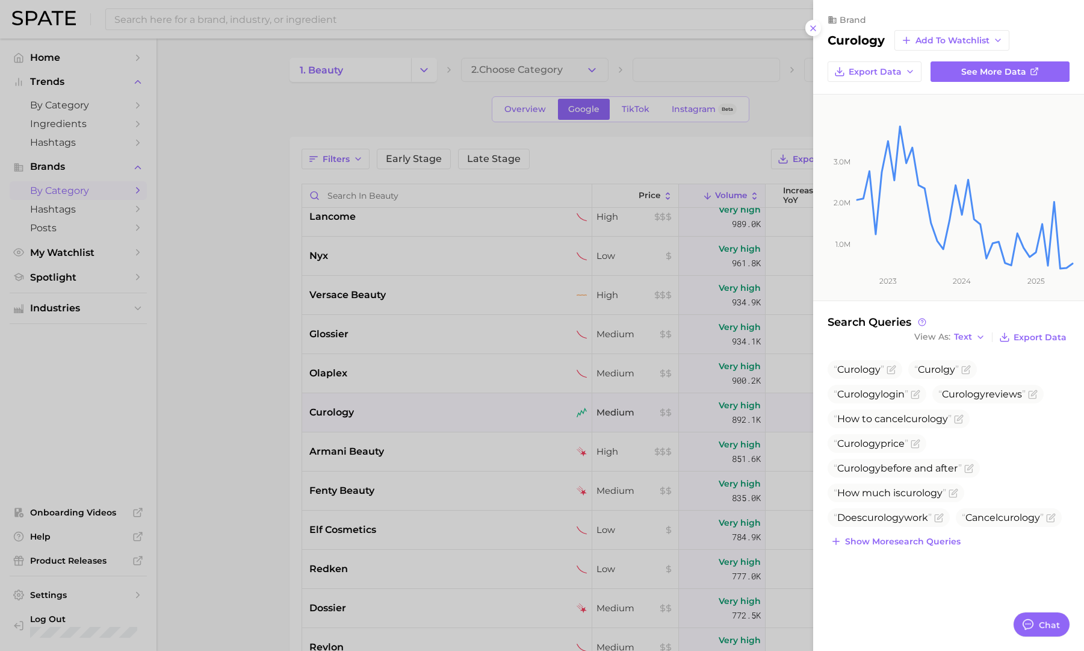
click at [473, 420] on div at bounding box center [542, 325] width 1084 height 651
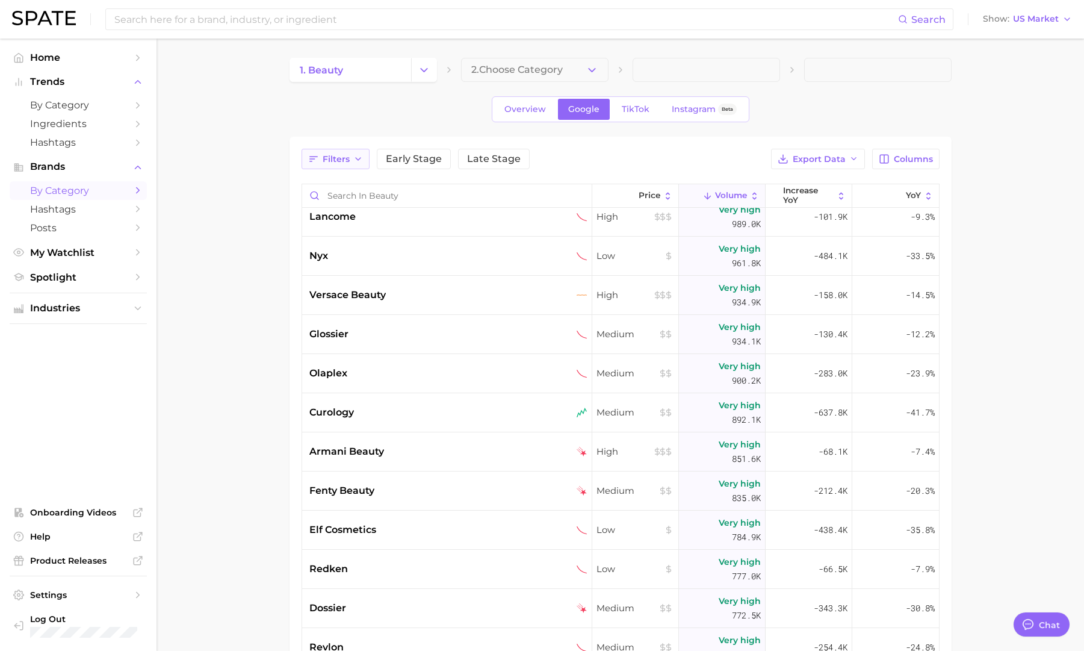
click at [341, 162] on span "Filters" at bounding box center [336, 159] width 27 height 10
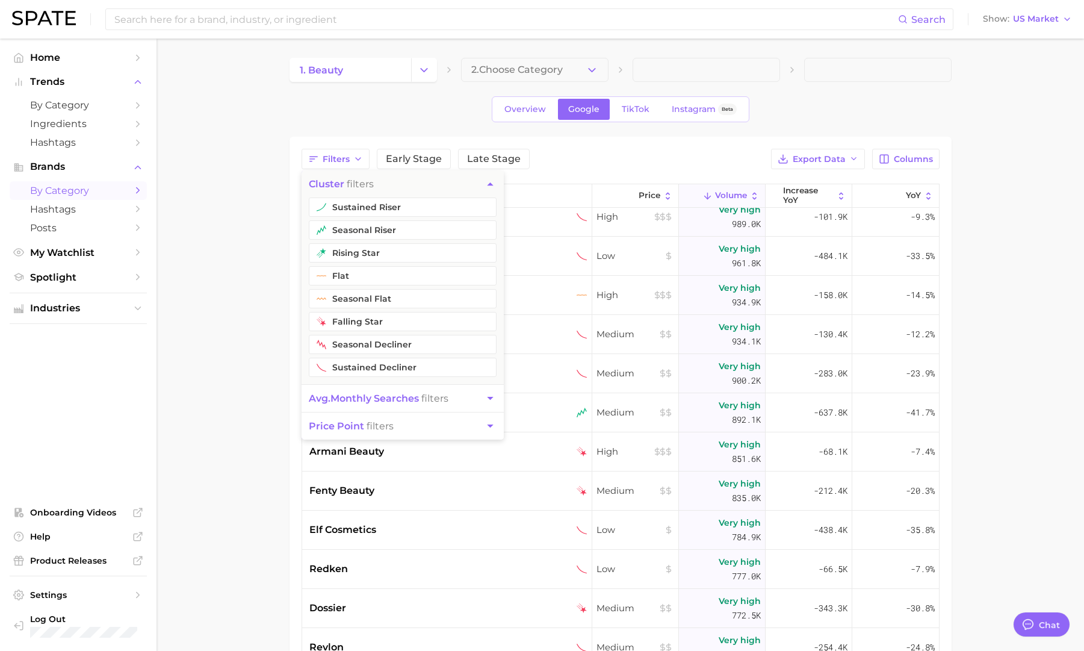
drag, startPoint x: 347, startPoint y: 203, endPoint x: 297, endPoint y: 200, distance: 50.1
click at [347, 203] on button "sustained riser" at bounding box center [403, 206] width 188 height 19
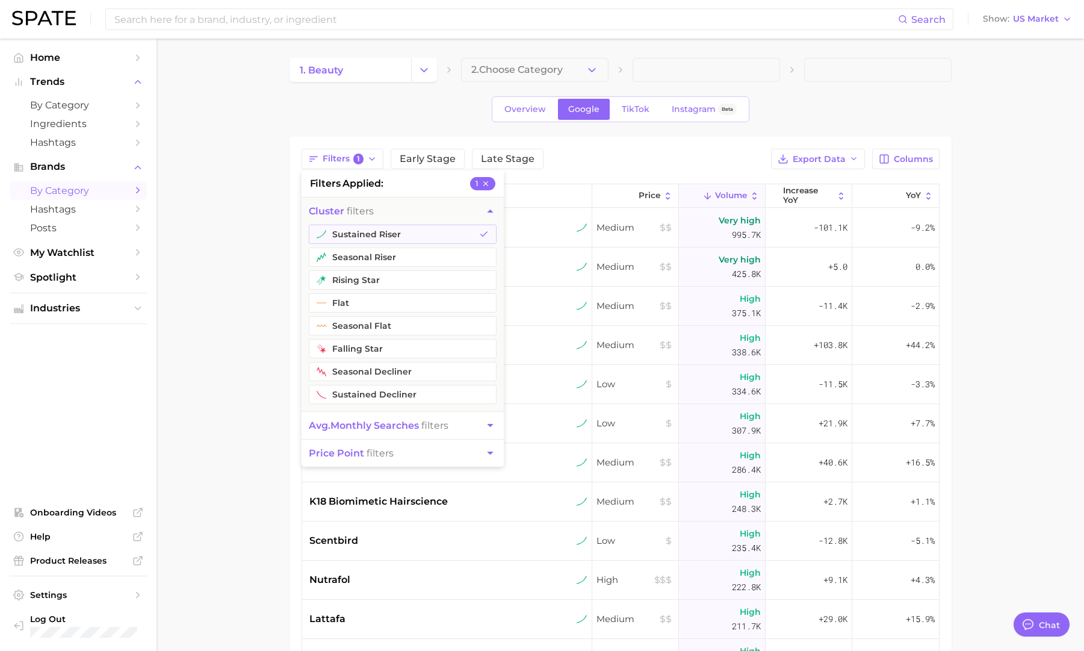
click at [259, 198] on main "1. beauty 2. Choose Category Overview Google TikTok Instagram Beta Filters 1 fi…" at bounding box center [621, 473] width 928 height 868
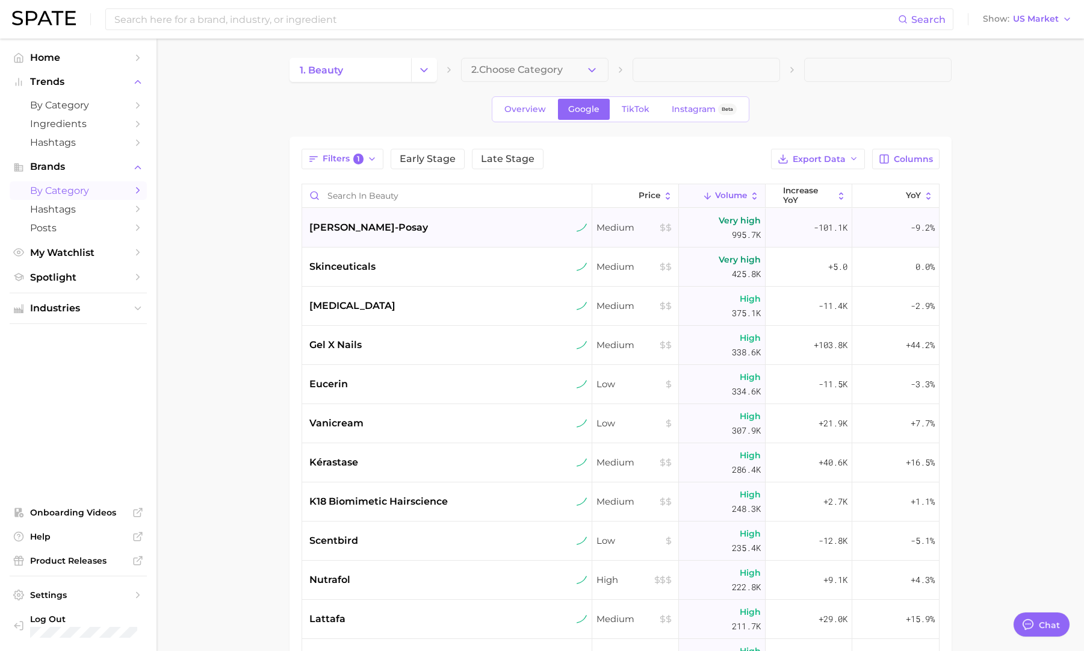
click at [426, 226] on div "la roche-posay" at bounding box center [448, 227] width 278 height 14
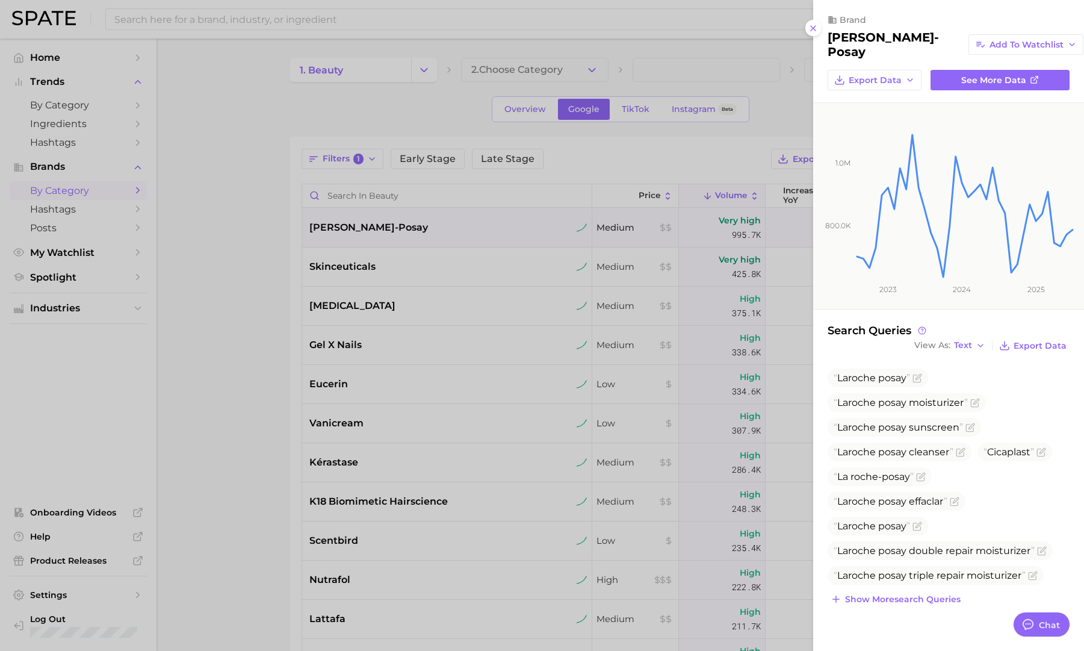
click at [427, 229] on div at bounding box center [542, 325] width 1084 height 651
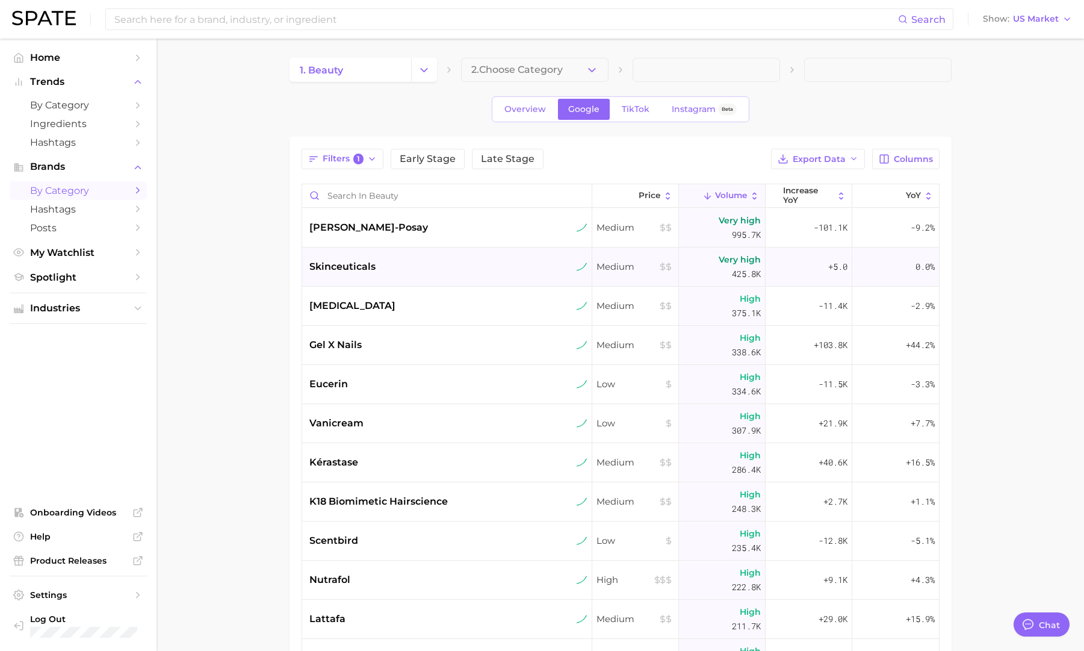
click at [430, 270] on div "skinceuticals" at bounding box center [448, 266] width 278 height 14
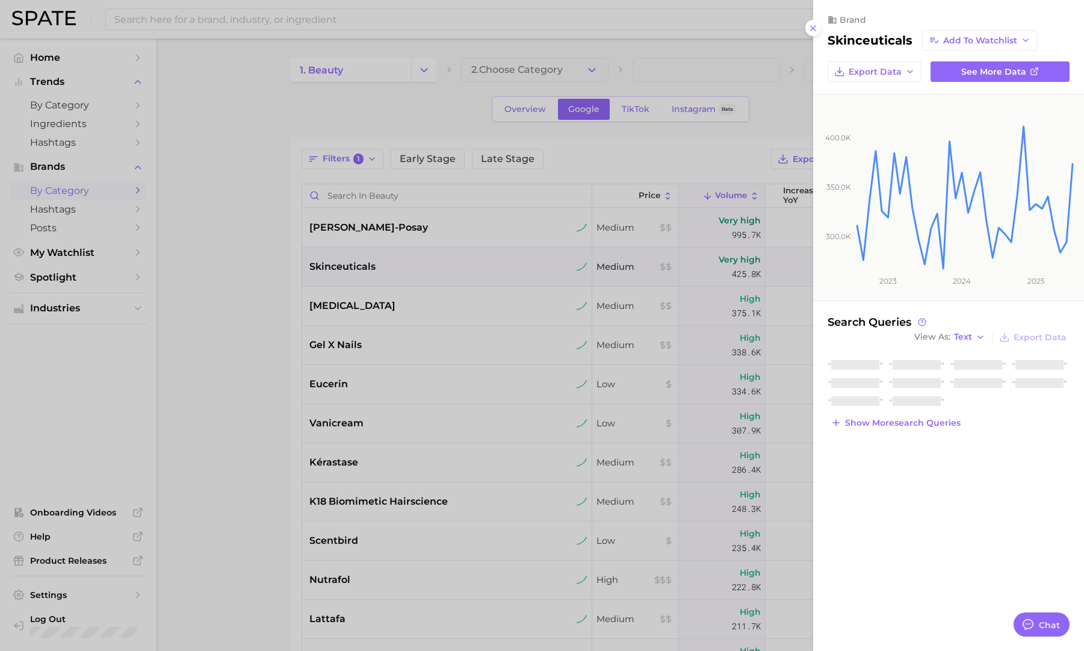
click at [432, 270] on div at bounding box center [542, 325] width 1084 height 651
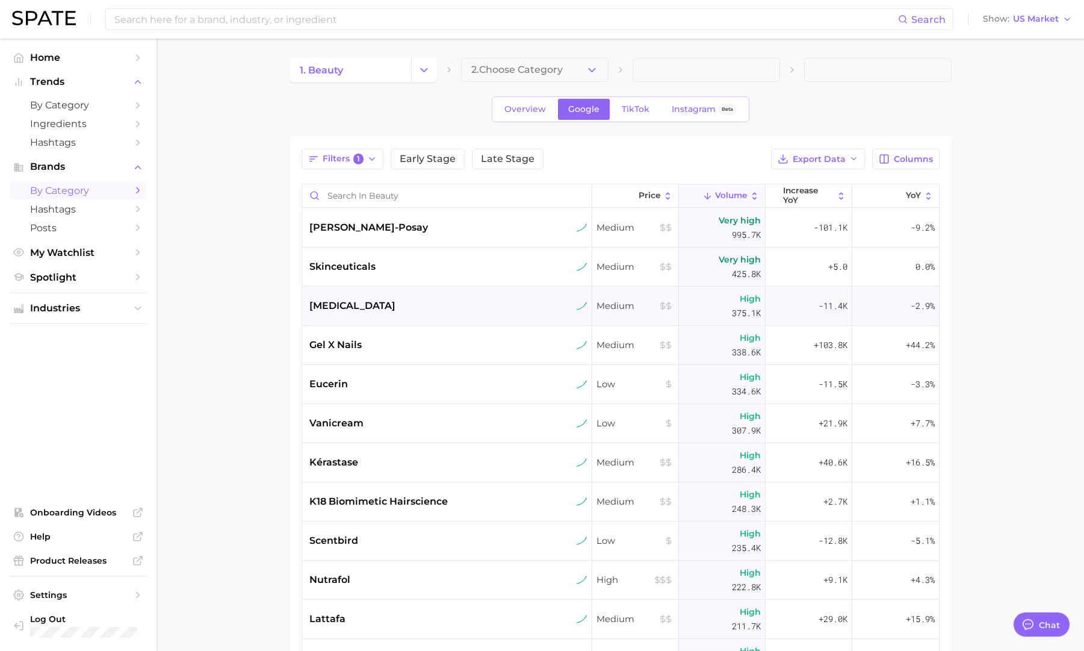
click at [429, 308] on div "accutane" at bounding box center [448, 306] width 278 height 14
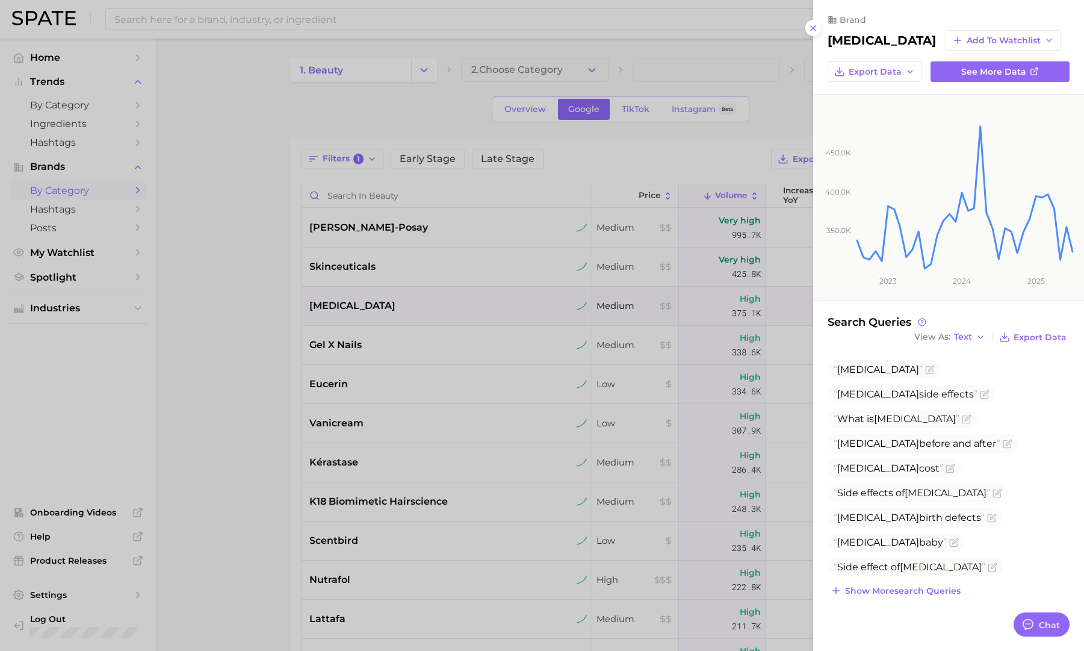
click at [431, 308] on div at bounding box center [542, 325] width 1084 height 651
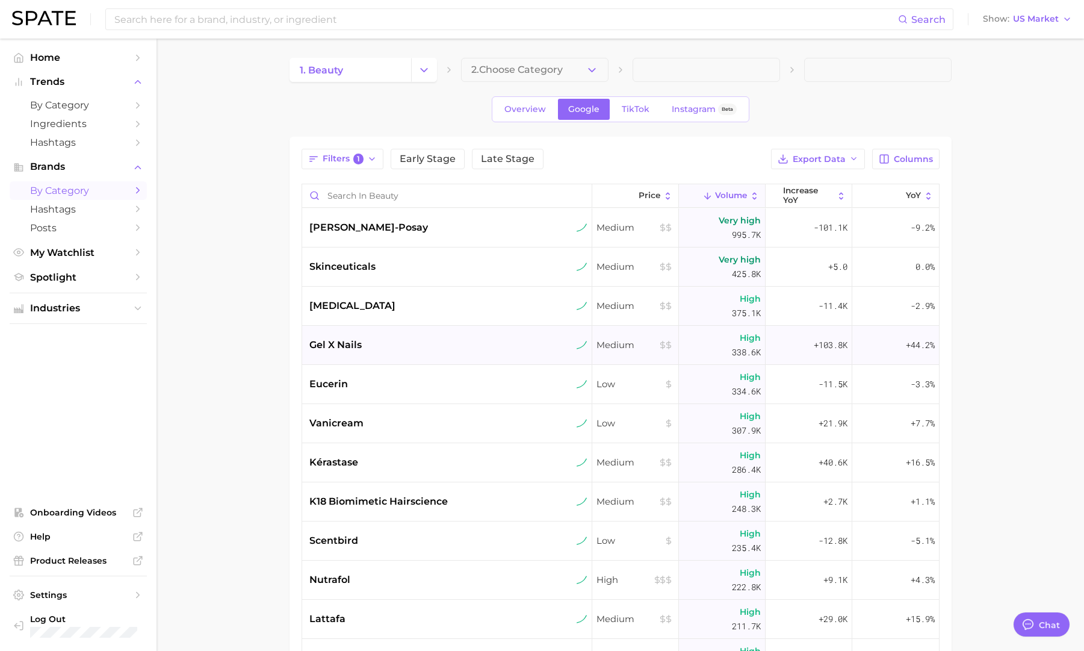
click at [435, 350] on div "gel x nails" at bounding box center [448, 345] width 278 height 14
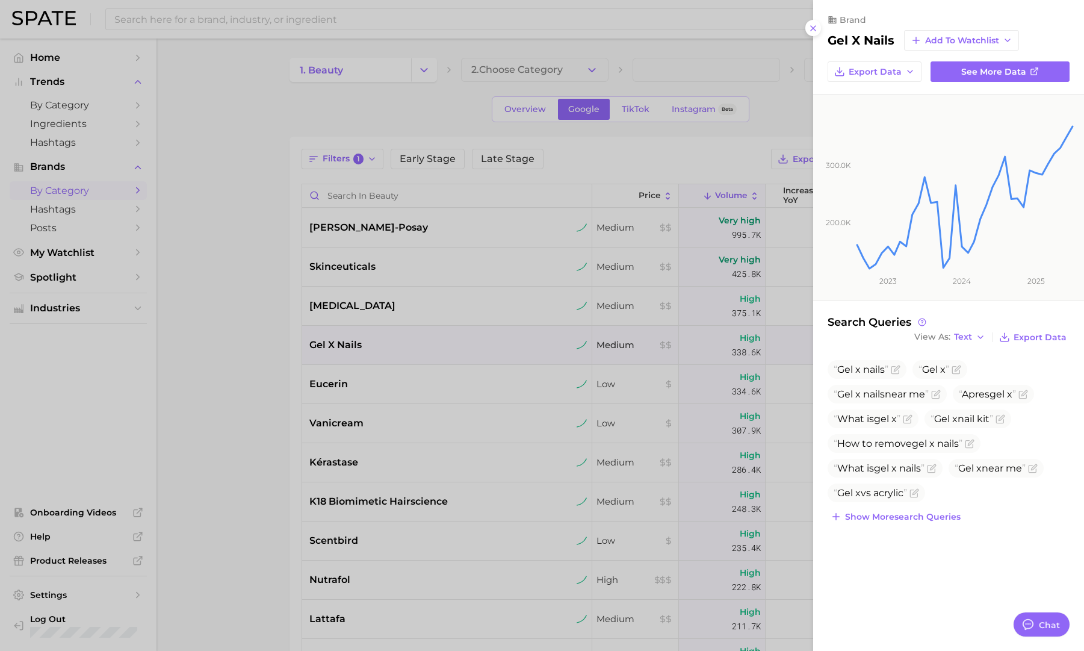
click at [436, 349] on div at bounding box center [542, 325] width 1084 height 651
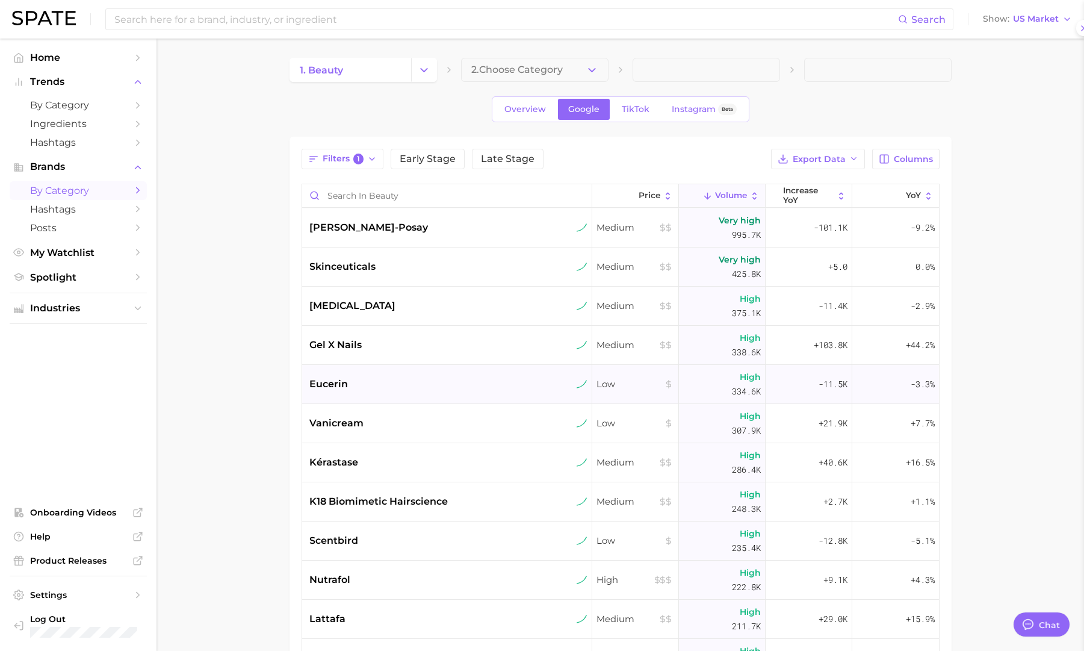
click at [441, 395] on div "eucerin" at bounding box center [447, 384] width 290 height 39
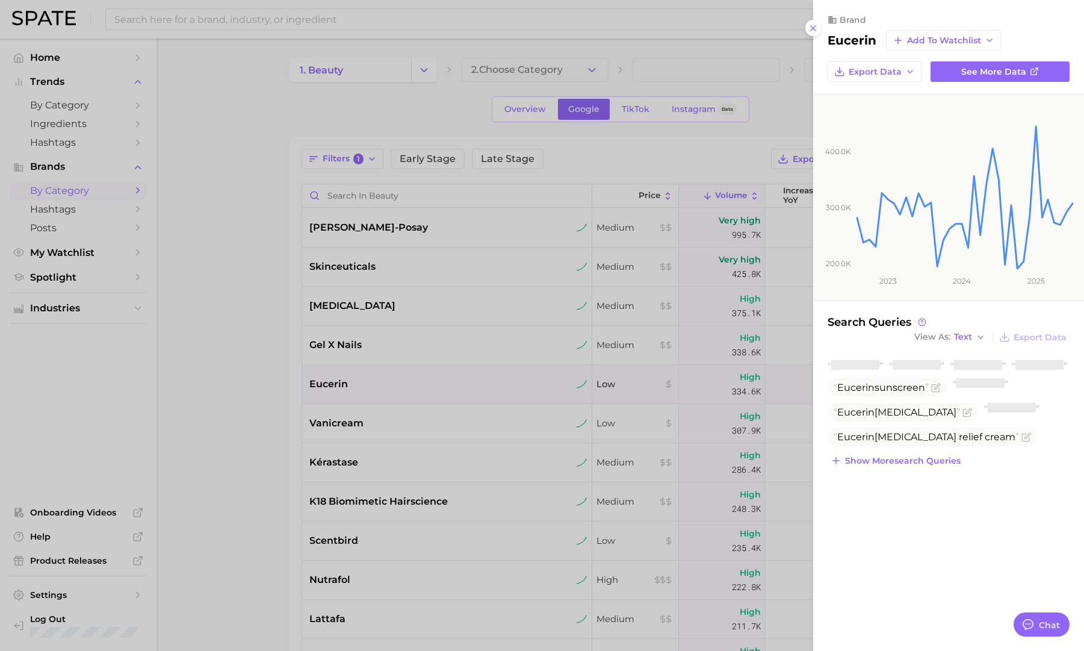
drag, startPoint x: 443, startPoint y: 395, endPoint x: 441, endPoint y: 432, distance: 37.3
click at [443, 395] on div at bounding box center [542, 325] width 1084 height 651
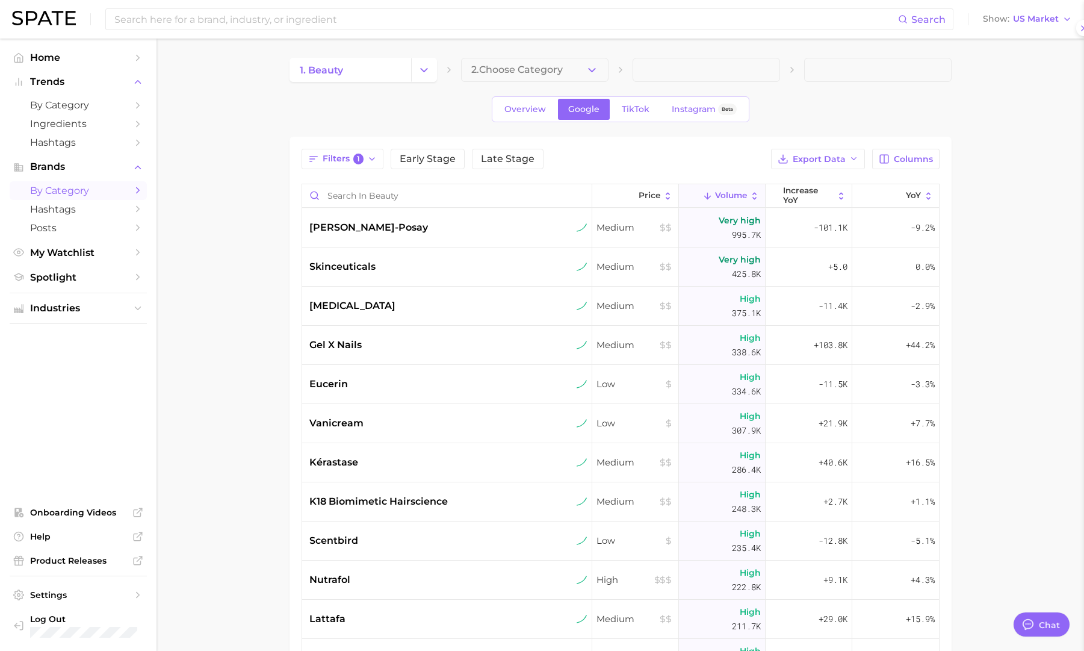
click at [441, 432] on div at bounding box center [542, 325] width 1084 height 651
click at [441, 432] on div "vanicream" at bounding box center [447, 423] width 290 height 39
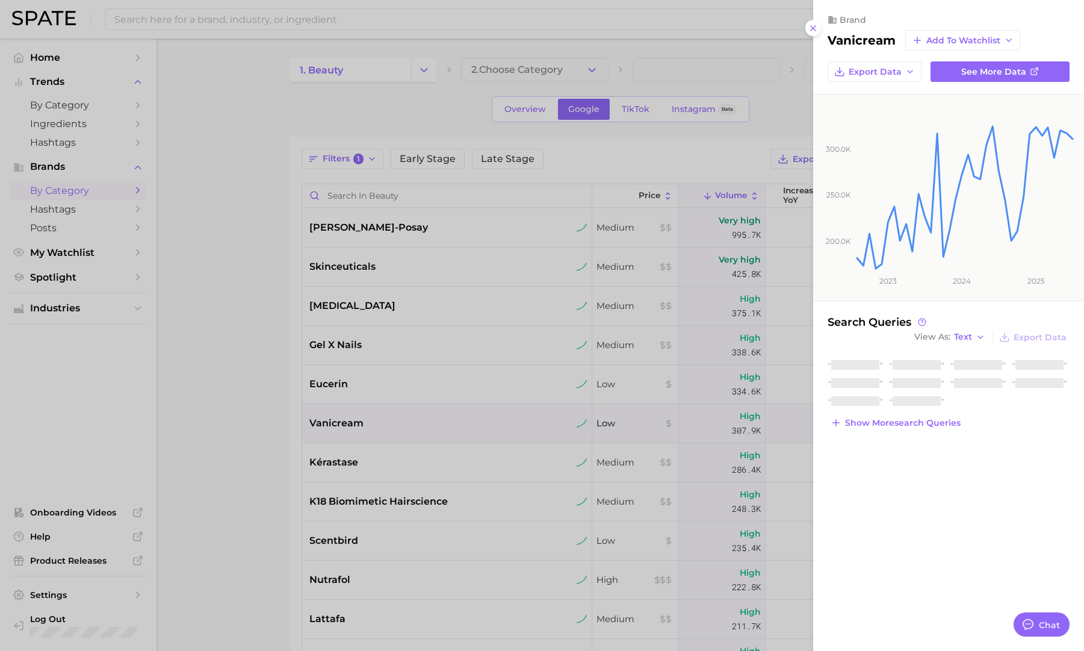
click at [441, 431] on div at bounding box center [542, 325] width 1084 height 651
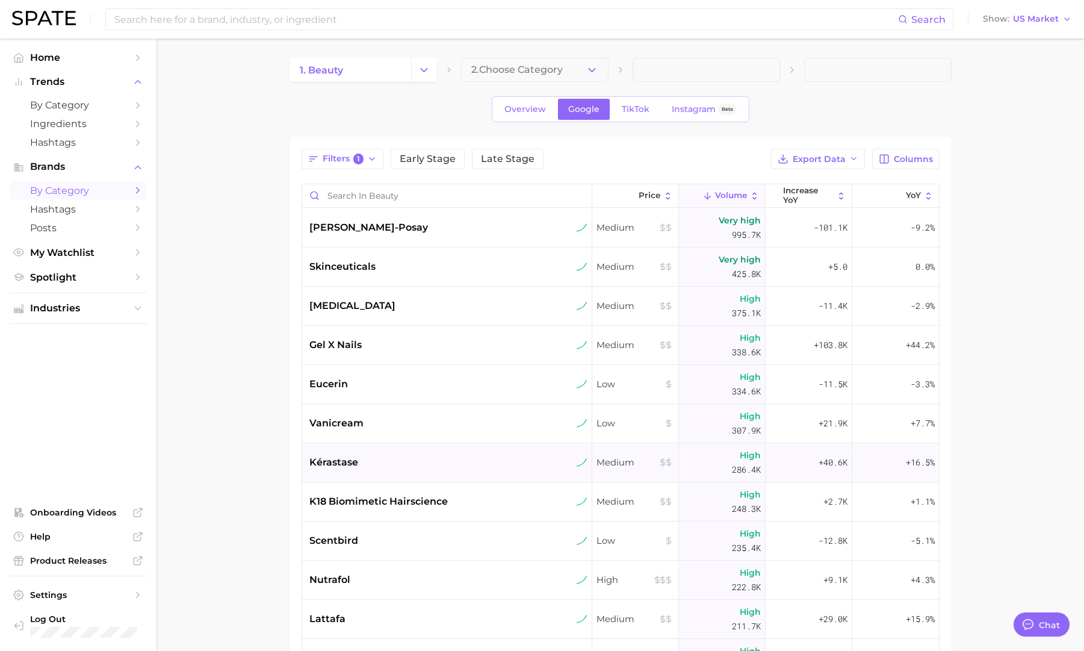
click at [436, 456] on div "kérastase" at bounding box center [448, 462] width 278 height 14
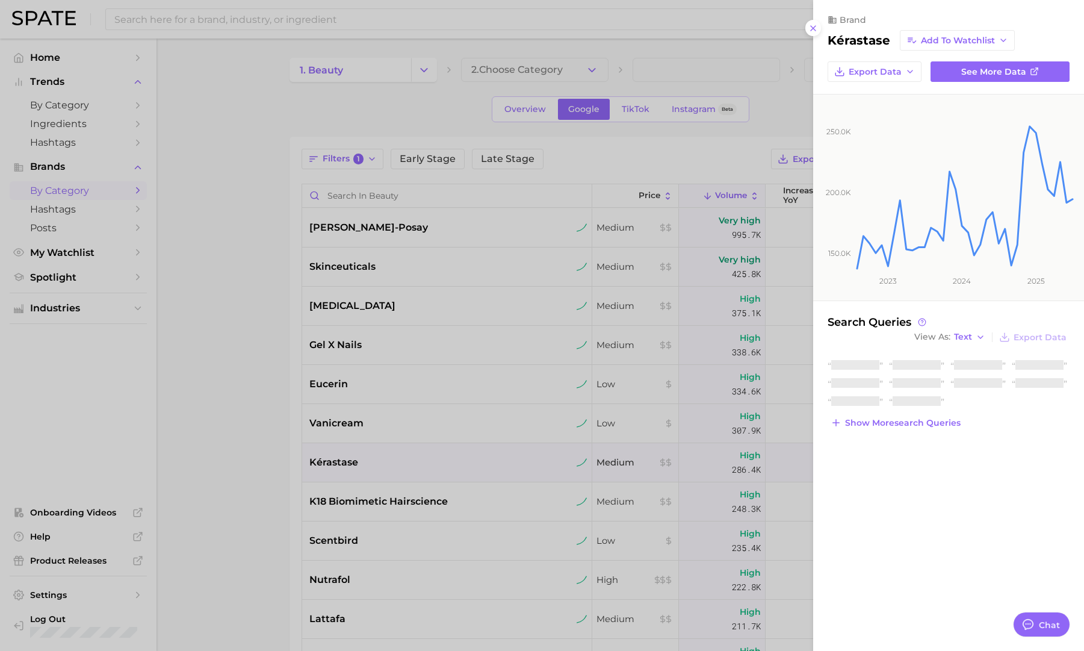
click at [436, 465] on div at bounding box center [542, 325] width 1084 height 651
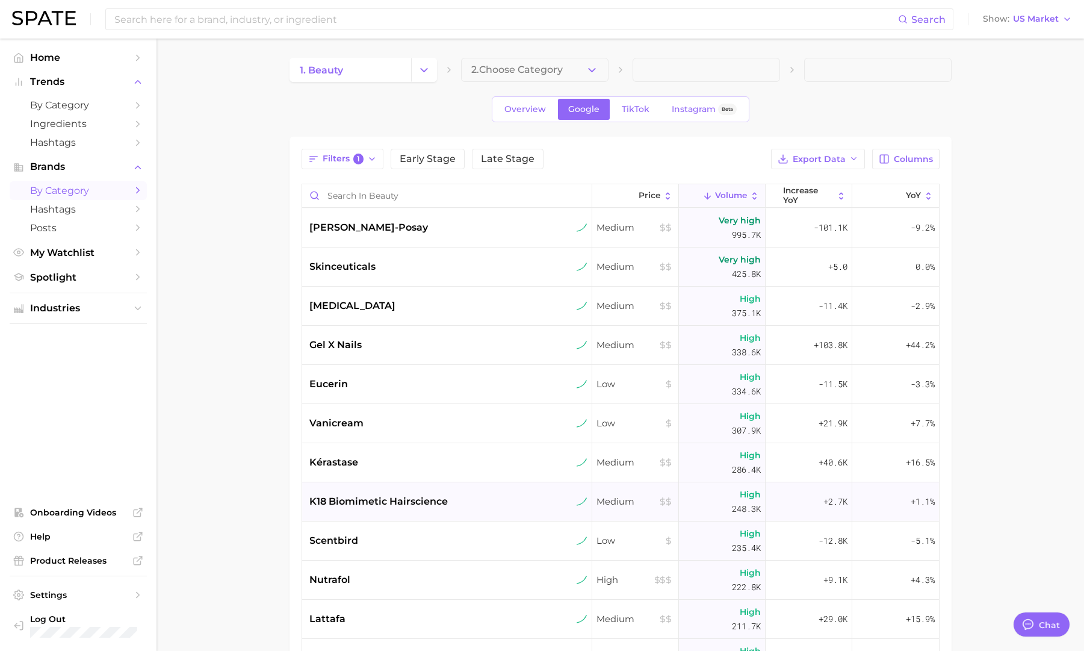
click at [432, 511] on div "k18 biomimetic hairscience" at bounding box center [447, 501] width 290 height 39
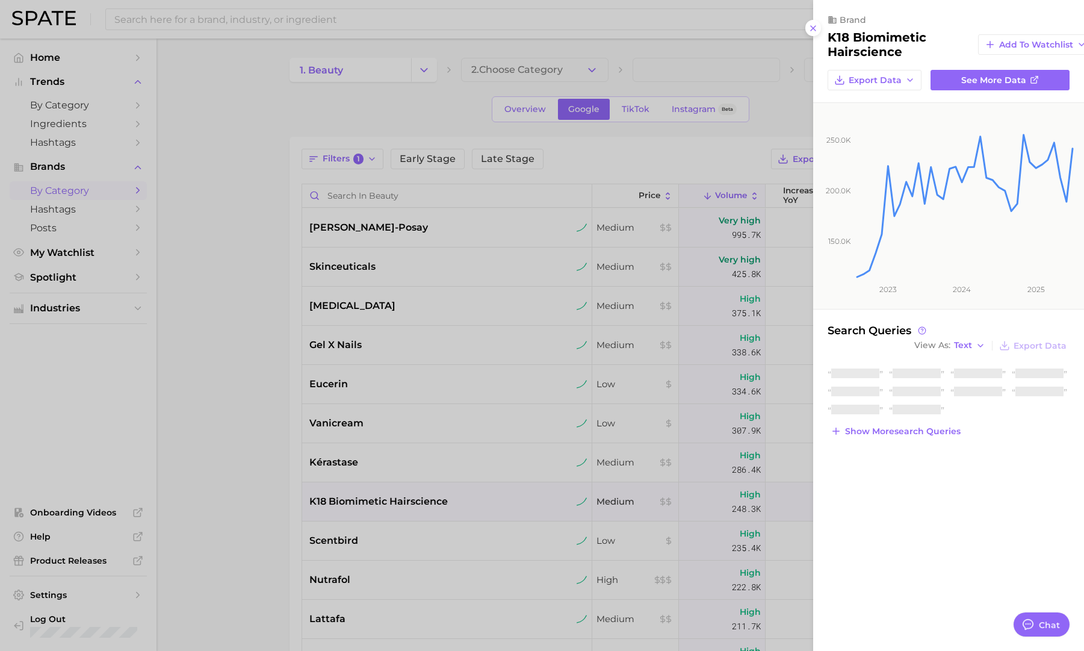
drag, startPoint x: 432, startPoint y: 507, endPoint x: 434, endPoint y: 562, distance: 54.8
click at [432, 506] on div at bounding box center [542, 325] width 1084 height 651
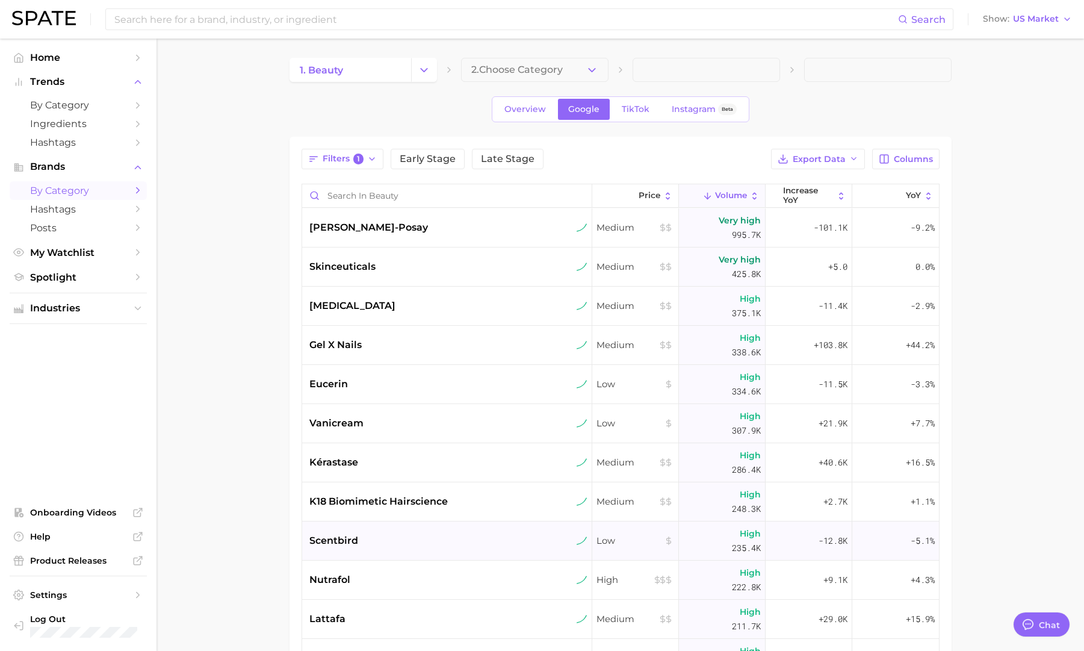
click at [433, 541] on div "scentbird" at bounding box center [448, 540] width 278 height 14
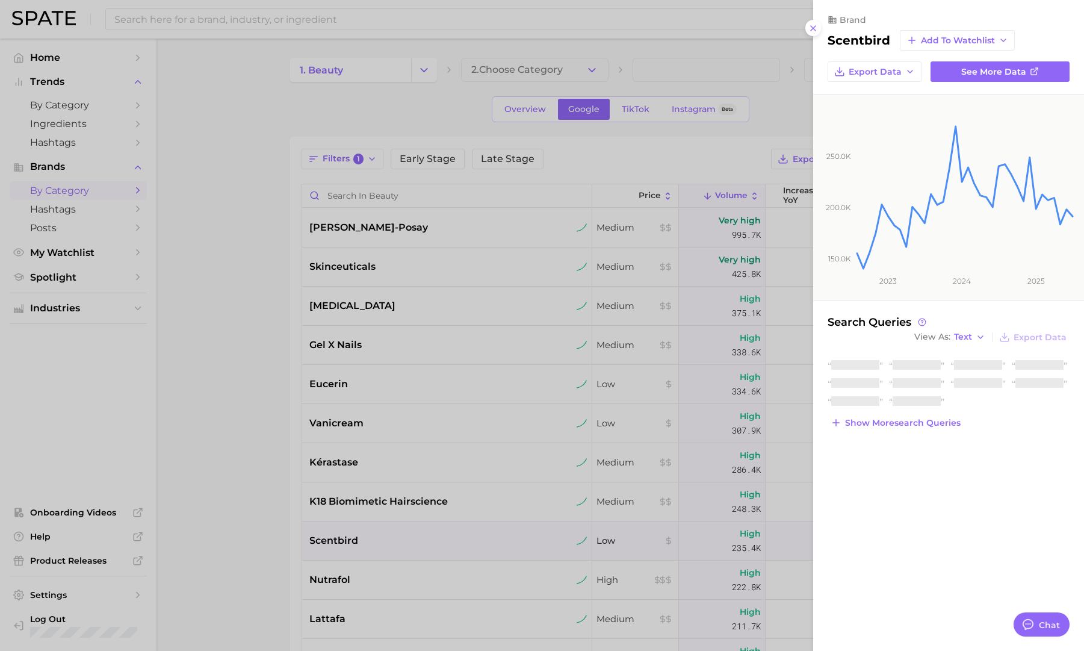
drag, startPoint x: 434, startPoint y: 540, endPoint x: 432, endPoint y: 547, distance: 6.9
click at [434, 540] on div at bounding box center [542, 325] width 1084 height 651
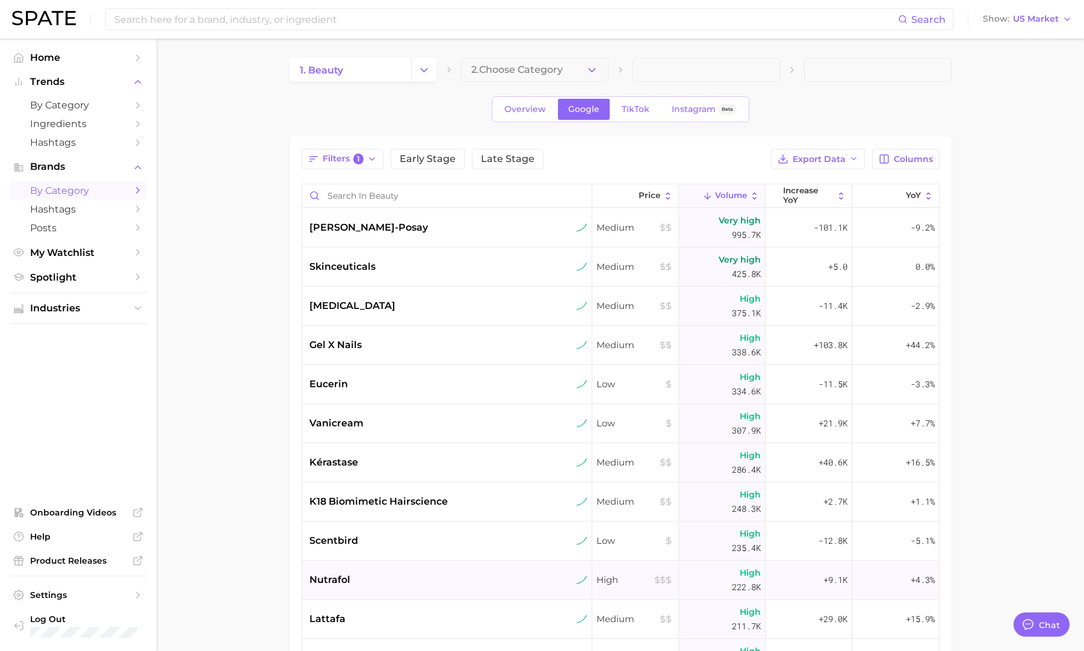
click at [419, 579] on div "nutrafol" at bounding box center [448, 580] width 278 height 14
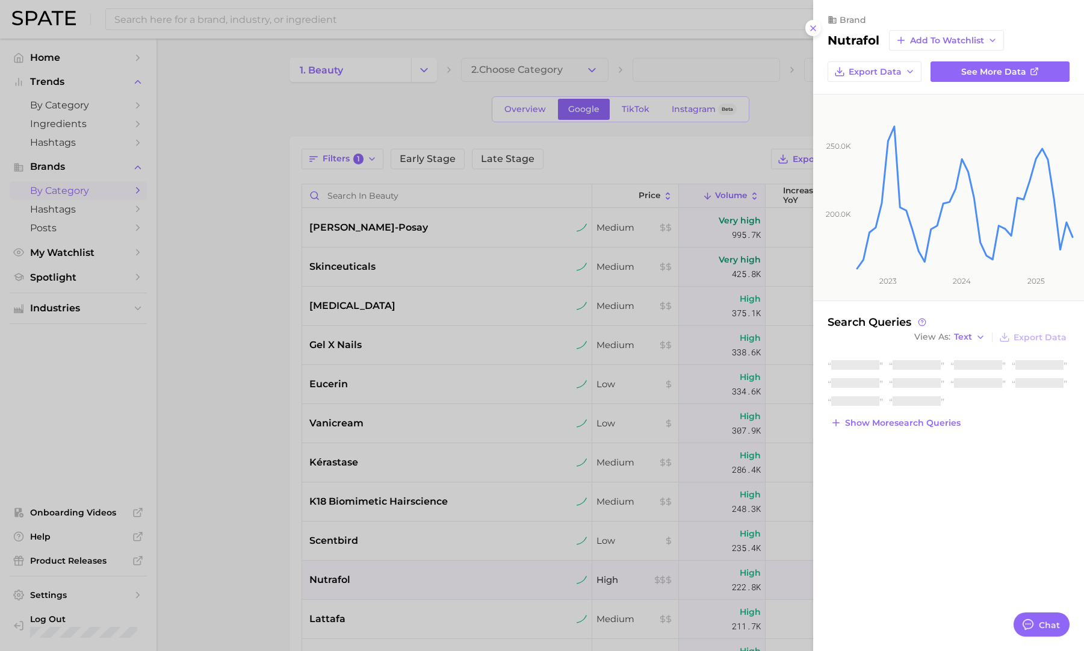
click at [419, 579] on div at bounding box center [542, 325] width 1084 height 651
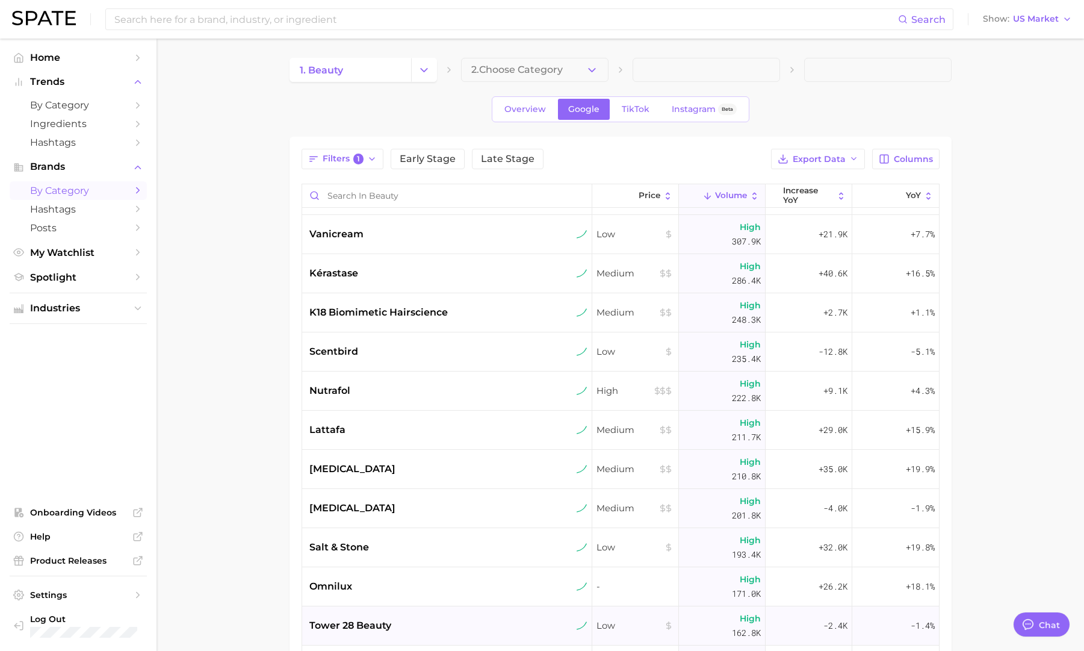
scroll to position [219, 0]
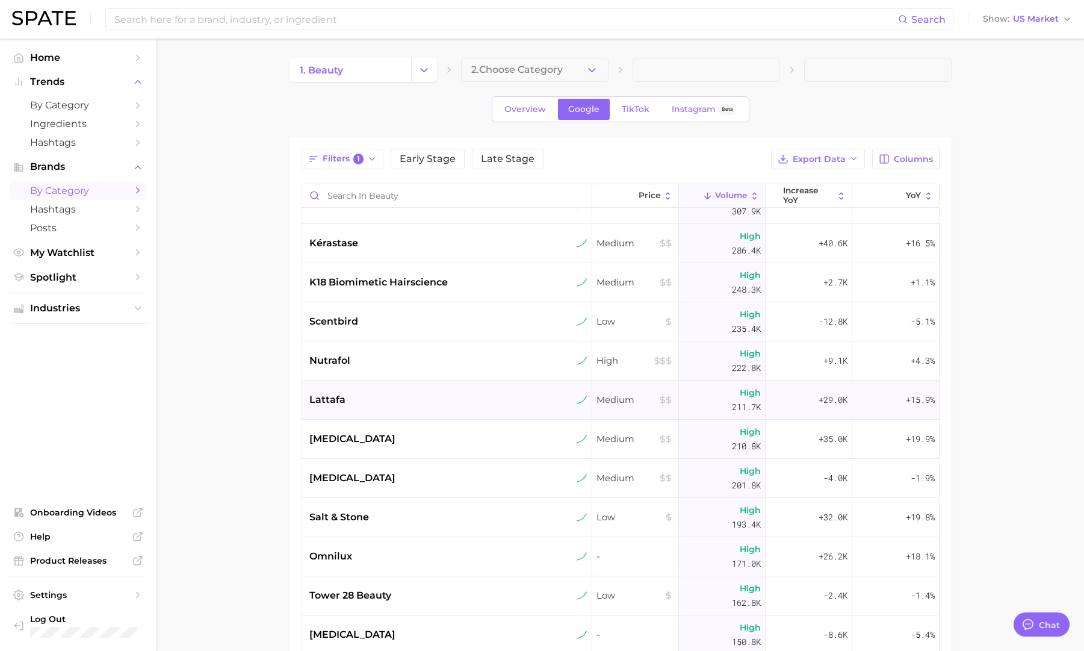
click at [417, 408] on div "lattafa" at bounding box center [447, 399] width 290 height 39
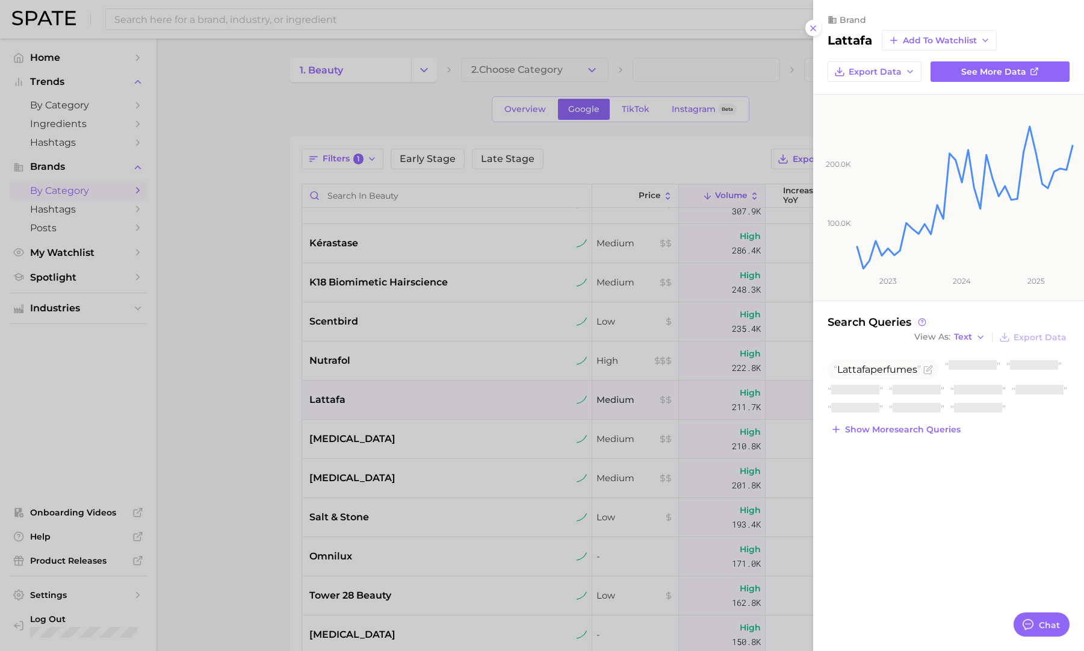
click at [416, 408] on div at bounding box center [542, 325] width 1084 height 651
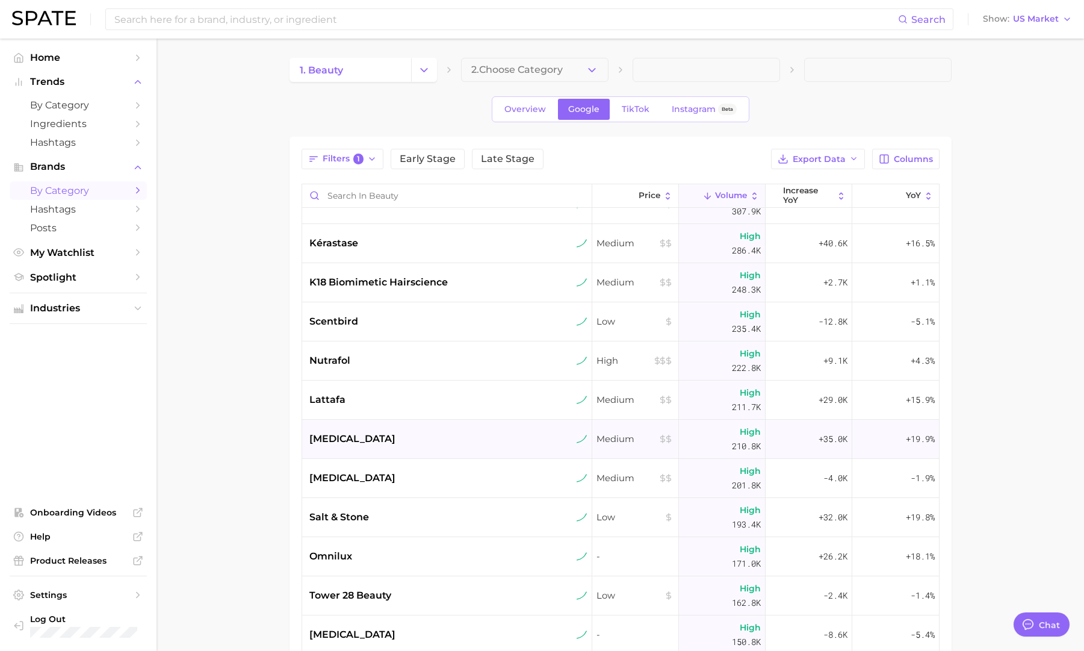
click at [415, 432] on div "nizoral" at bounding box center [448, 439] width 278 height 14
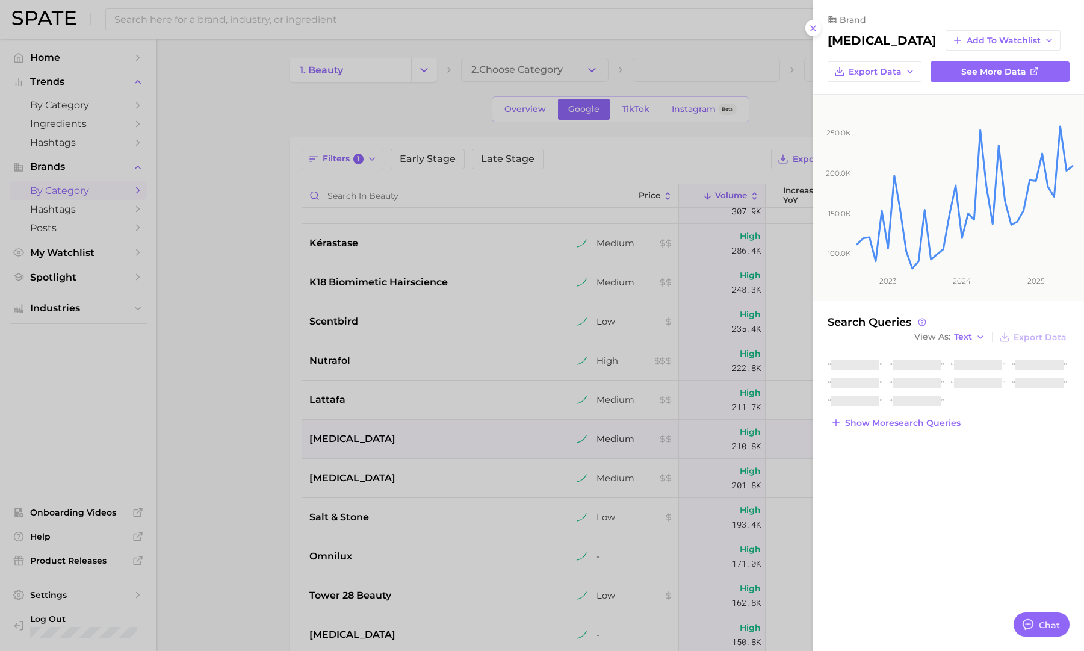
click at [415, 432] on div at bounding box center [542, 325] width 1084 height 651
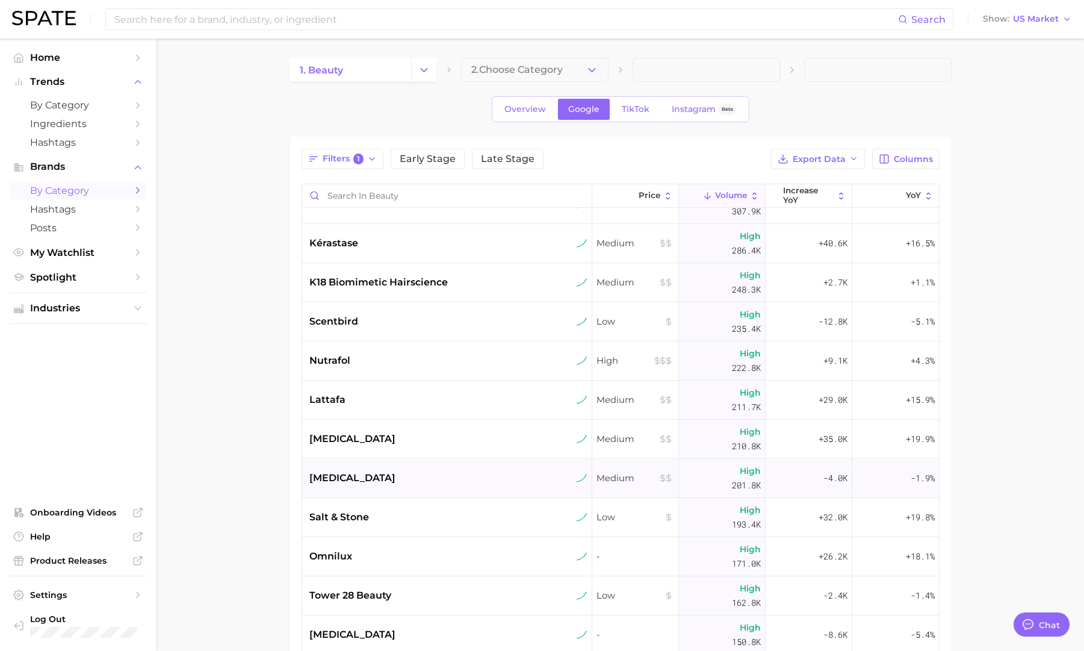
click at [421, 471] on div "neosporin" at bounding box center [448, 478] width 278 height 14
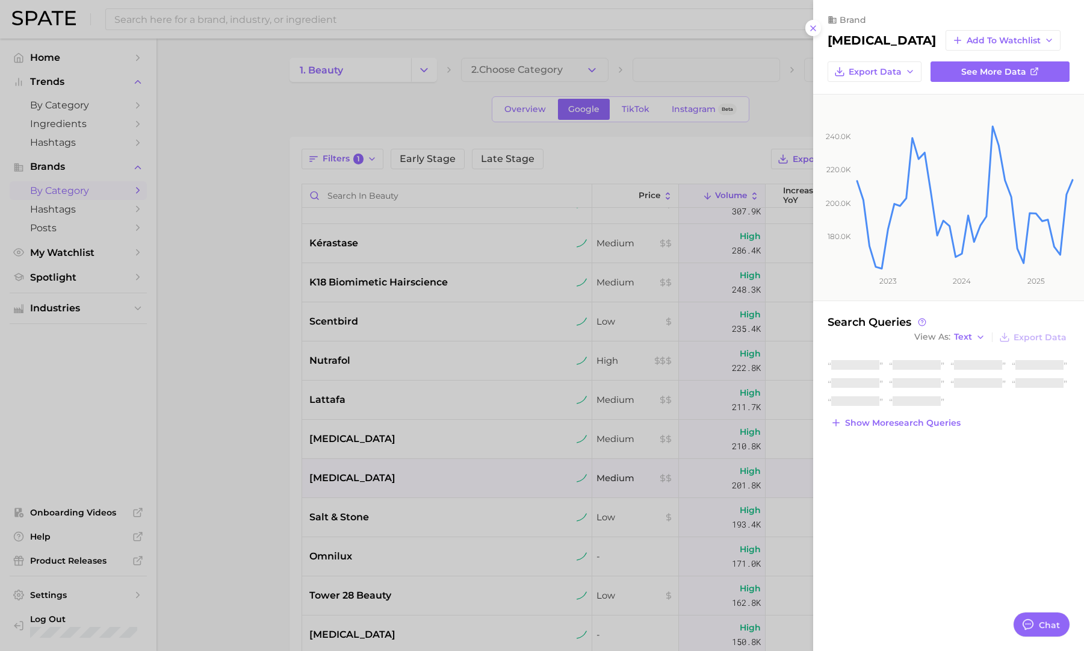
click at [421, 473] on div at bounding box center [542, 325] width 1084 height 651
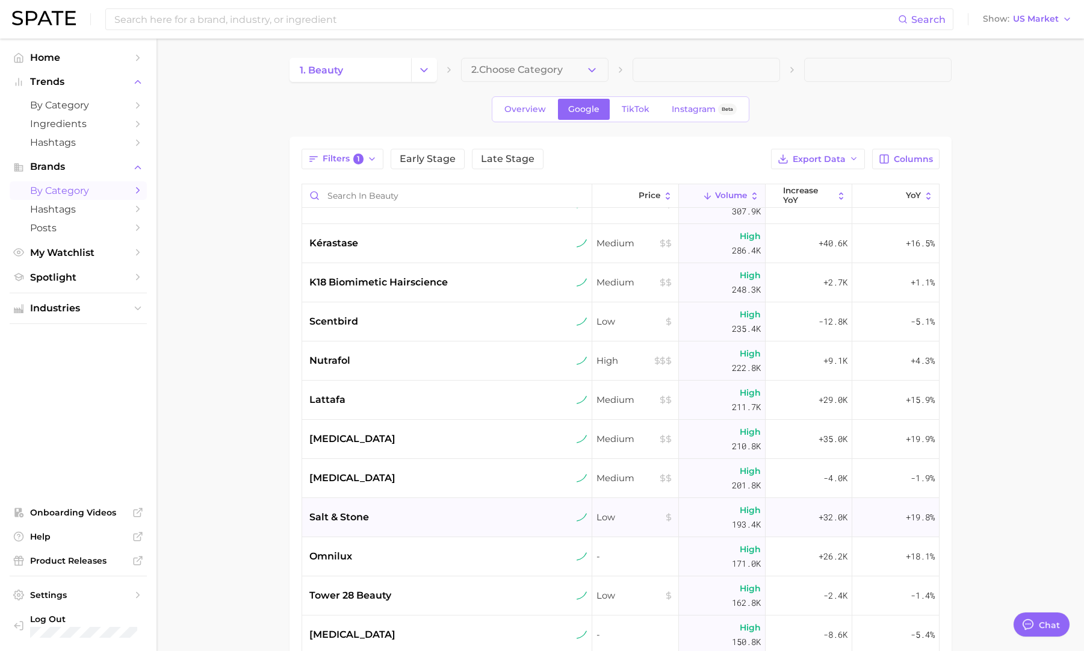
click at [429, 519] on div "salt & stone" at bounding box center [448, 517] width 278 height 14
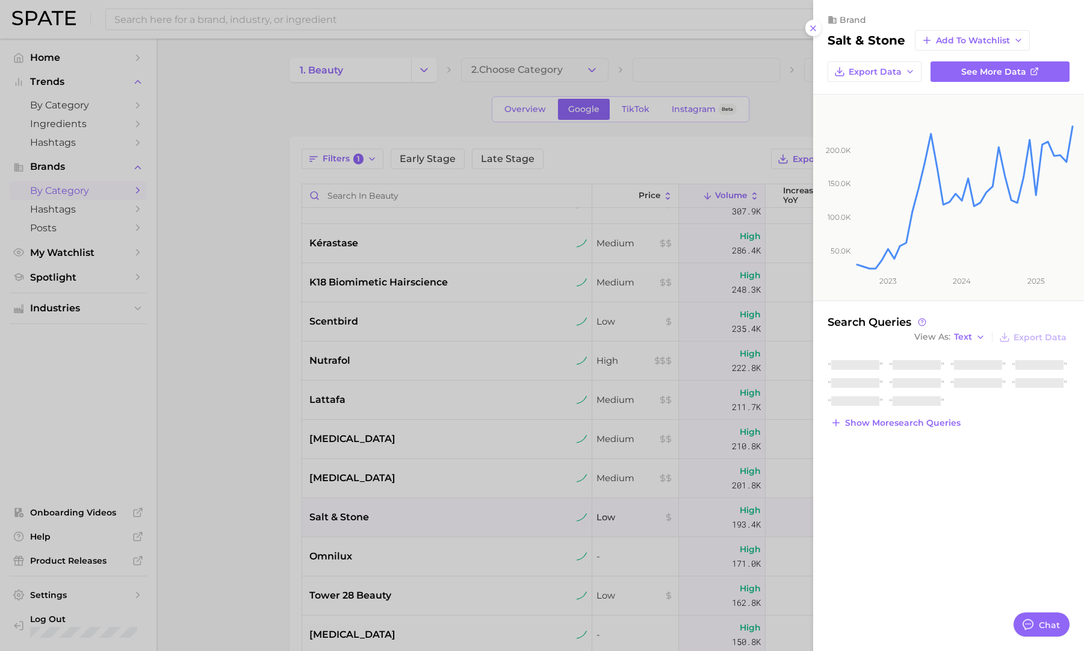
click at [429, 519] on div at bounding box center [542, 325] width 1084 height 651
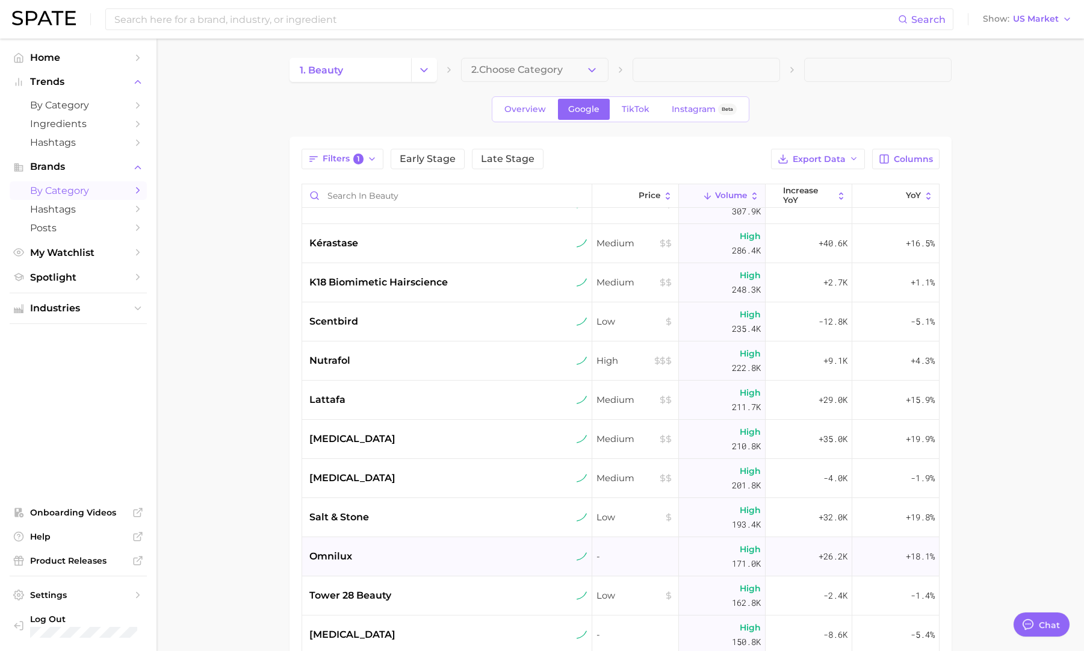
click at [430, 567] on div "omnilux" at bounding box center [447, 556] width 290 height 39
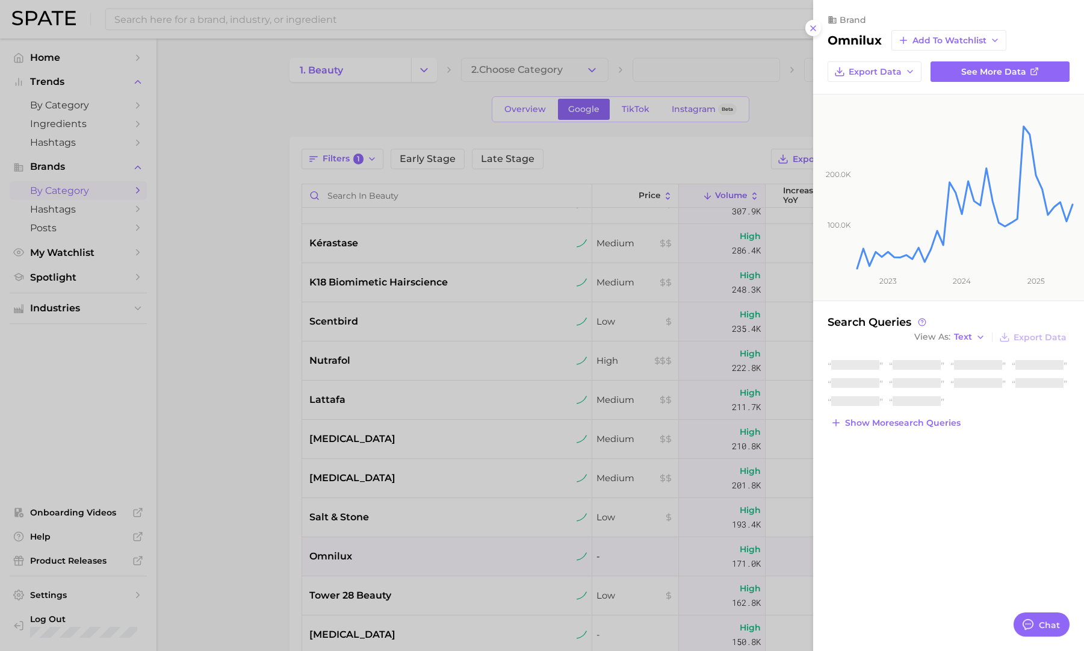
click at [432, 567] on div at bounding box center [542, 325] width 1084 height 651
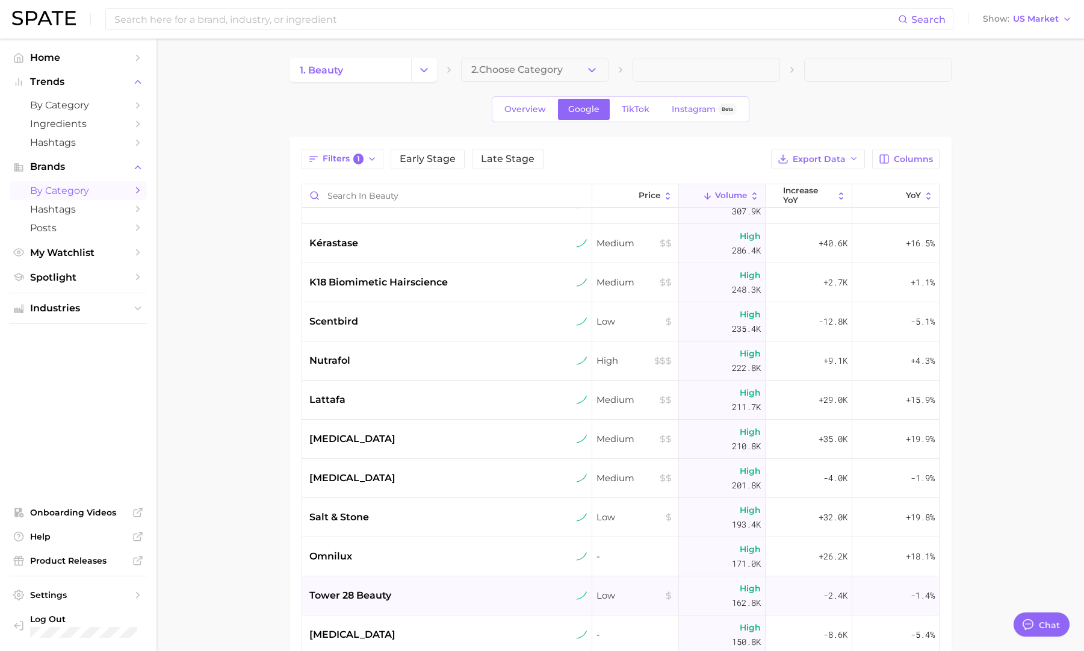
click at [440, 603] on div "tower 28 beauty" at bounding box center [447, 595] width 290 height 39
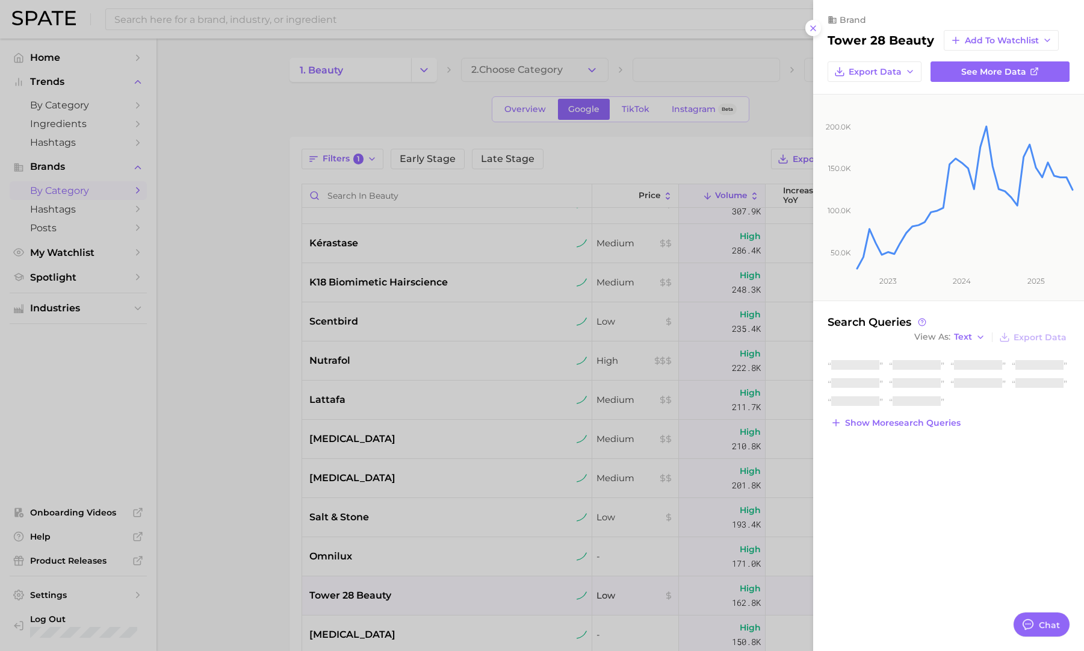
click at [440, 600] on div at bounding box center [542, 325] width 1084 height 651
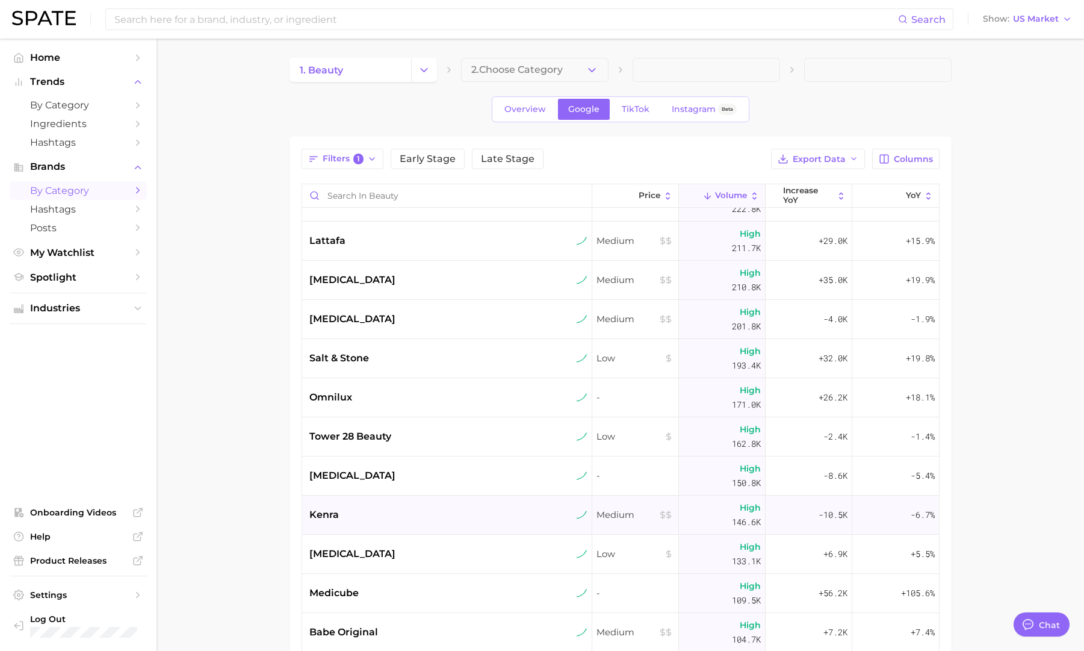
scroll to position [390, 0]
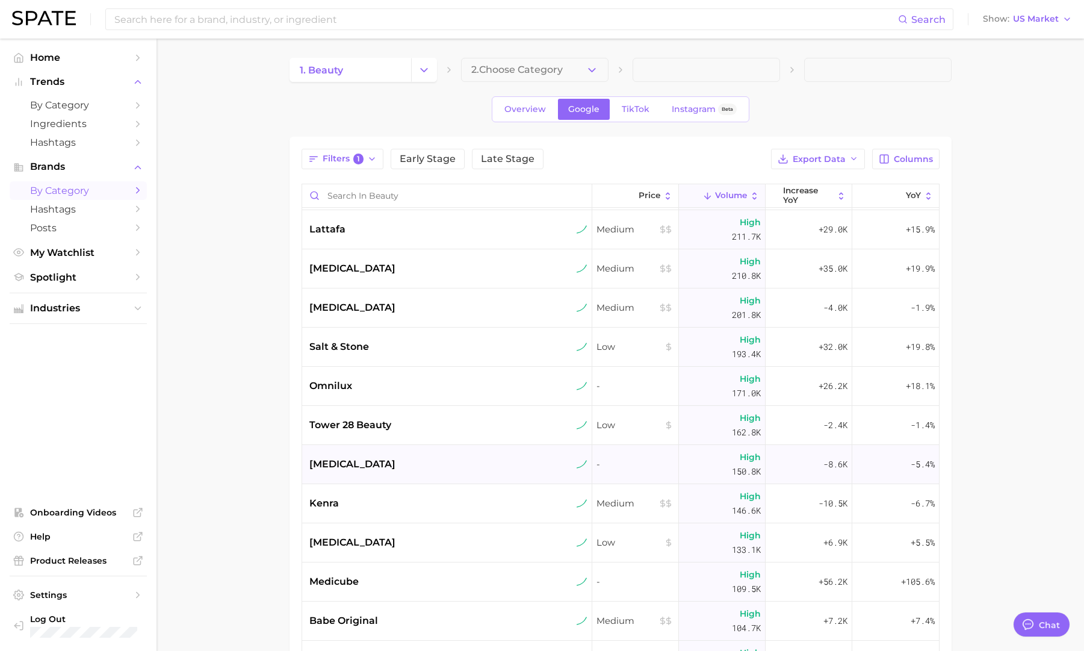
click at [431, 473] on div "dysport" at bounding box center [447, 464] width 290 height 39
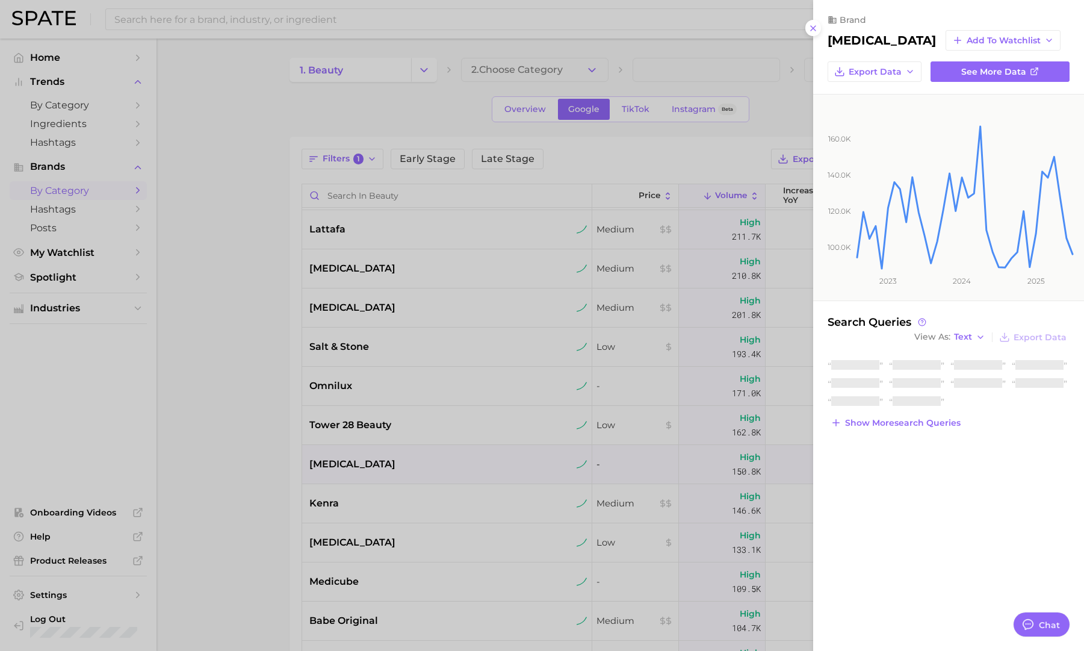
click at [431, 473] on div at bounding box center [542, 325] width 1084 height 651
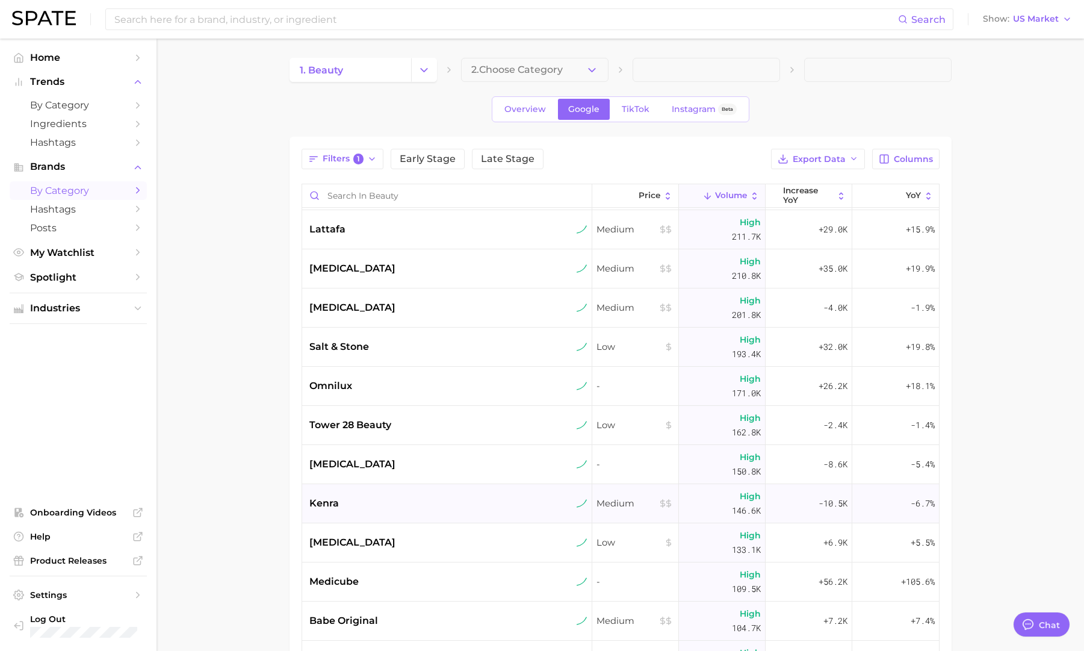
click at [441, 517] on div "kenra" at bounding box center [447, 503] width 290 height 39
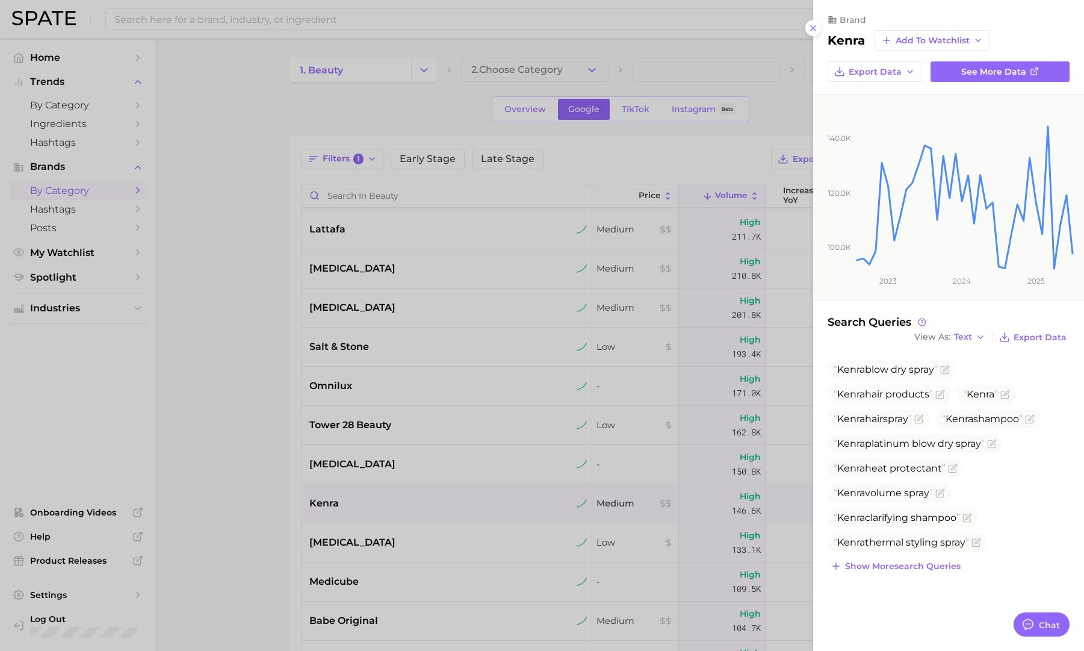
click at [441, 517] on div at bounding box center [542, 325] width 1084 height 651
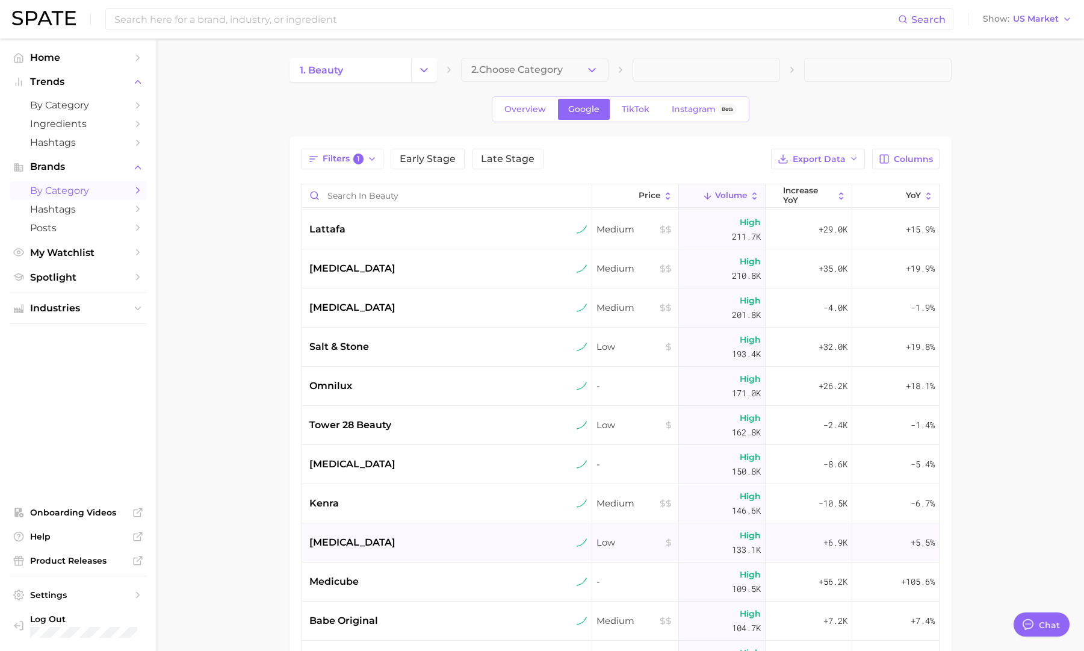
click at [450, 546] on div "panoxyl" at bounding box center [448, 542] width 278 height 14
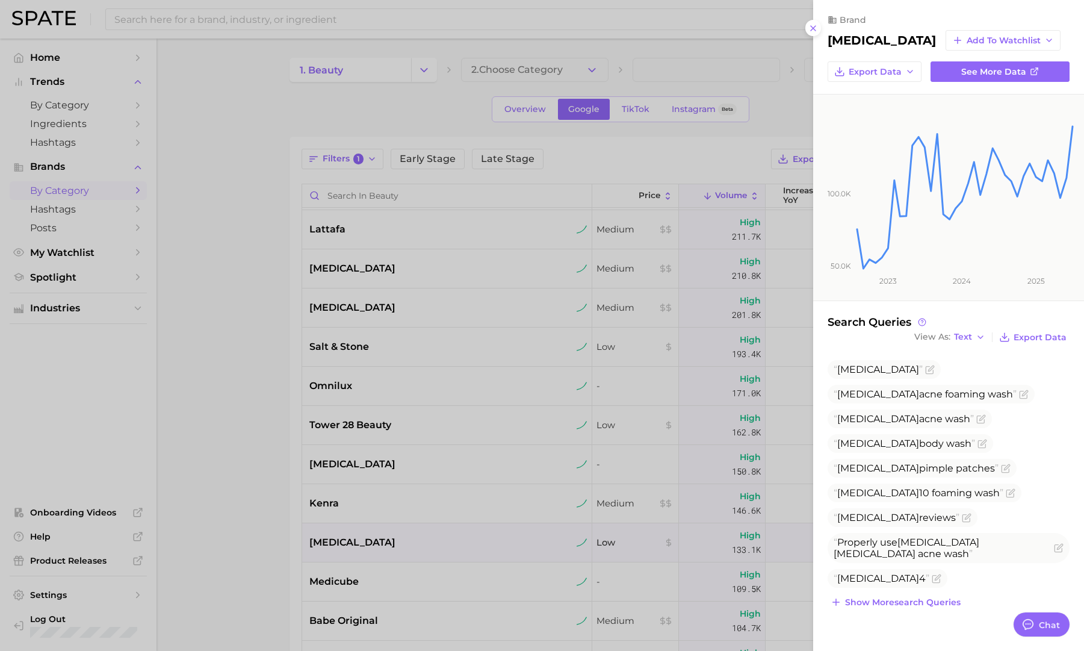
click at [452, 546] on div at bounding box center [542, 325] width 1084 height 651
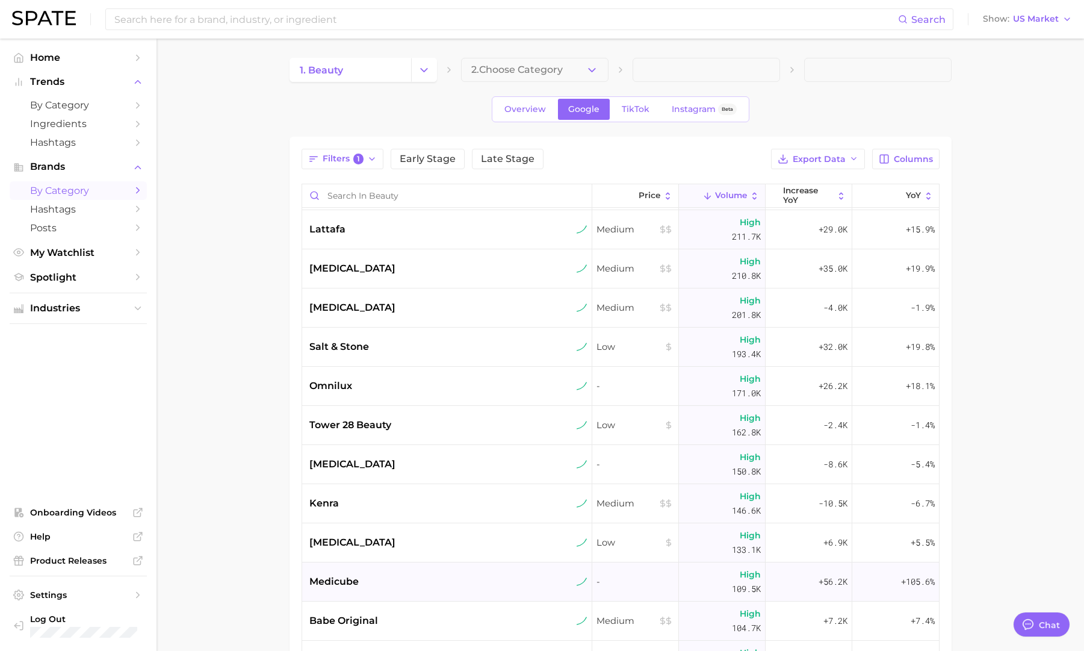
click at [469, 583] on div "medicube" at bounding box center [448, 581] width 278 height 14
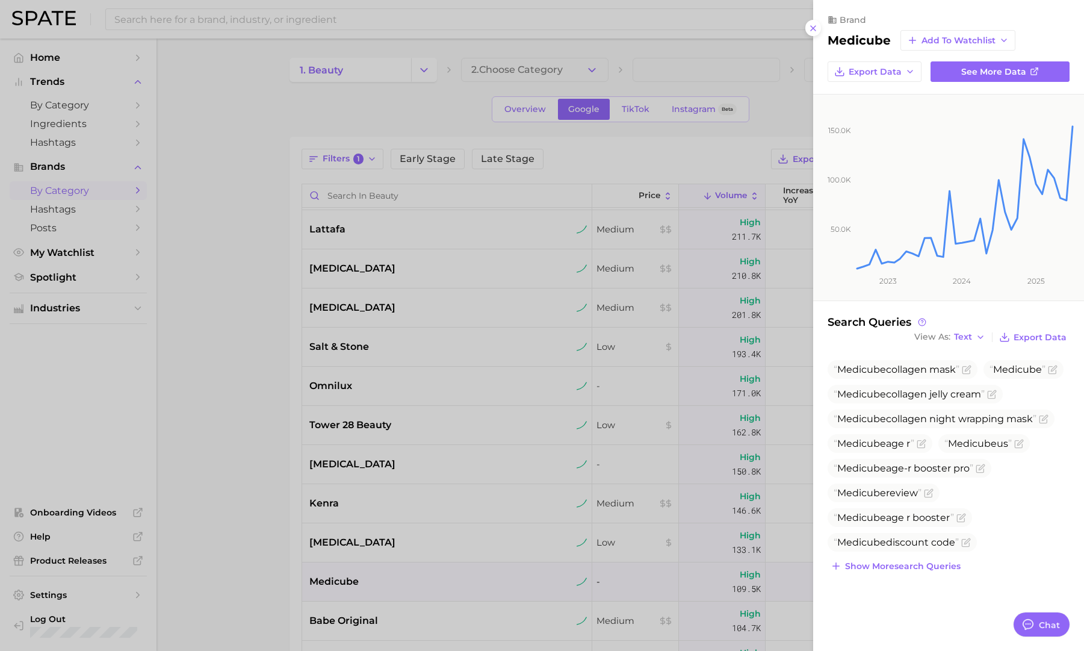
click at [464, 579] on div at bounding box center [542, 325] width 1084 height 651
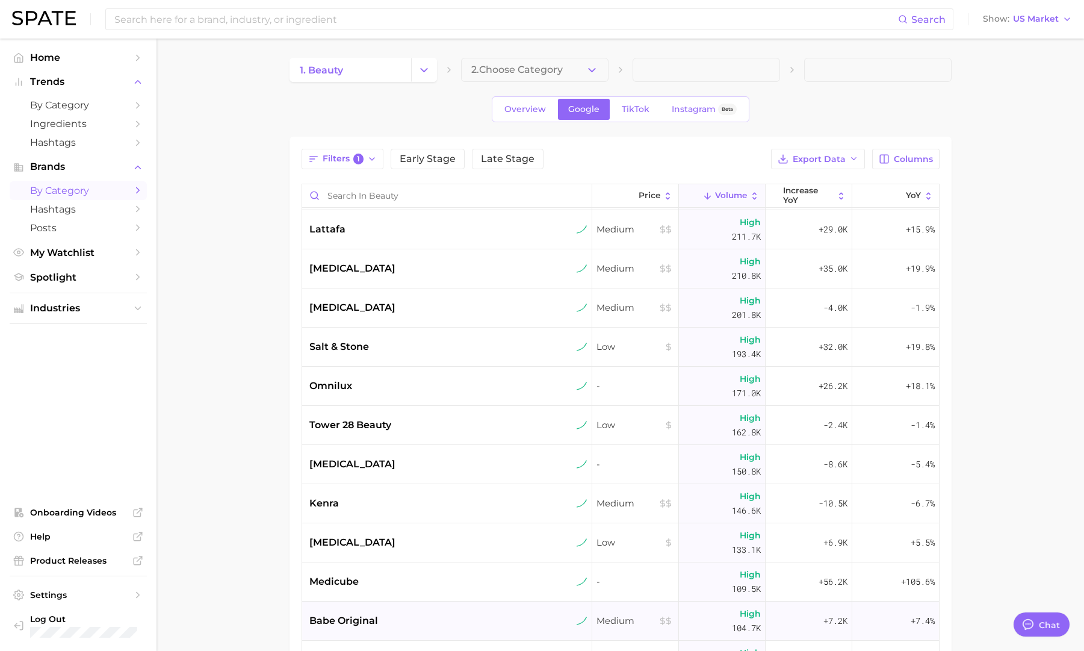
click at [492, 606] on div "babe original" at bounding box center [447, 620] width 290 height 39
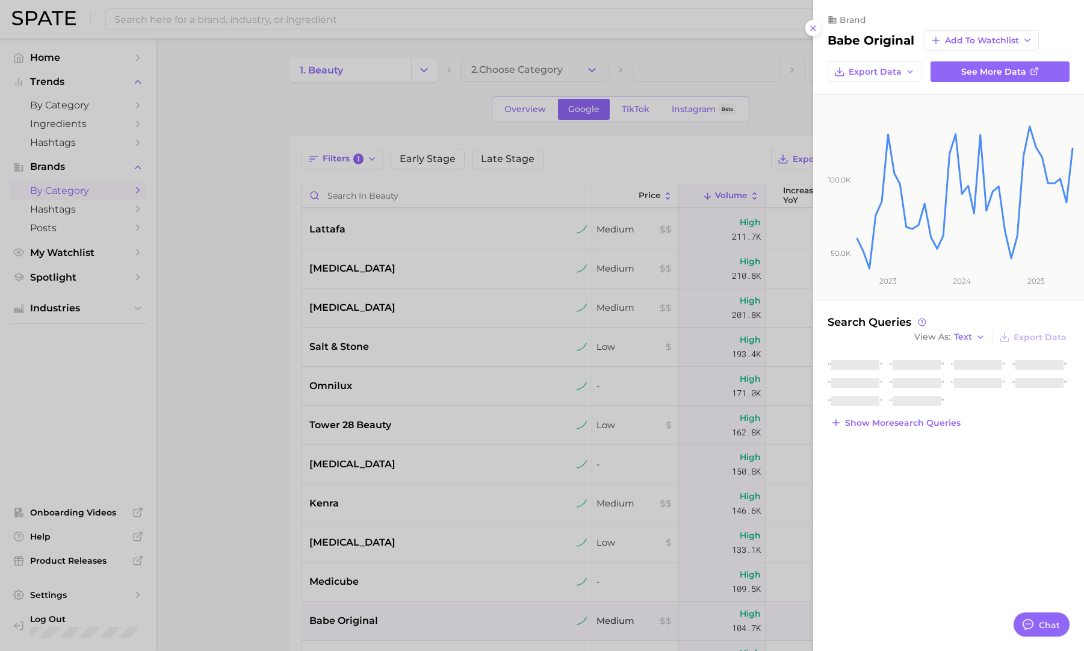
click at [492, 604] on div at bounding box center [542, 325] width 1084 height 651
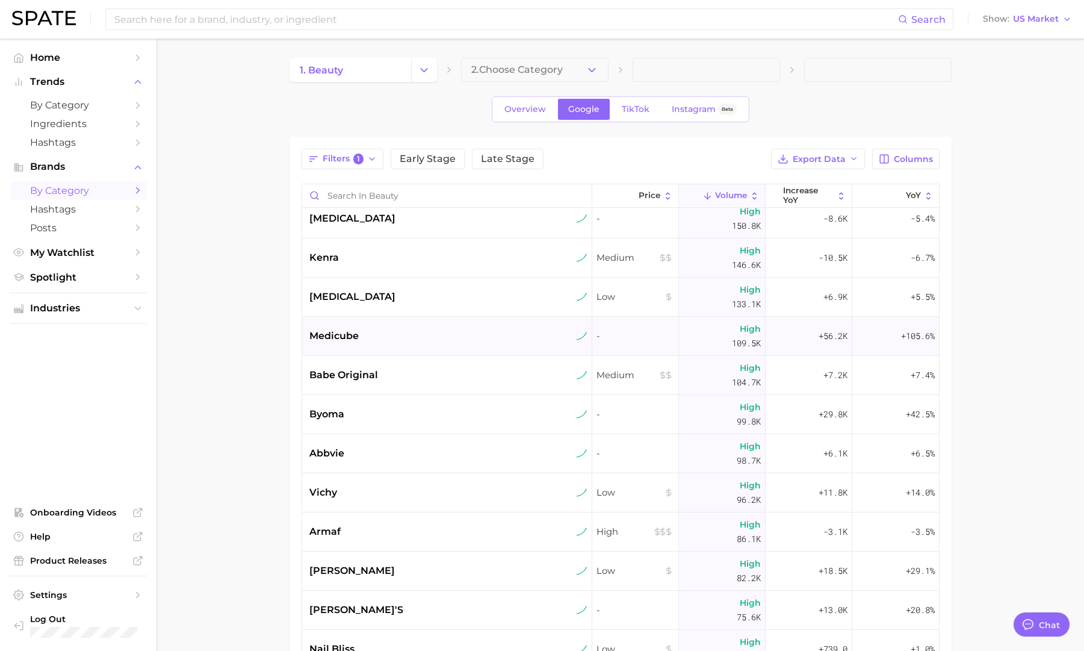
scroll to position [663, 0]
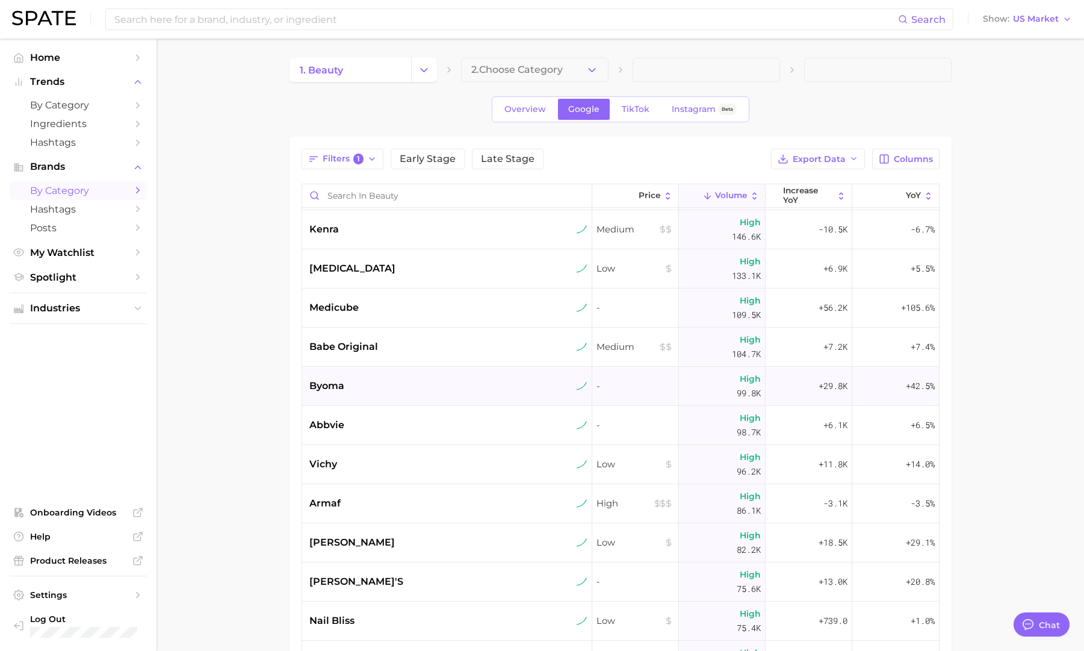
click at [484, 382] on div "byoma" at bounding box center [448, 386] width 278 height 14
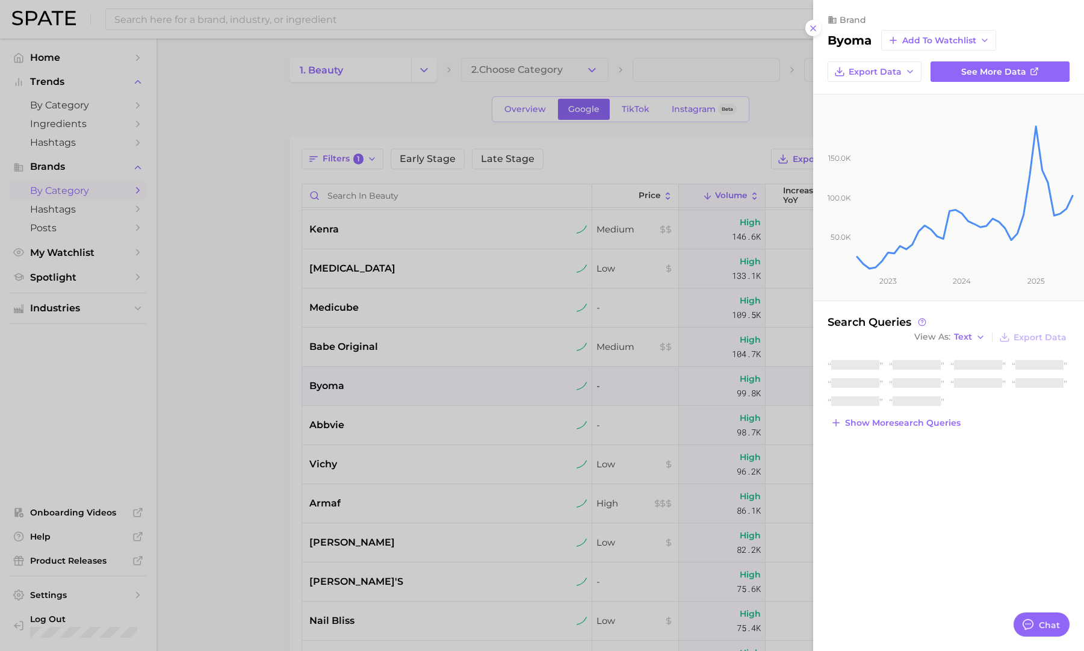
click at [487, 389] on div at bounding box center [542, 325] width 1084 height 651
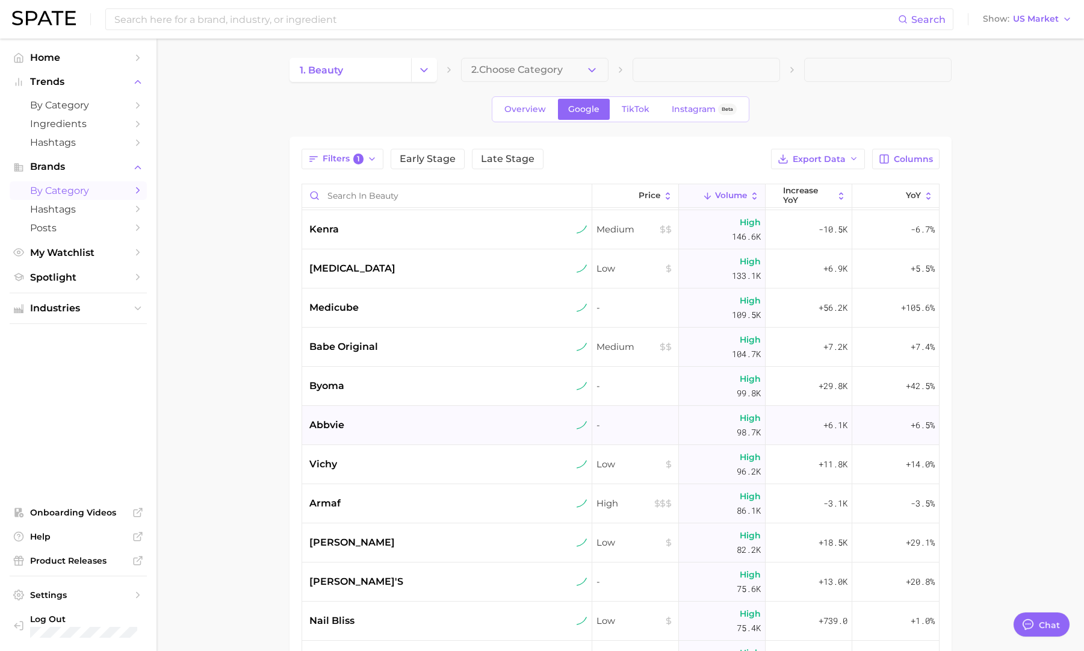
click at [495, 432] on div "abbvie" at bounding box center [447, 425] width 290 height 39
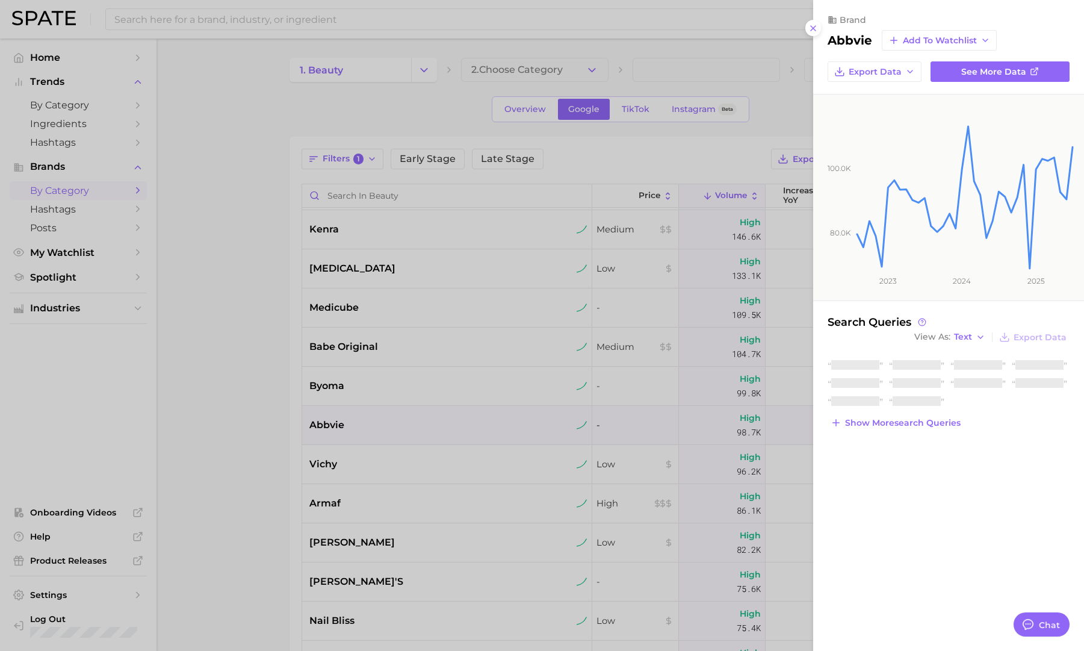
click at [497, 432] on div at bounding box center [542, 325] width 1084 height 651
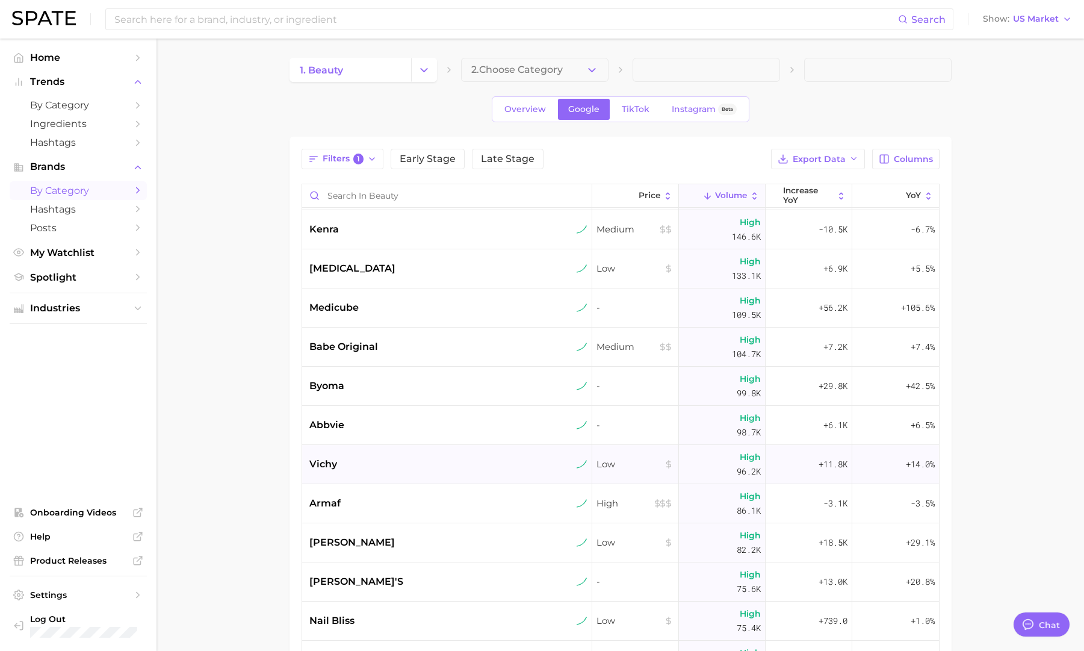
click at [497, 467] on div "vichy" at bounding box center [448, 464] width 278 height 14
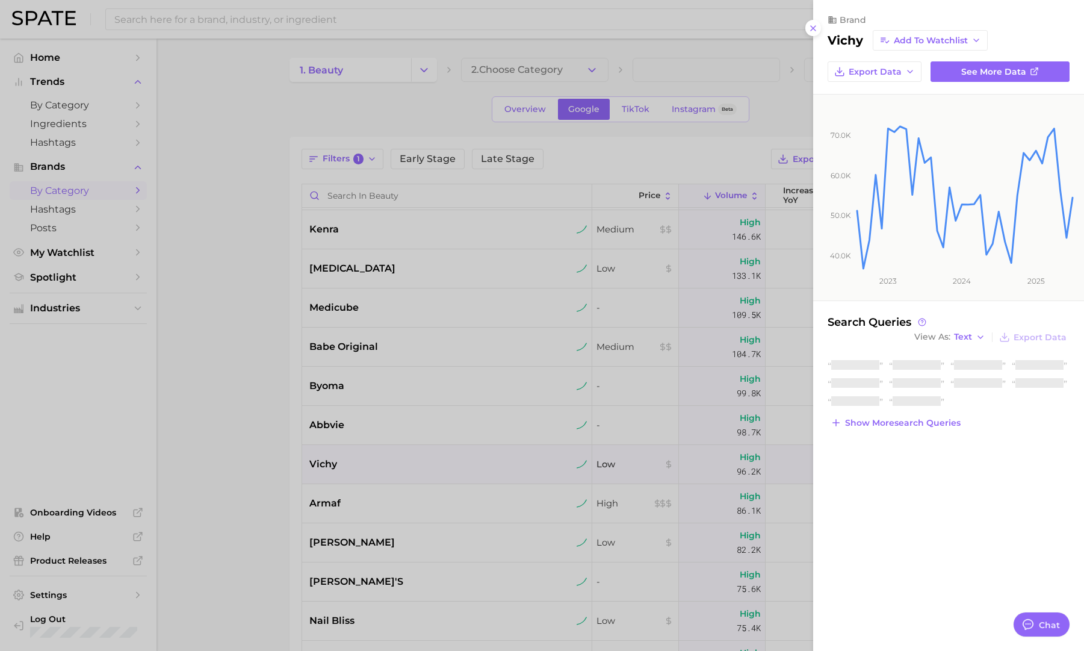
drag, startPoint x: 498, startPoint y: 467, endPoint x: 505, endPoint y: 472, distance: 8.6
click at [498, 467] on div at bounding box center [542, 325] width 1084 height 651
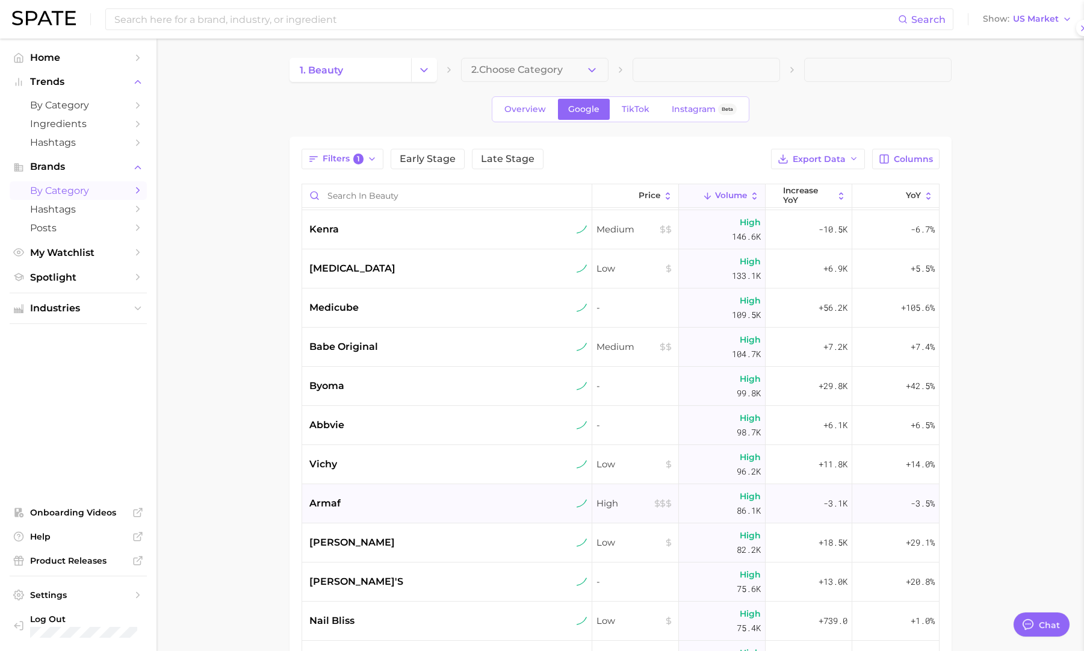
click at [509, 500] on div "armaf" at bounding box center [448, 503] width 278 height 14
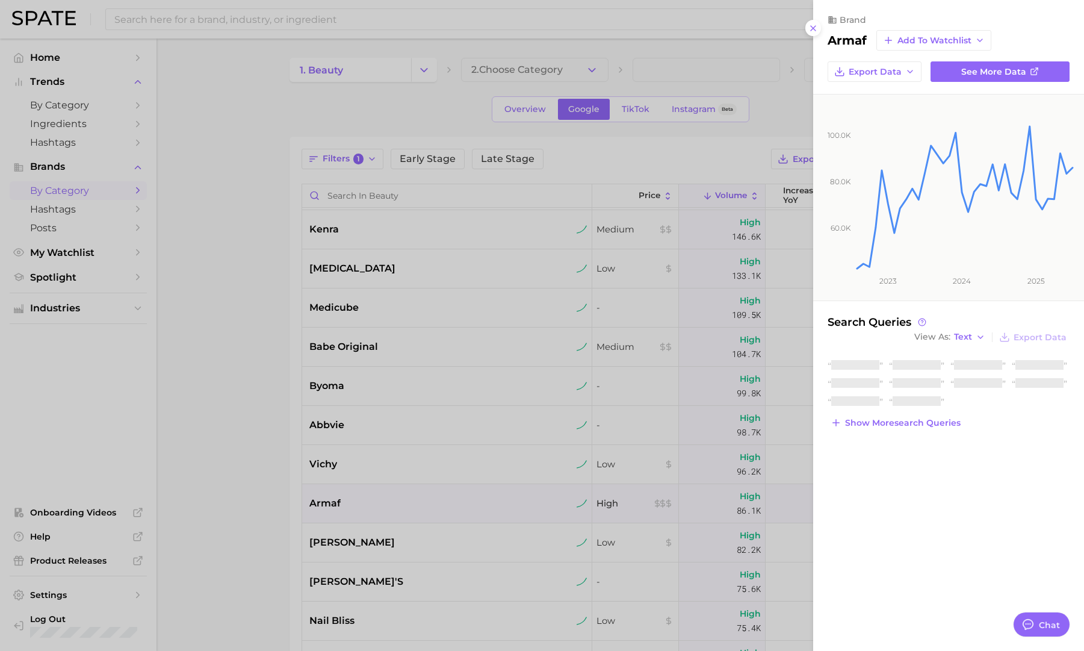
click at [511, 500] on div at bounding box center [542, 325] width 1084 height 651
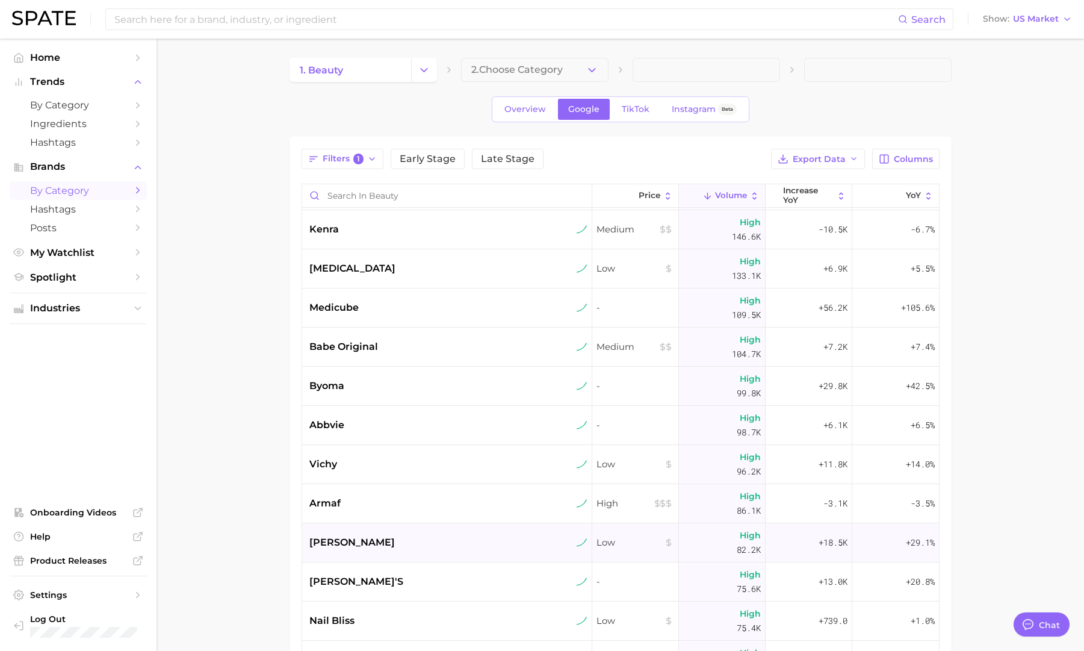
click at [508, 547] on div "camille rose" at bounding box center [448, 542] width 278 height 14
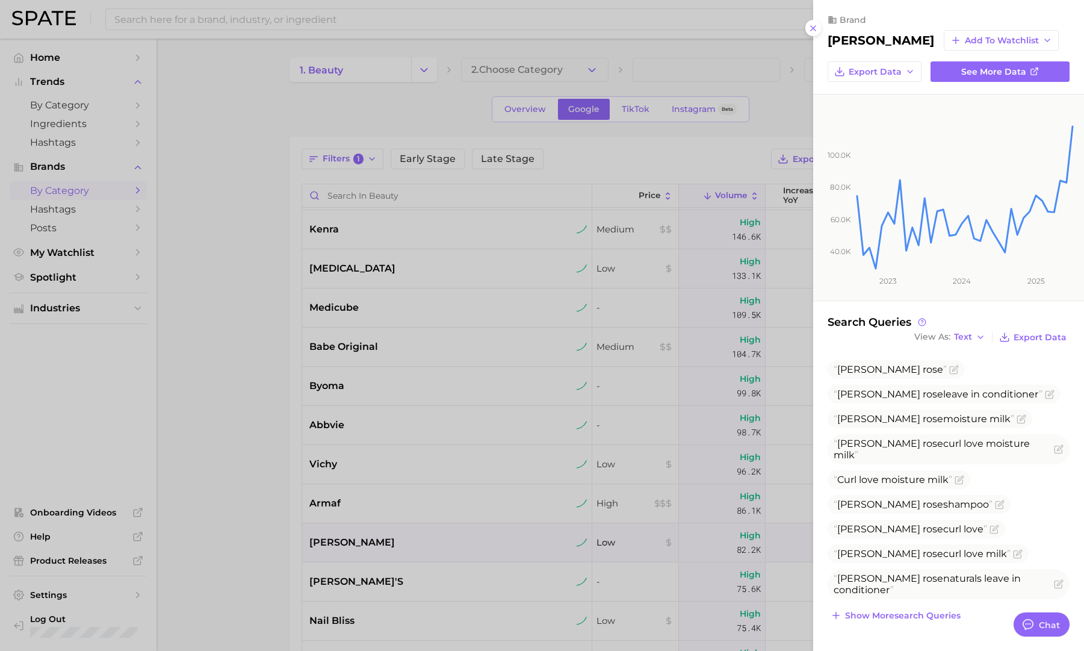
click at [508, 546] on div at bounding box center [542, 325] width 1084 height 651
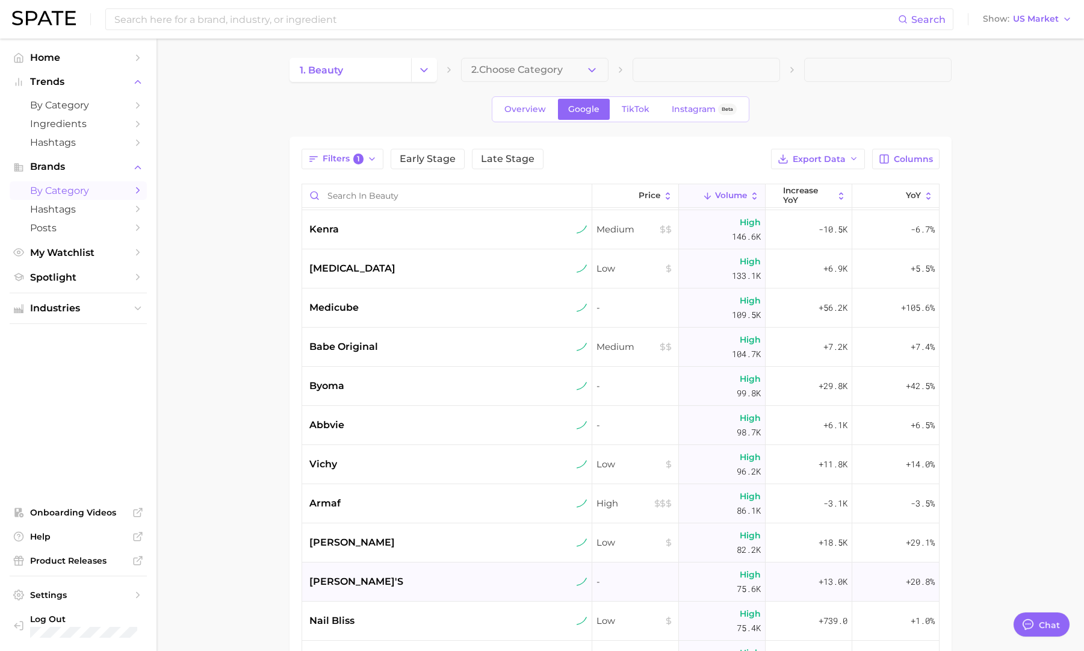
click at [520, 591] on div "sally's" at bounding box center [447, 581] width 290 height 39
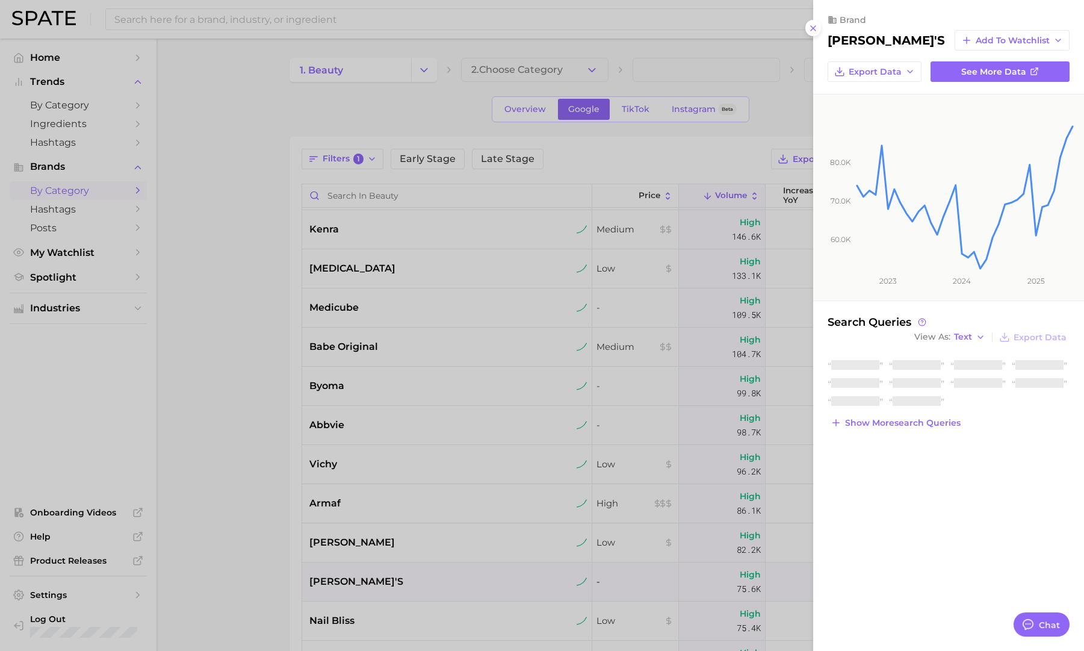
click at [520, 591] on div at bounding box center [542, 325] width 1084 height 651
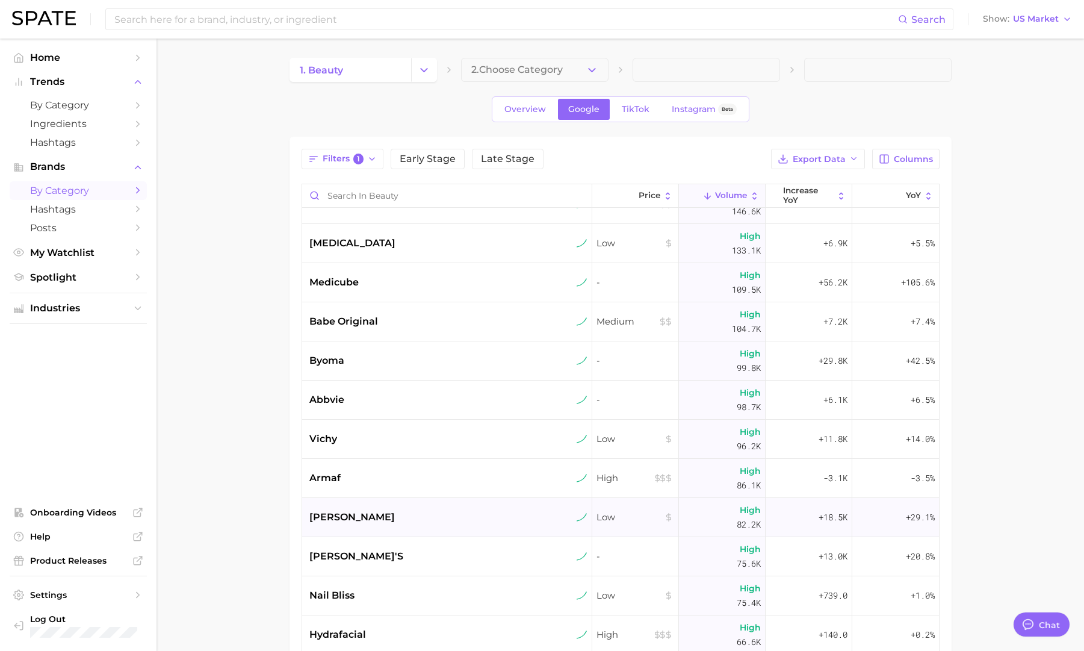
scroll to position [720, 0]
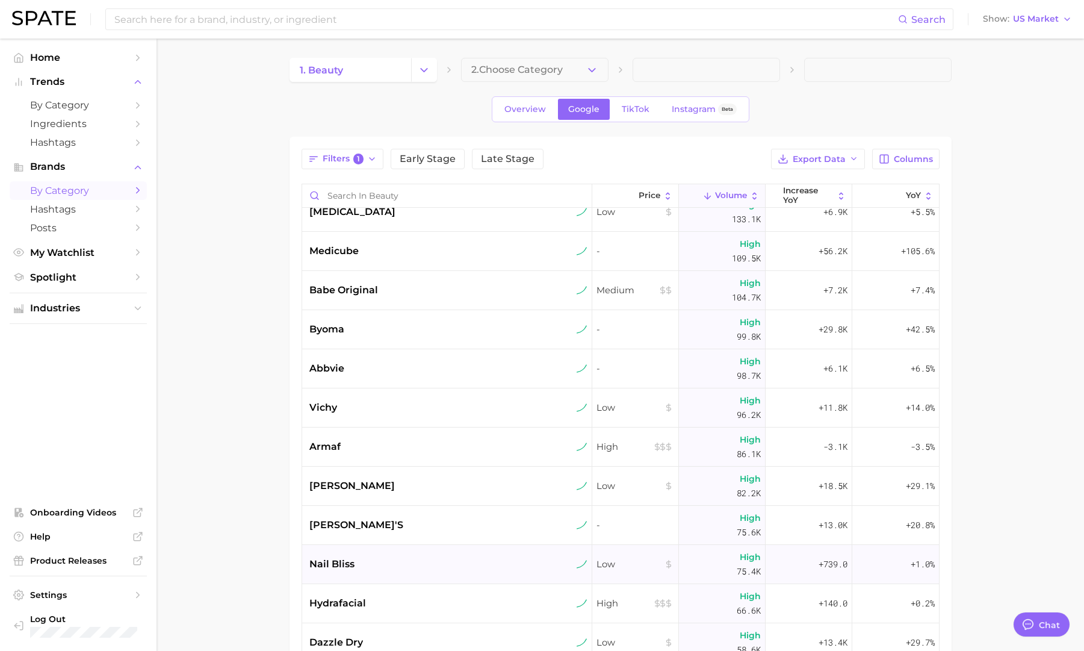
click at [503, 575] on div "nail bliss" at bounding box center [447, 564] width 290 height 39
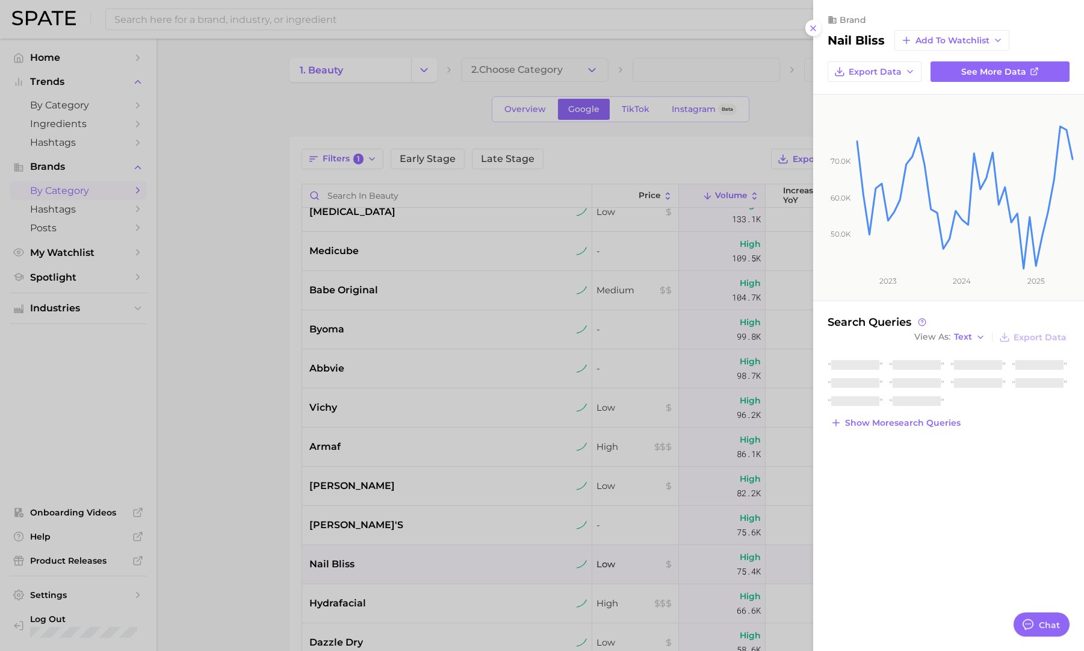
click at [505, 576] on div at bounding box center [542, 325] width 1084 height 651
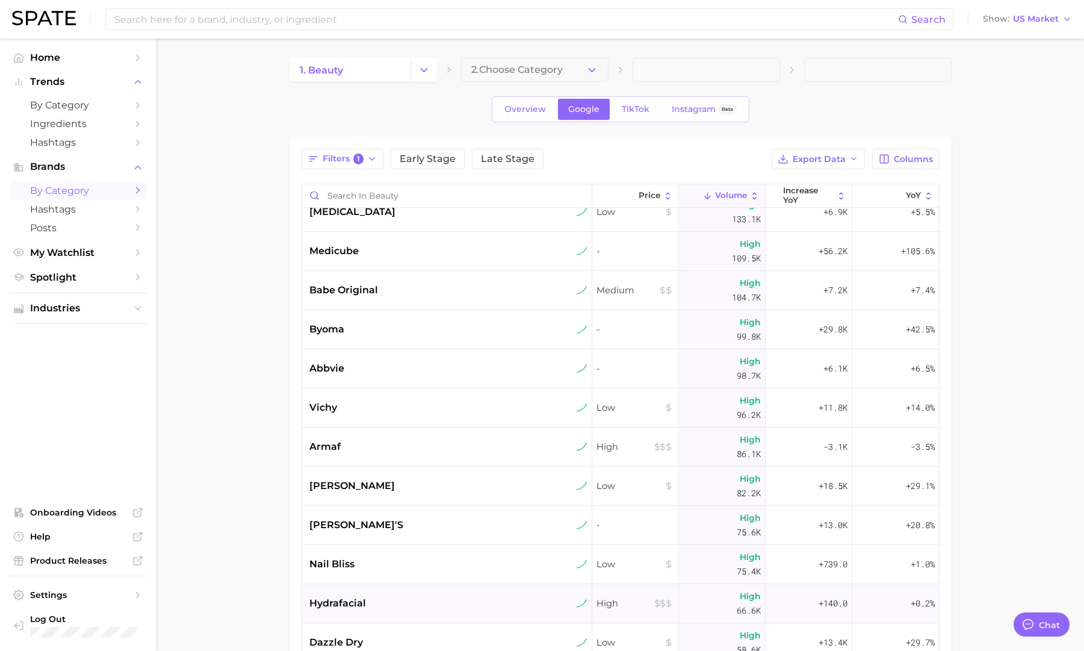
click at [506, 597] on div "hydrafacial" at bounding box center [448, 603] width 278 height 14
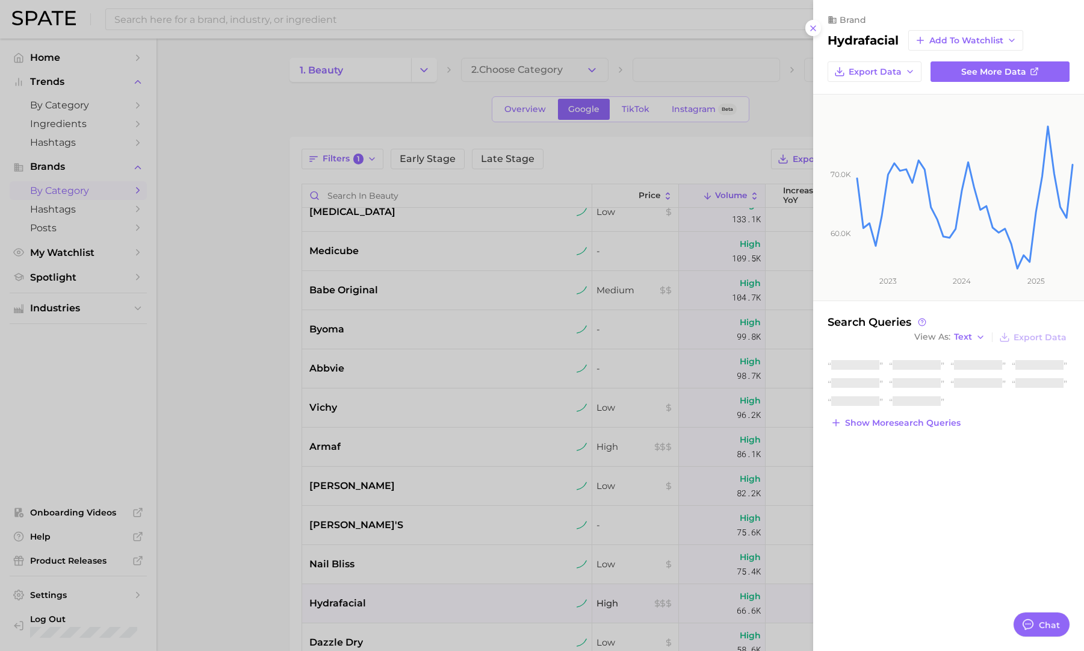
click at [505, 596] on div at bounding box center [542, 325] width 1084 height 651
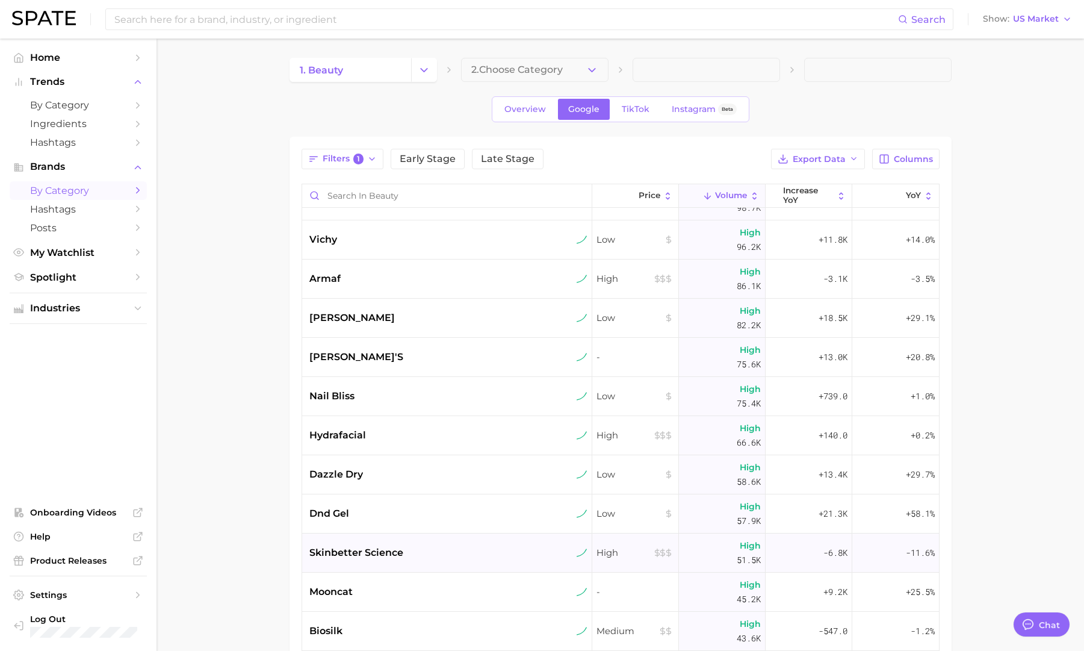
scroll to position [910, 0]
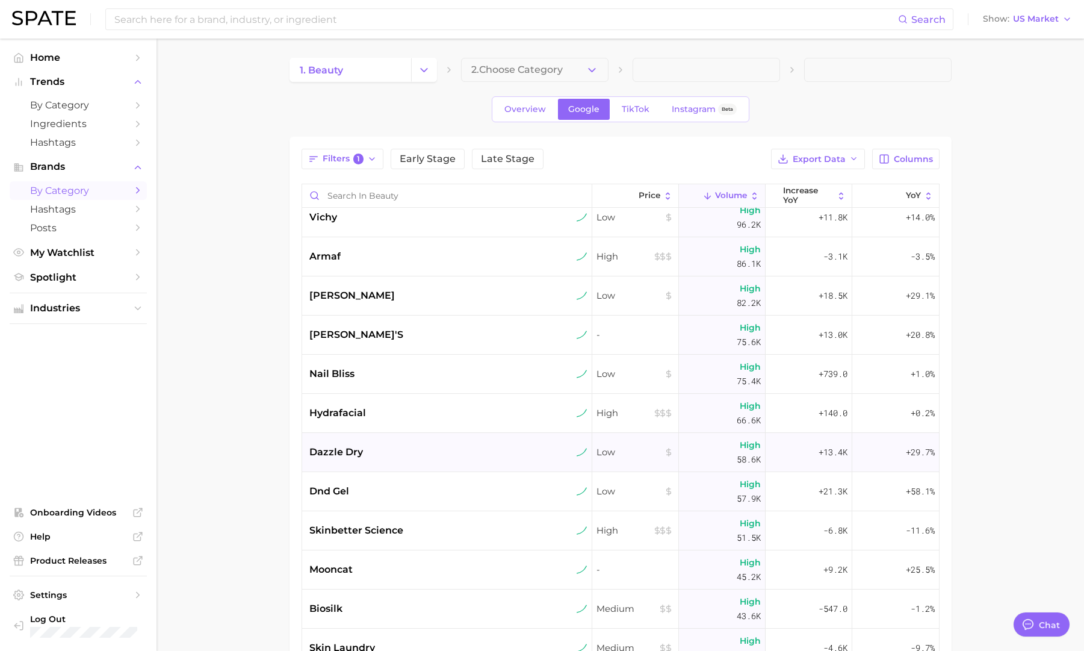
click at [521, 452] on div "dazzle dry" at bounding box center [448, 452] width 278 height 14
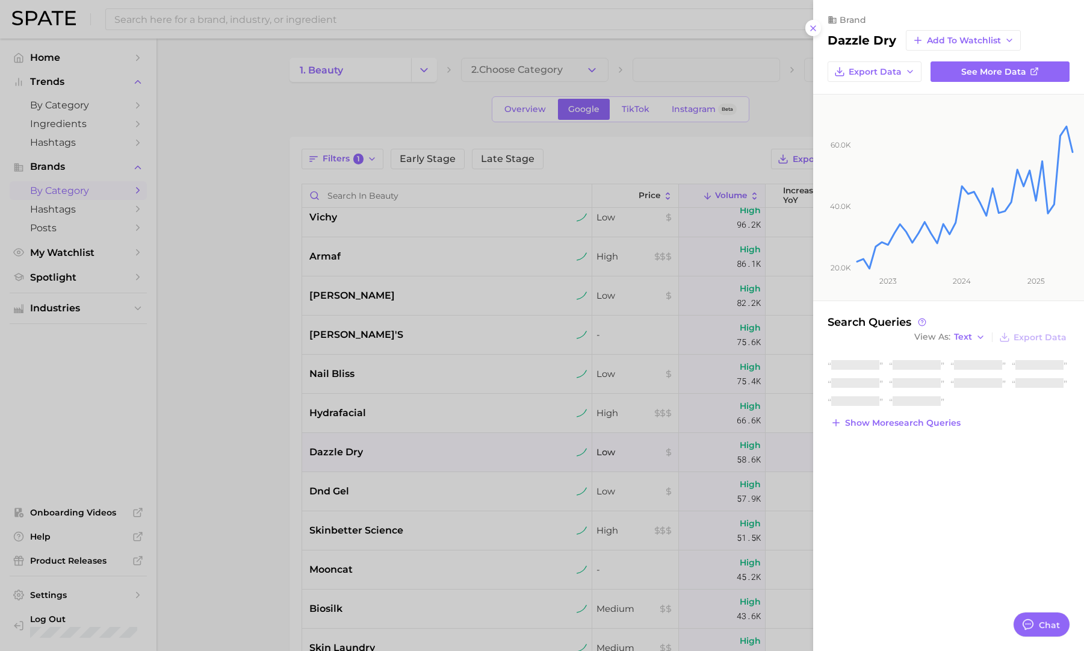
click at [521, 452] on div at bounding box center [542, 325] width 1084 height 651
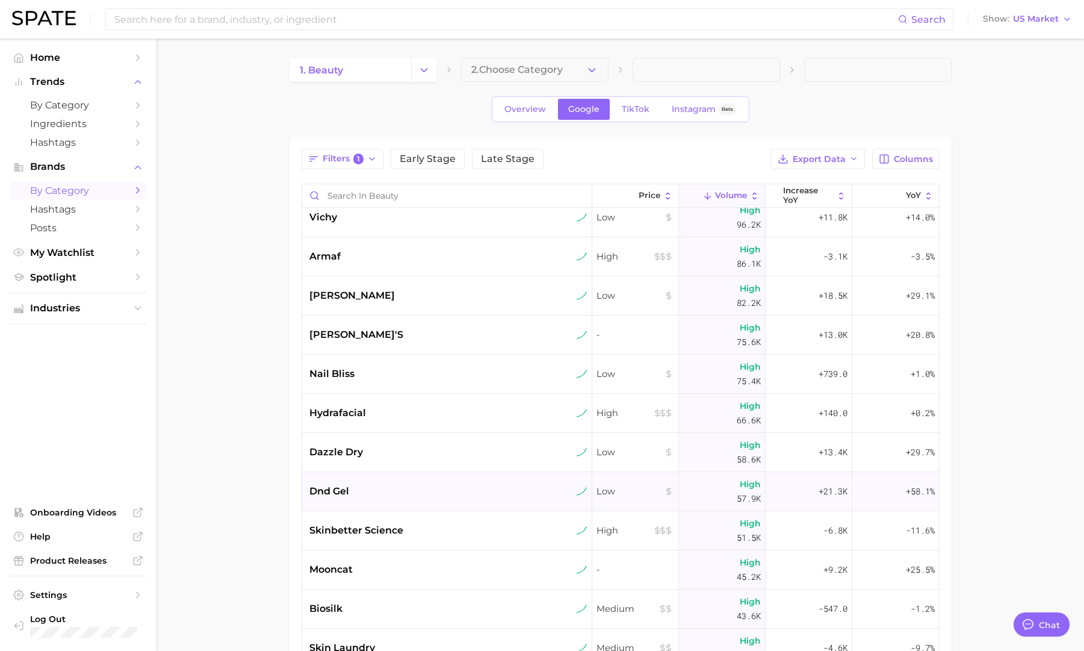
click at [514, 499] on div "dnd gel" at bounding box center [447, 491] width 290 height 39
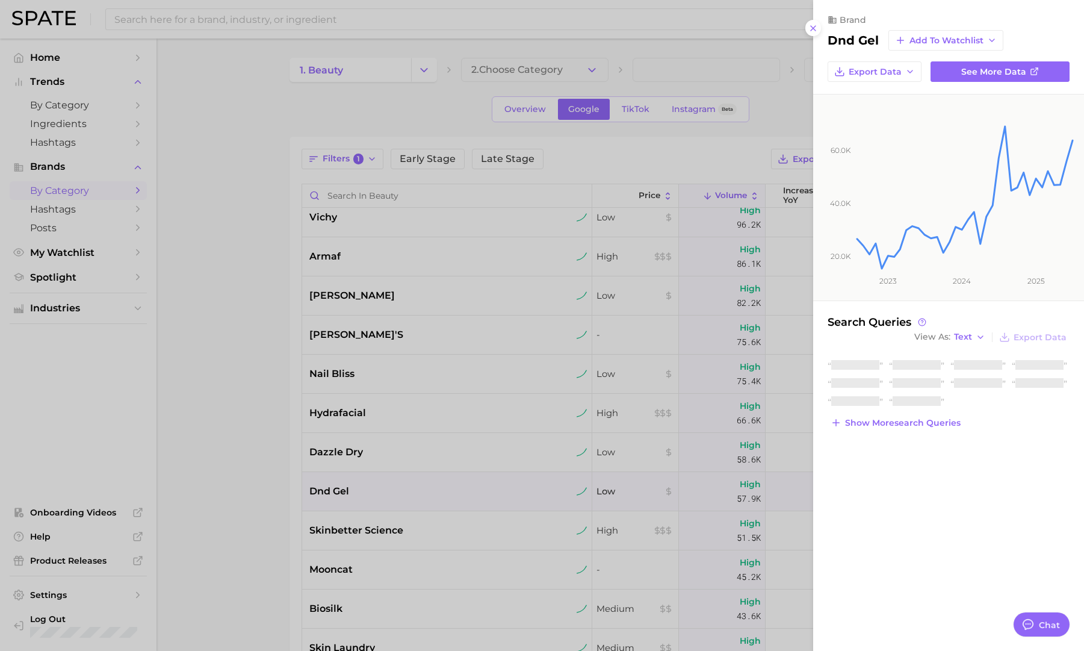
click at [515, 498] on div at bounding box center [542, 325] width 1084 height 651
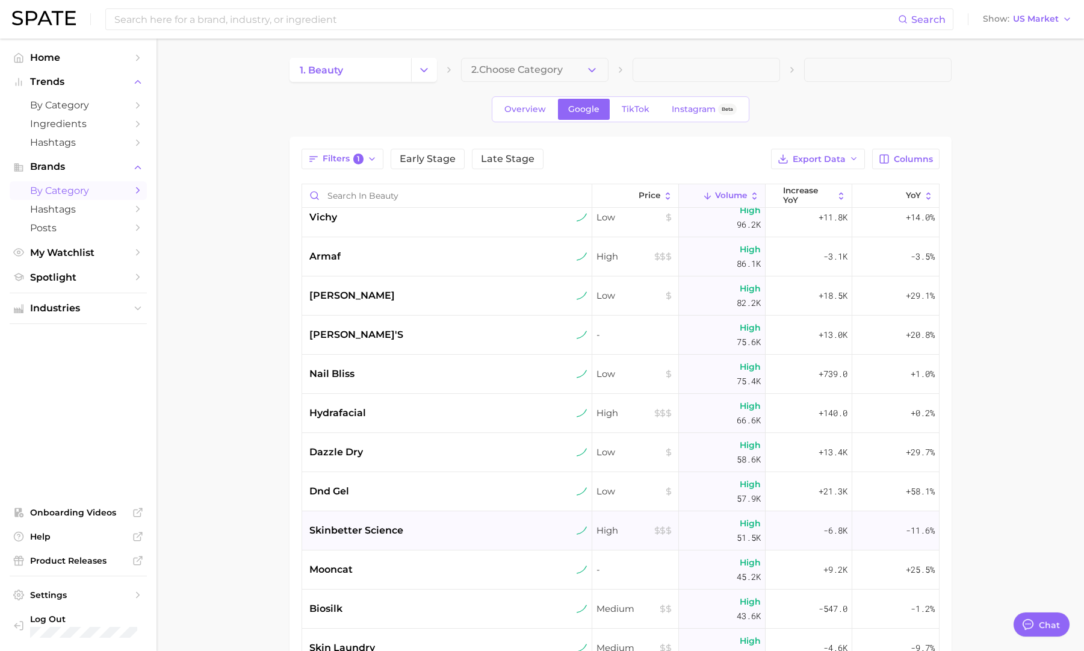
click at [514, 535] on div "skinbetter science" at bounding box center [448, 530] width 278 height 14
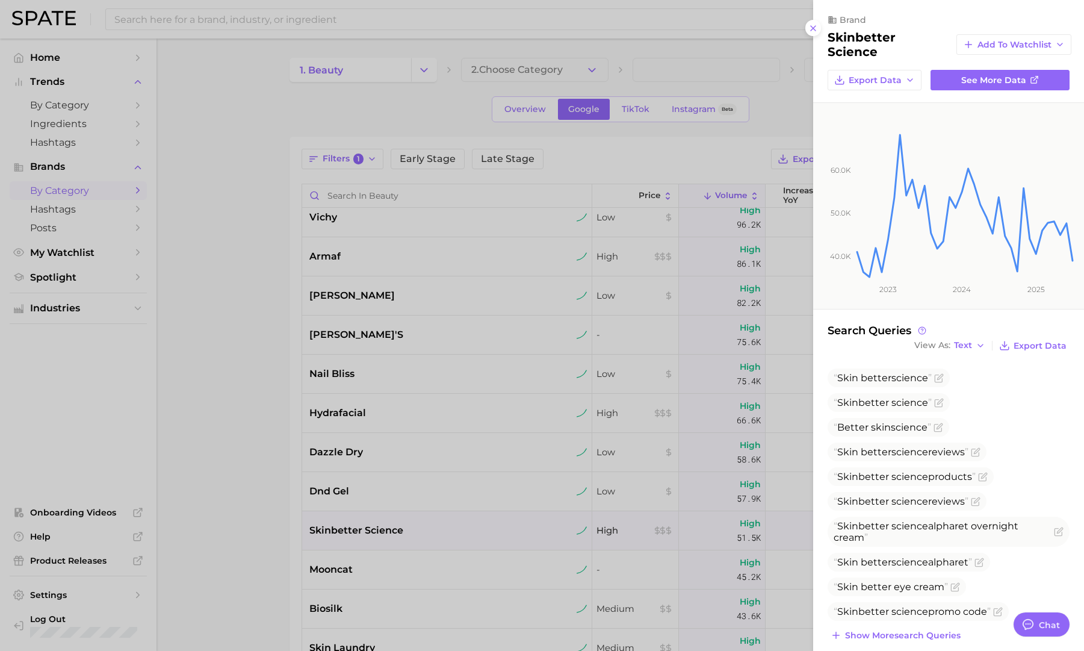
click at [509, 536] on div at bounding box center [542, 325] width 1084 height 651
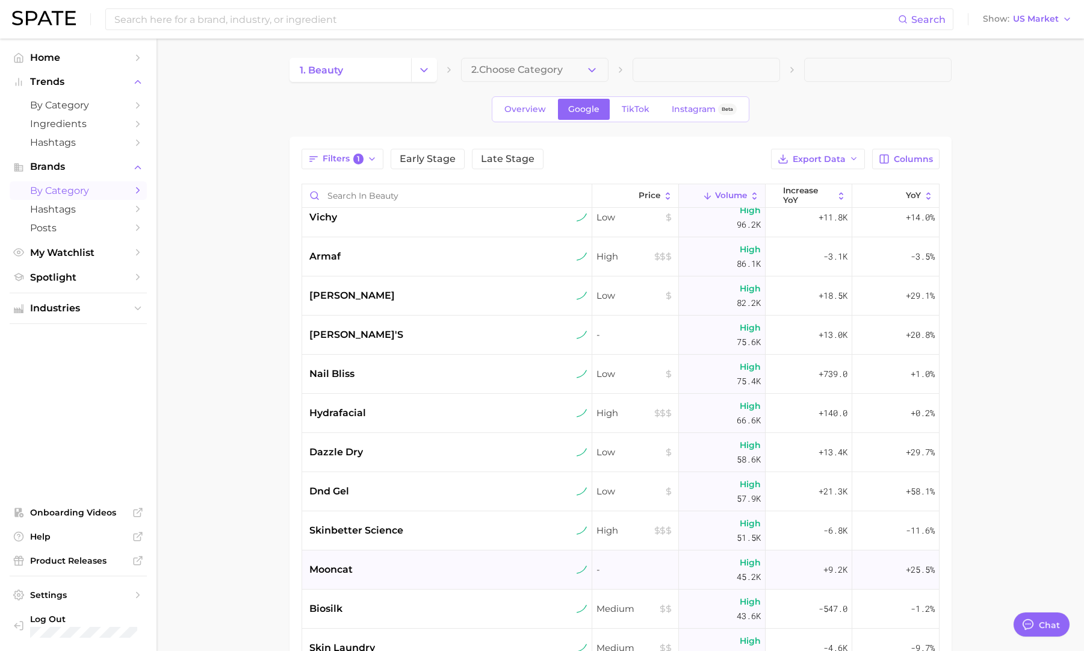
click at [521, 564] on div "mooncat" at bounding box center [448, 569] width 278 height 14
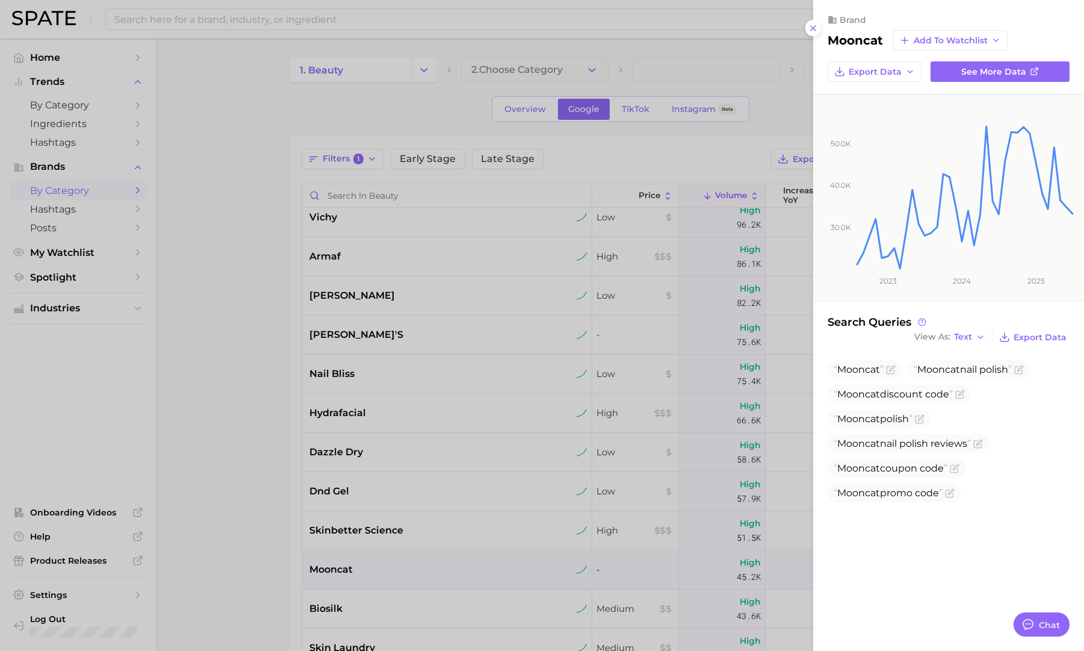
click at [521, 563] on div at bounding box center [542, 325] width 1084 height 651
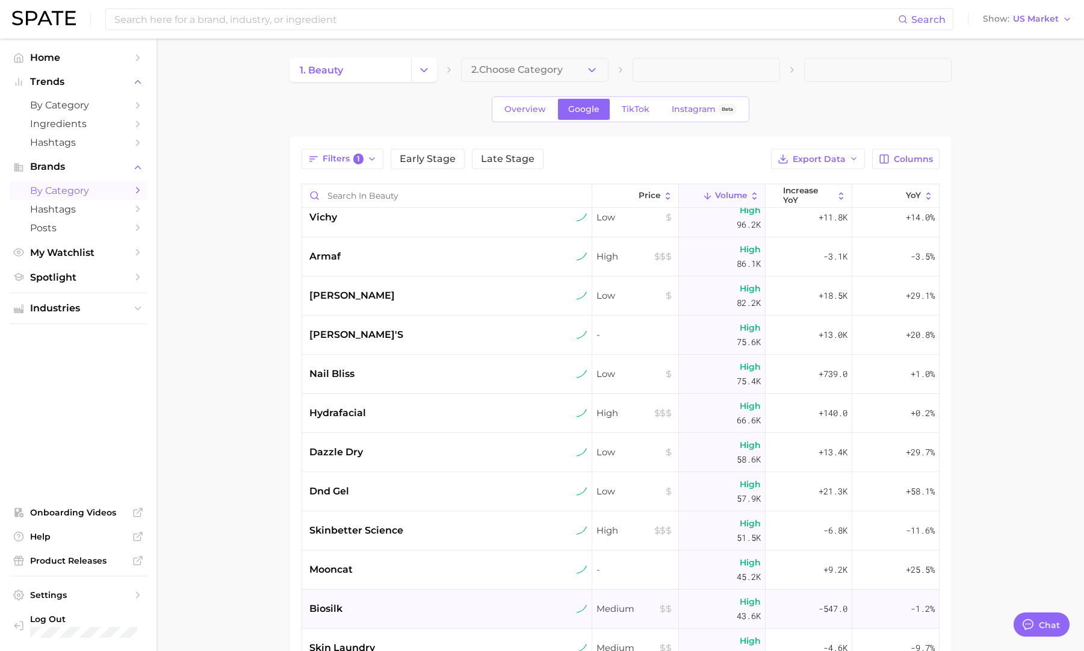
click at [523, 603] on div "biosilk" at bounding box center [448, 608] width 278 height 14
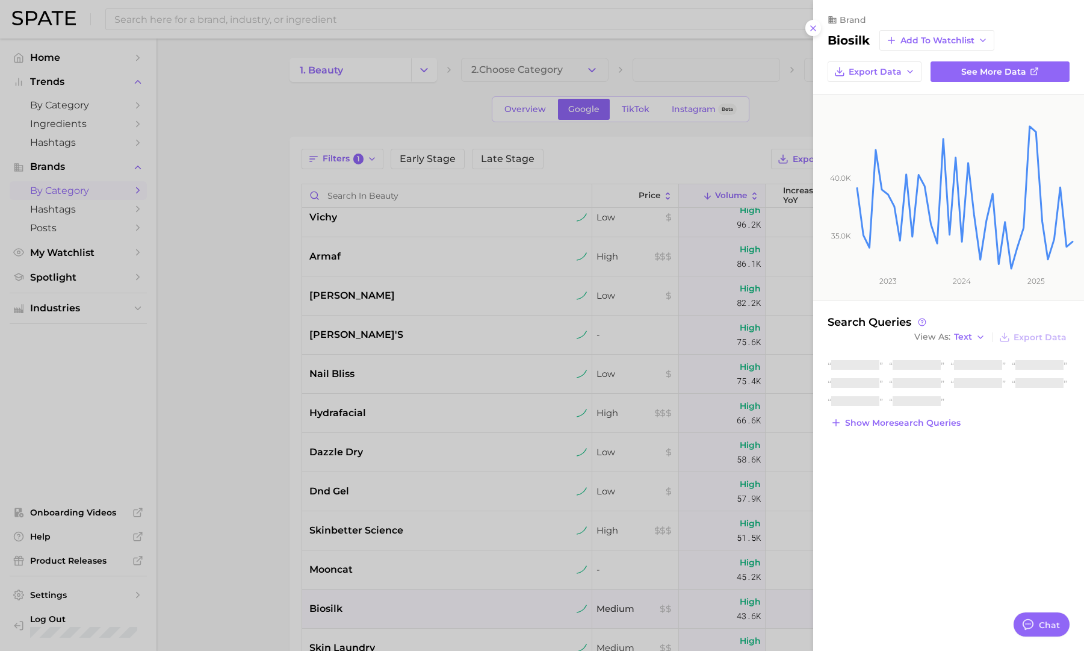
drag, startPoint x: 522, startPoint y: 605, endPoint x: 524, endPoint y: 598, distance: 7.4
click at [522, 605] on div at bounding box center [542, 325] width 1084 height 651
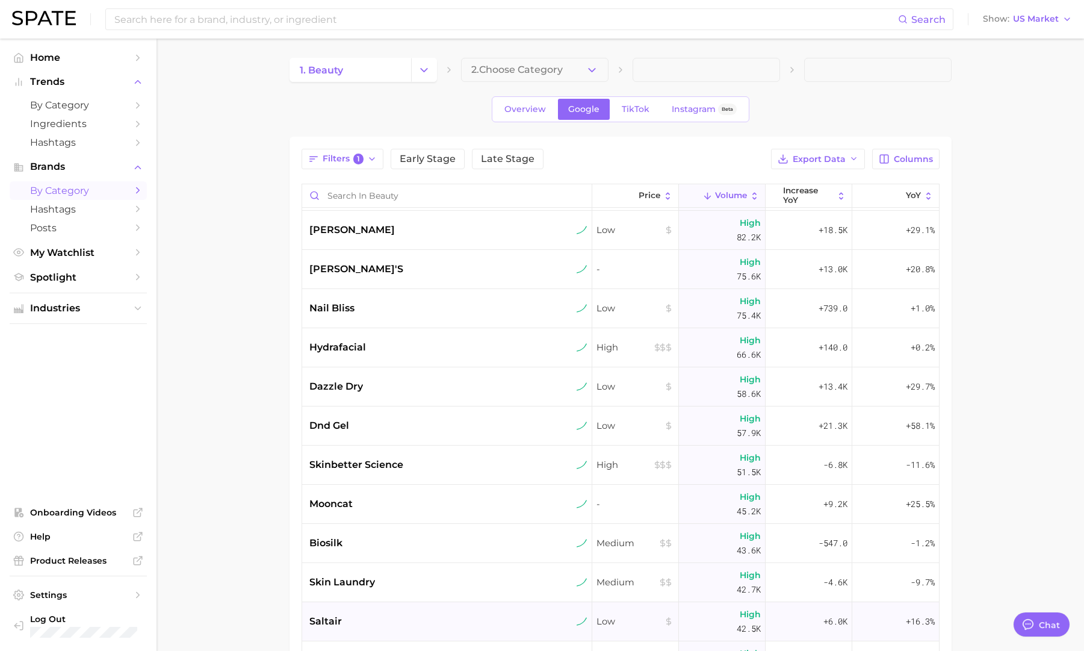
scroll to position [985, 0]
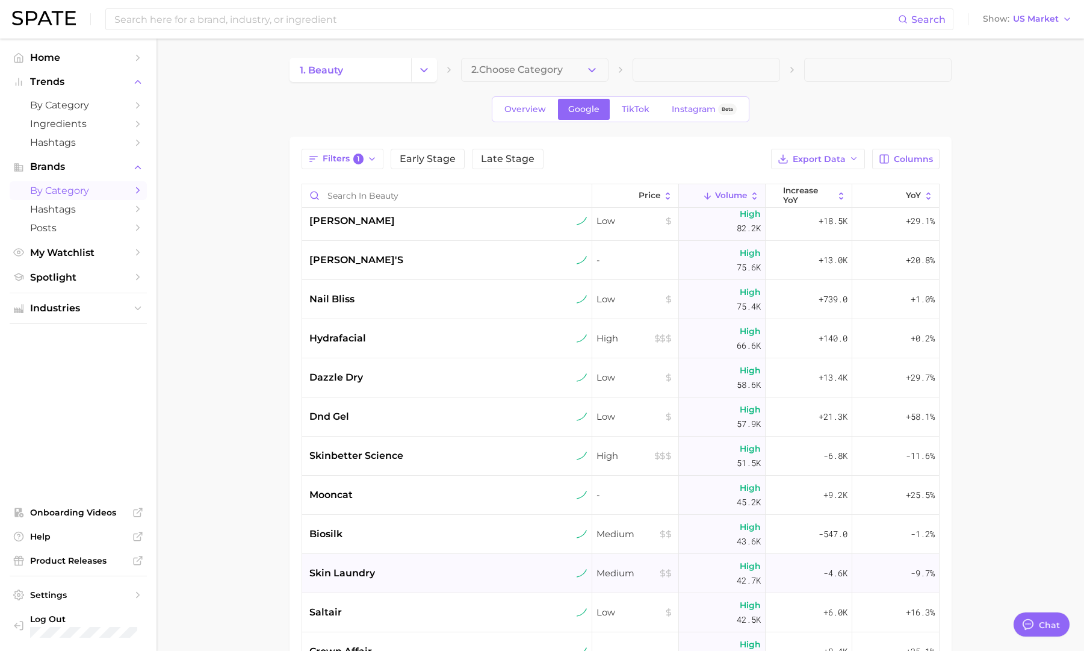
click at [518, 582] on div "skin laundry" at bounding box center [447, 573] width 290 height 39
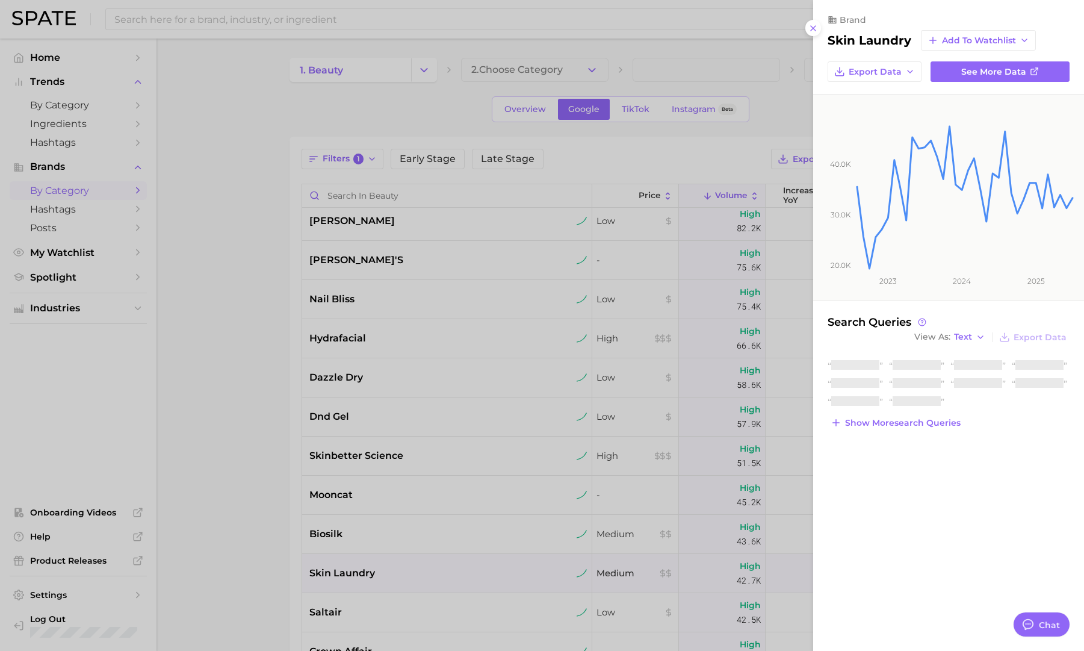
click at [518, 582] on div at bounding box center [542, 325] width 1084 height 651
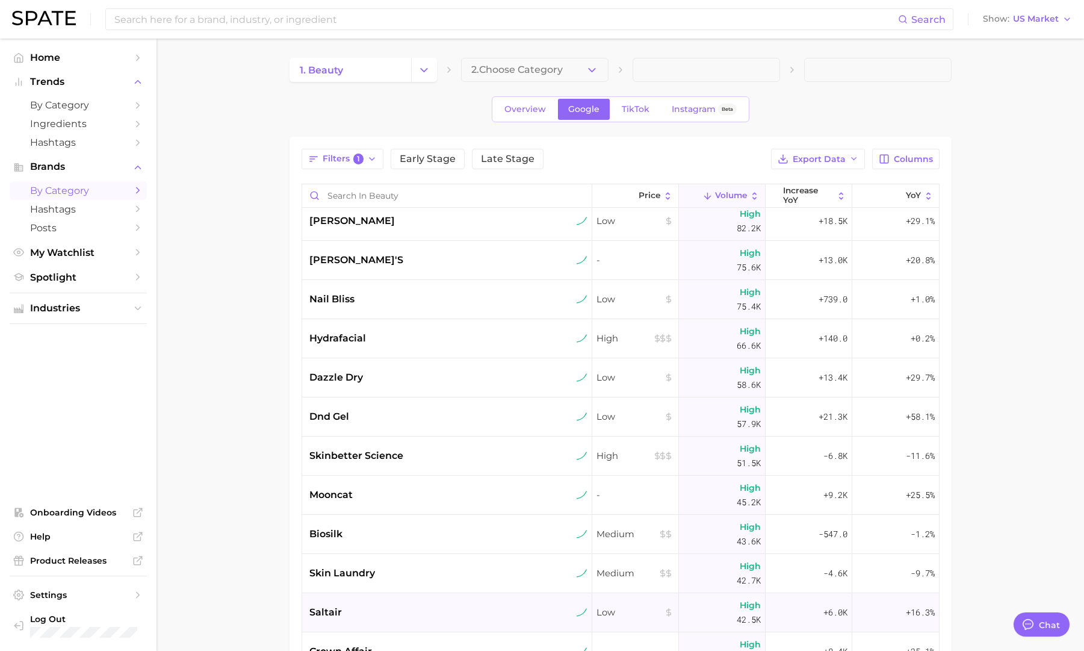
click at [524, 607] on div "saltair" at bounding box center [448, 612] width 278 height 14
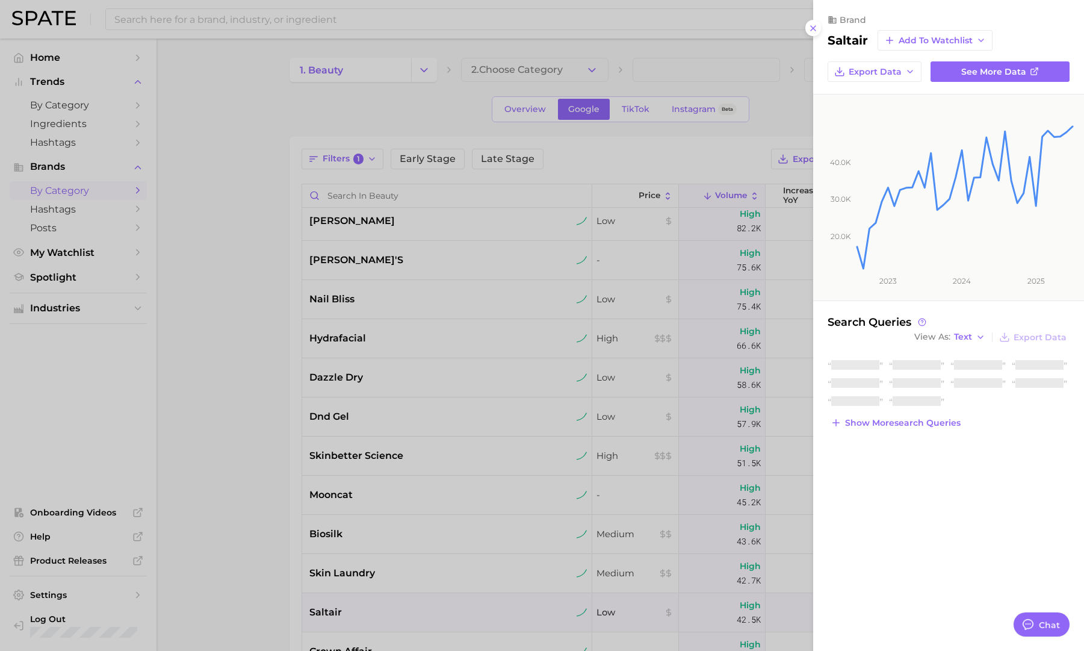
click at [524, 608] on div at bounding box center [542, 325] width 1084 height 651
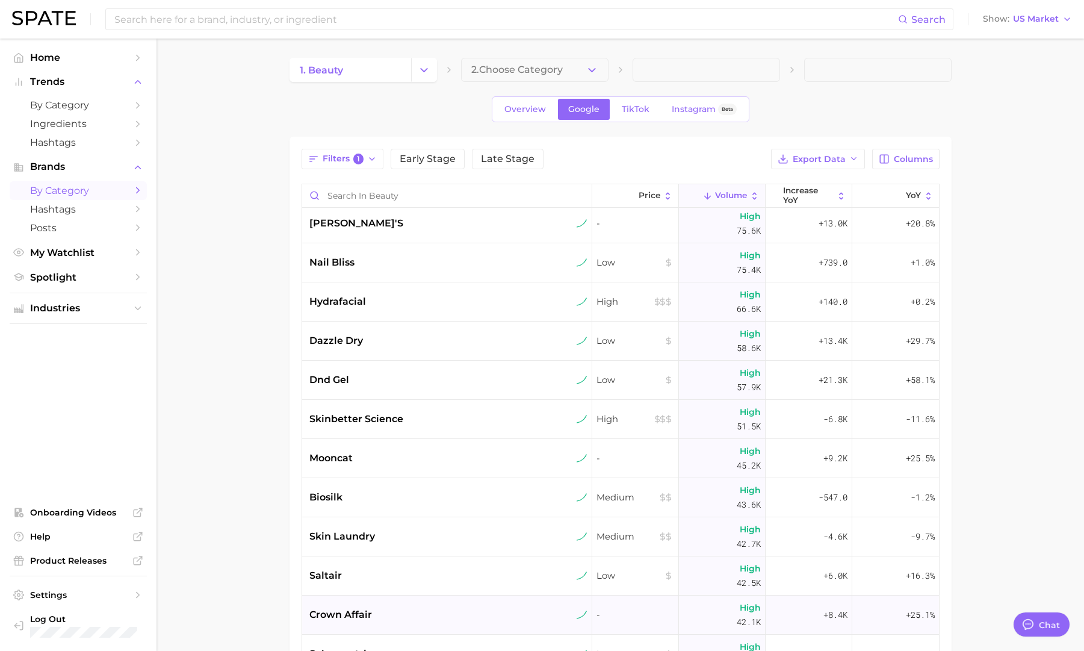
scroll to position [1064, 0]
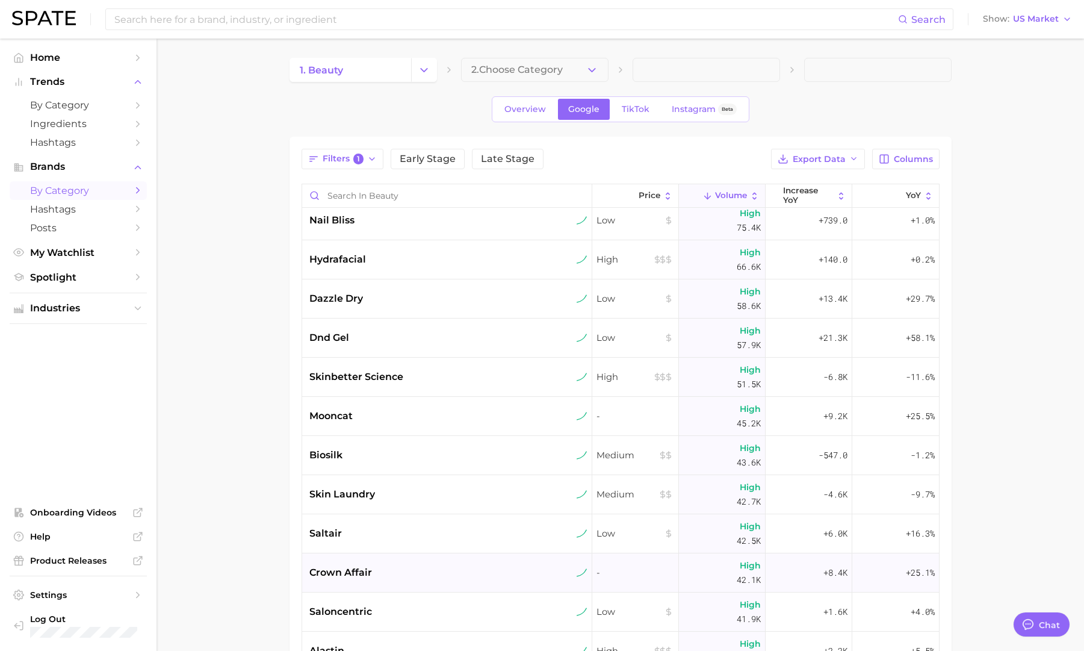
click at [518, 568] on div "crown affair" at bounding box center [448, 572] width 278 height 14
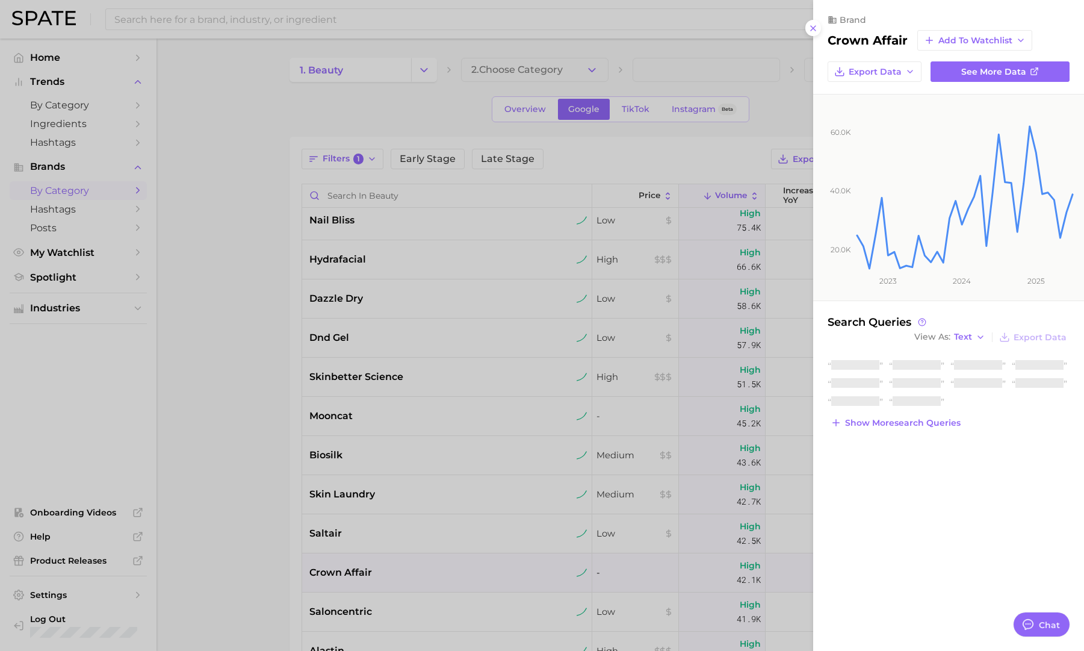
drag, startPoint x: 517, startPoint y: 568, endPoint x: 506, endPoint y: 613, distance: 46.4
click at [517, 568] on div at bounding box center [542, 325] width 1084 height 651
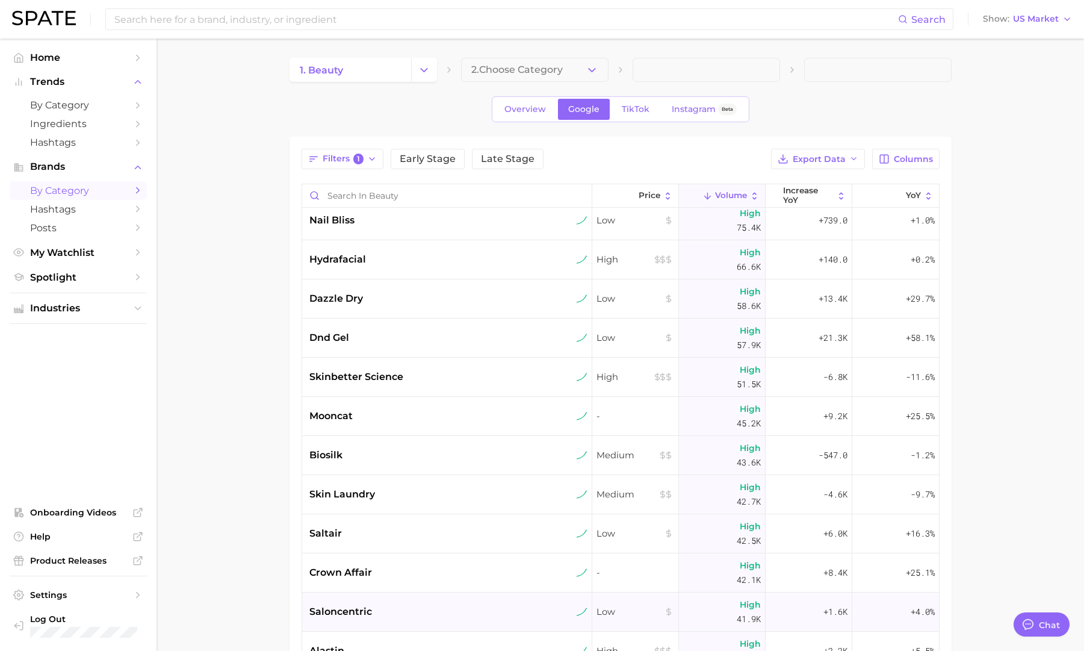
click at [505, 613] on div "saloncentric" at bounding box center [448, 611] width 278 height 14
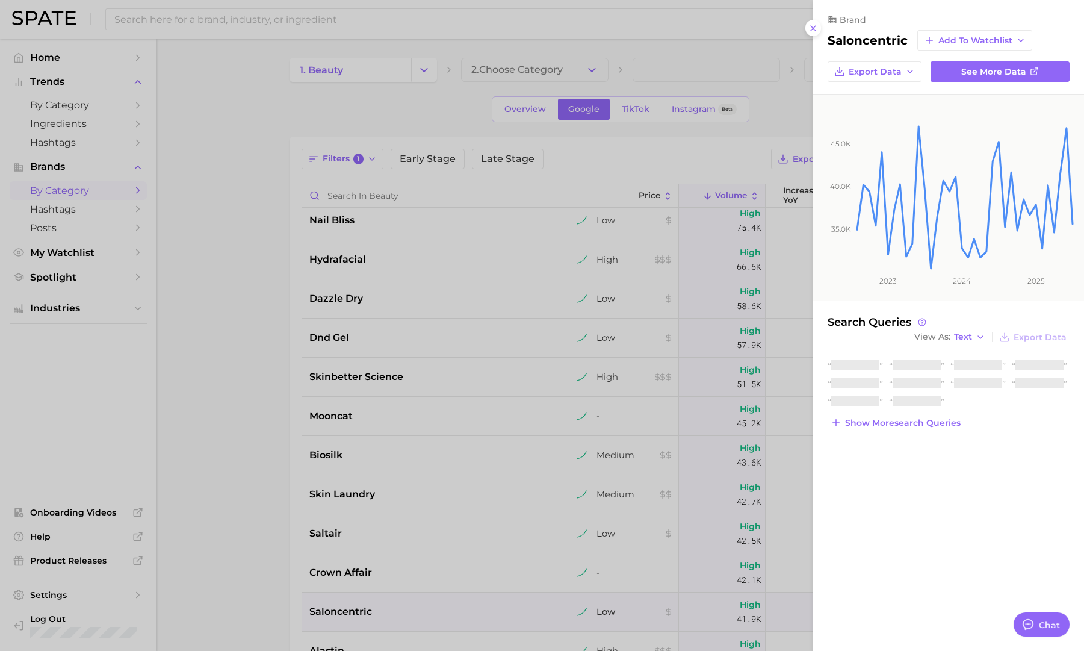
click at [505, 613] on div at bounding box center [542, 325] width 1084 height 651
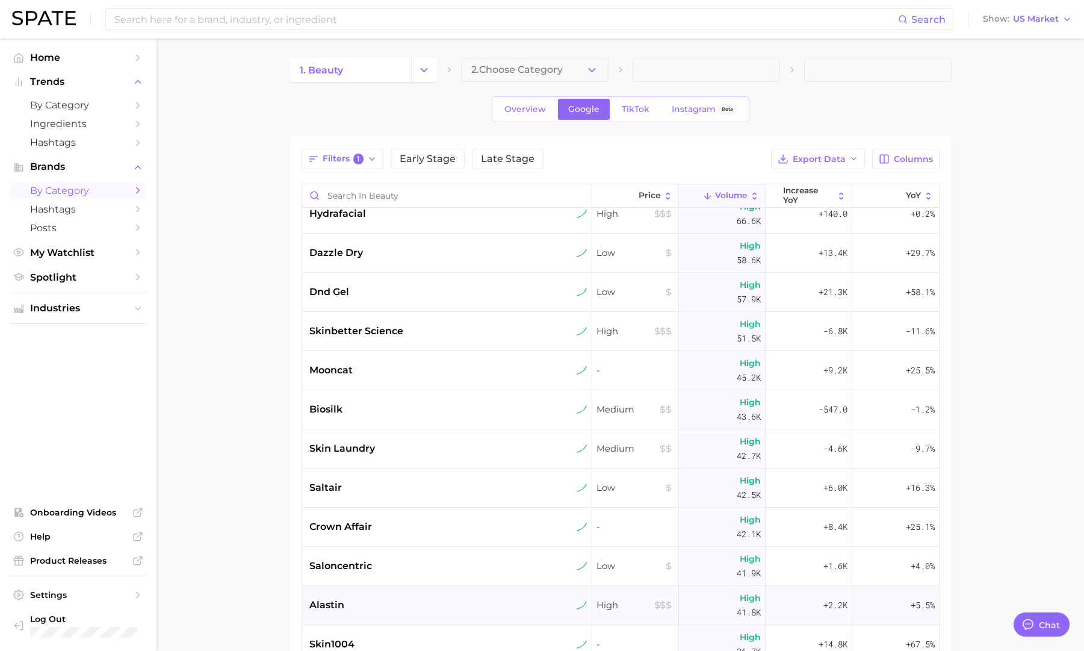
scroll to position [1116, 0]
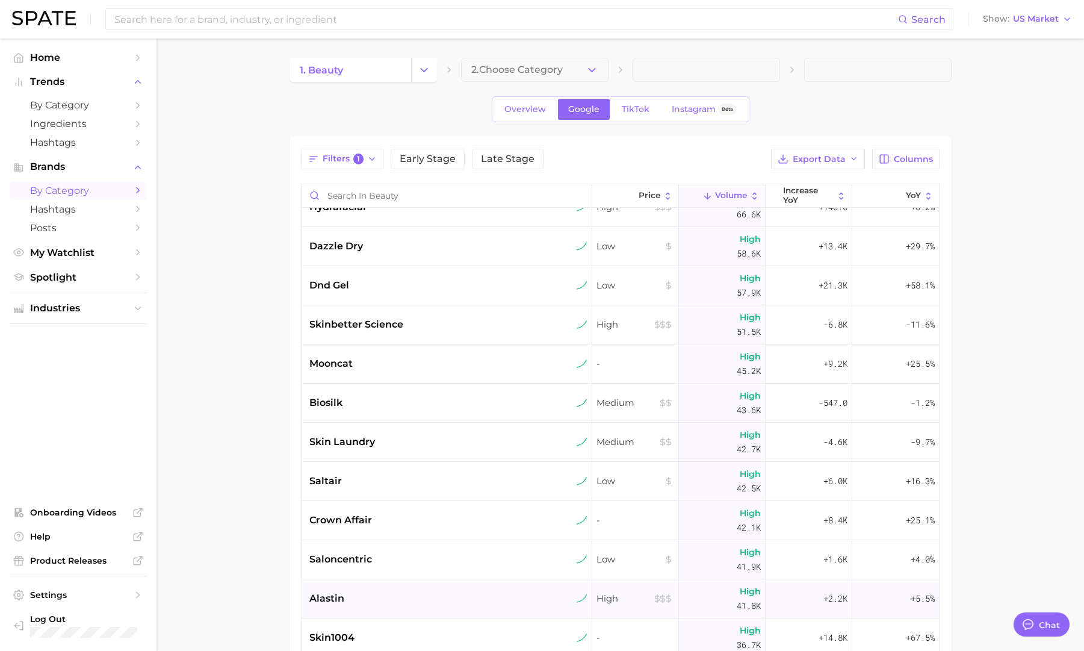
click at [505, 599] on div "alastin" at bounding box center [448, 598] width 278 height 14
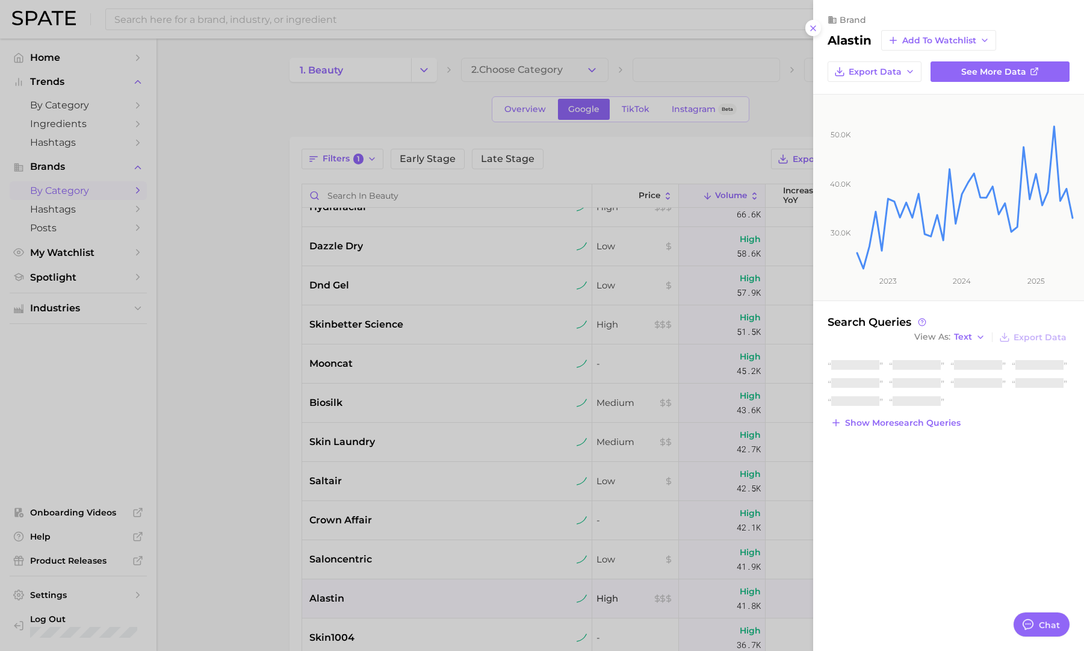
click at [508, 599] on div at bounding box center [542, 325] width 1084 height 651
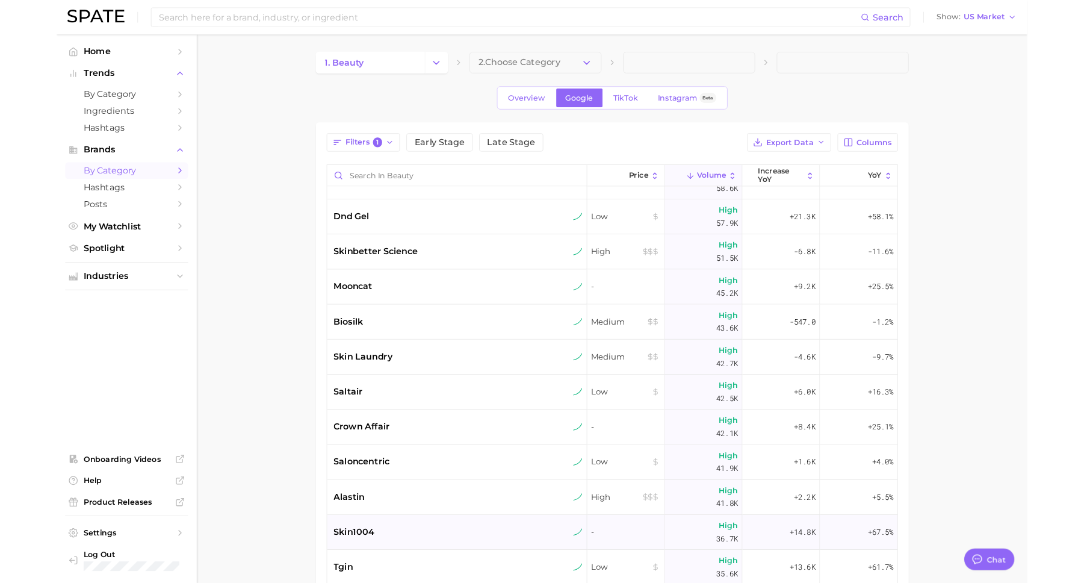
scroll to position [1161, 0]
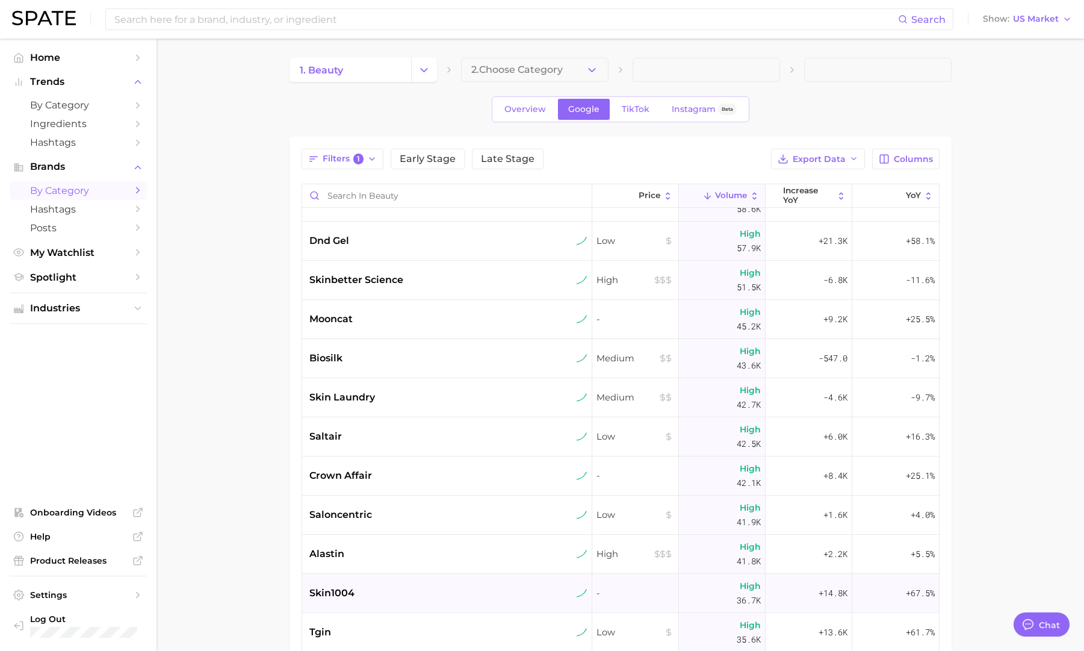
click at [508, 599] on div "skin1004" at bounding box center [448, 593] width 278 height 14
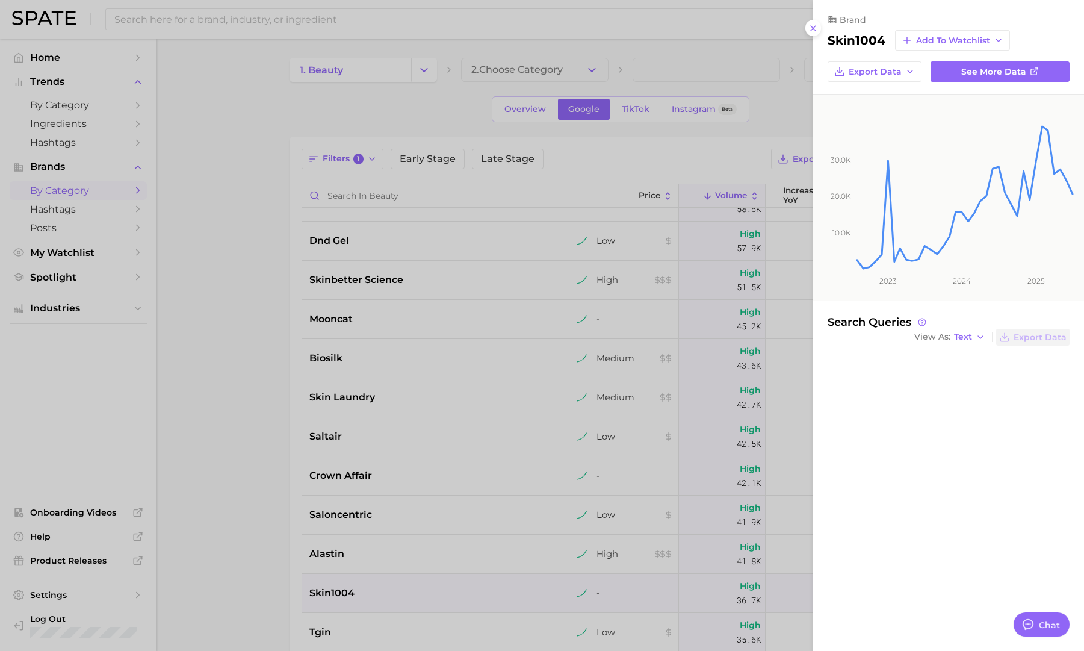
click at [508, 599] on div at bounding box center [542, 325] width 1084 height 651
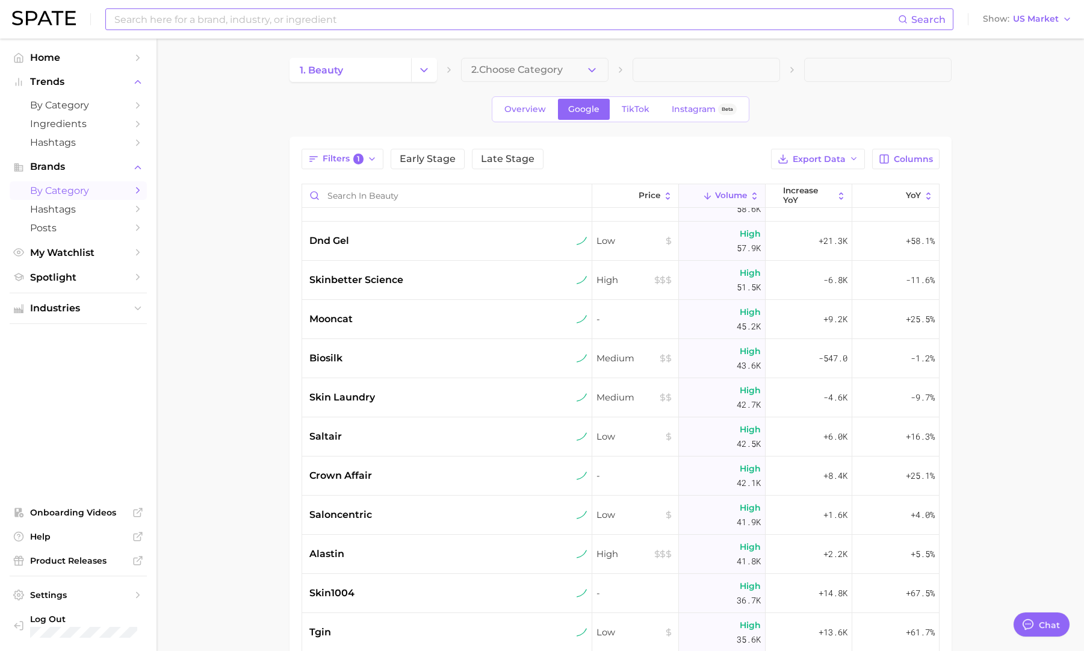
type textarea "x"
